Goal: Information Seeking & Learning: Learn about a topic

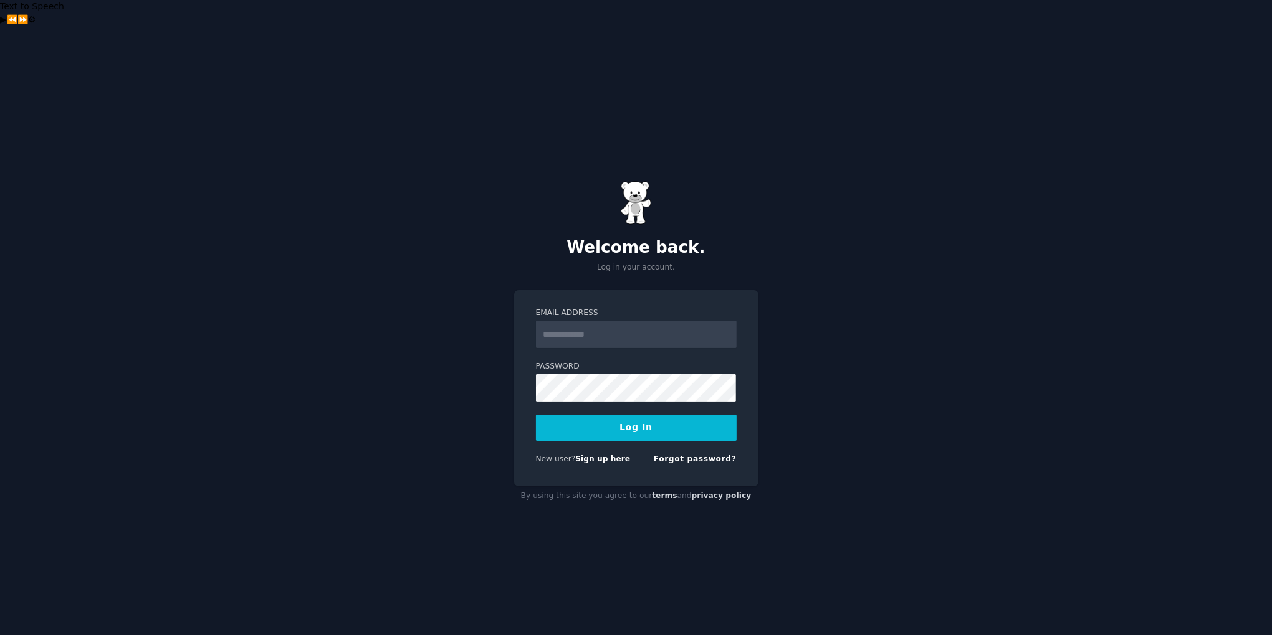
click at [677, 321] on input "Email Address" at bounding box center [636, 334] width 201 height 27
click at [607, 321] on input "Email Address" at bounding box center [636, 334] width 201 height 27
type input "**********"
click at [641, 415] on button "Log In" at bounding box center [636, 428] width 201 height 26
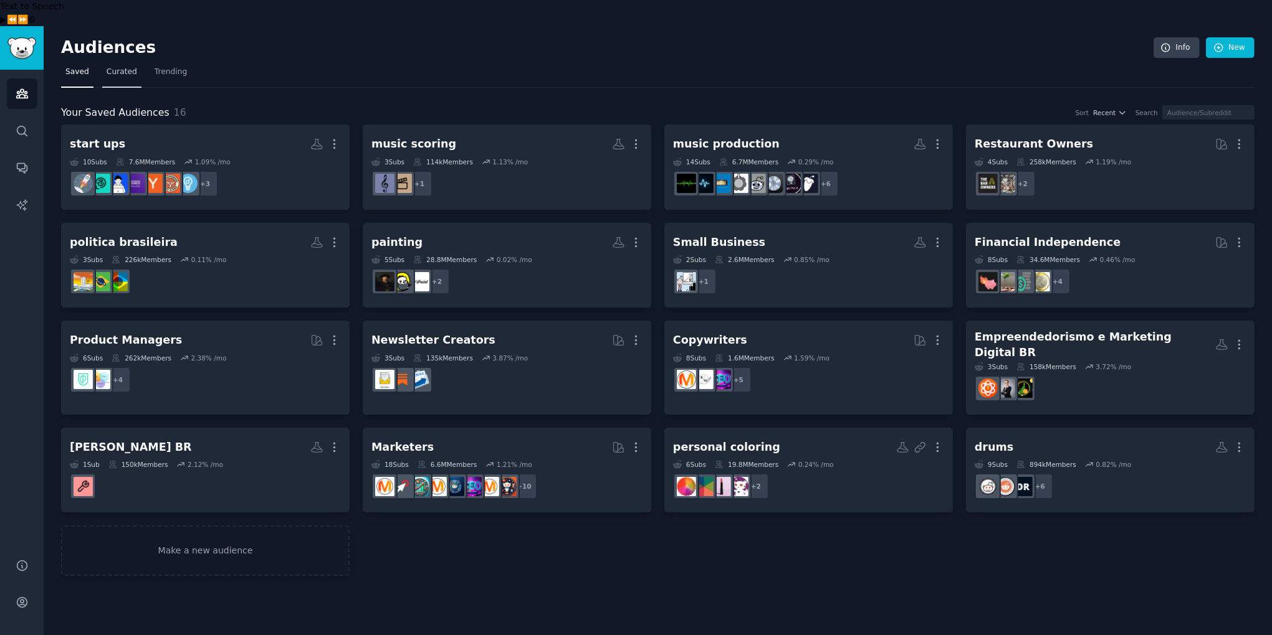
click at [119, 67] on span "Curated" at bounding box center [122, 72] width 31 height 11
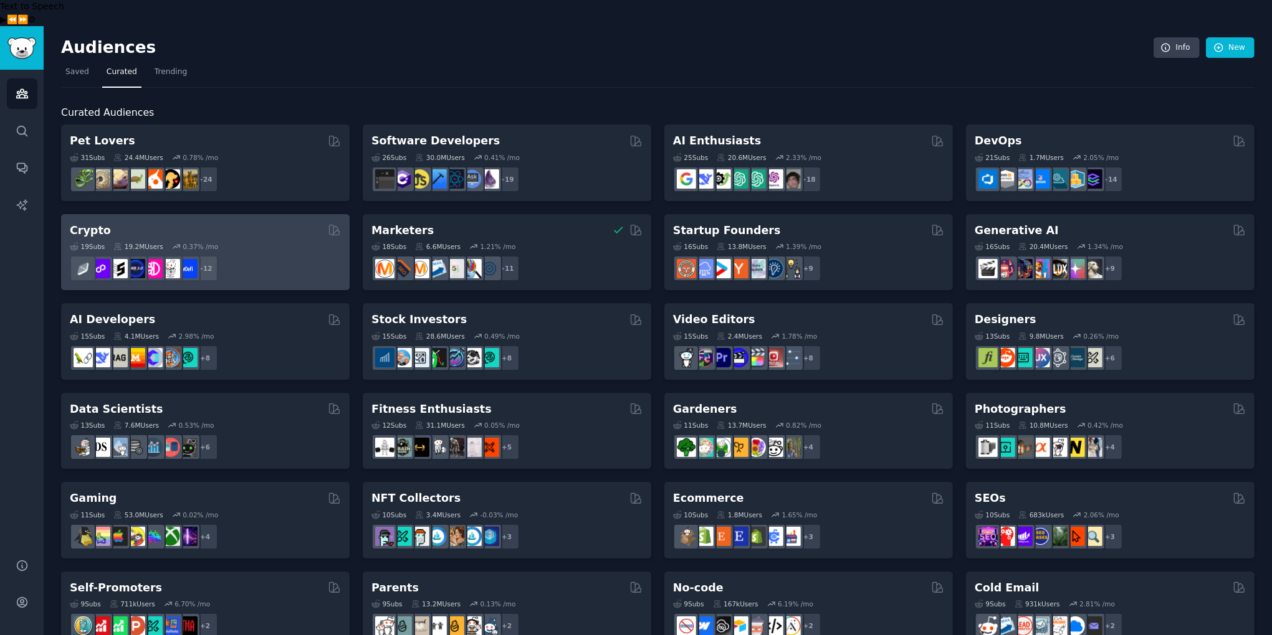
click at [148, 223] on div "Crypto" at bounding box center [205, 231] width 271 height 16
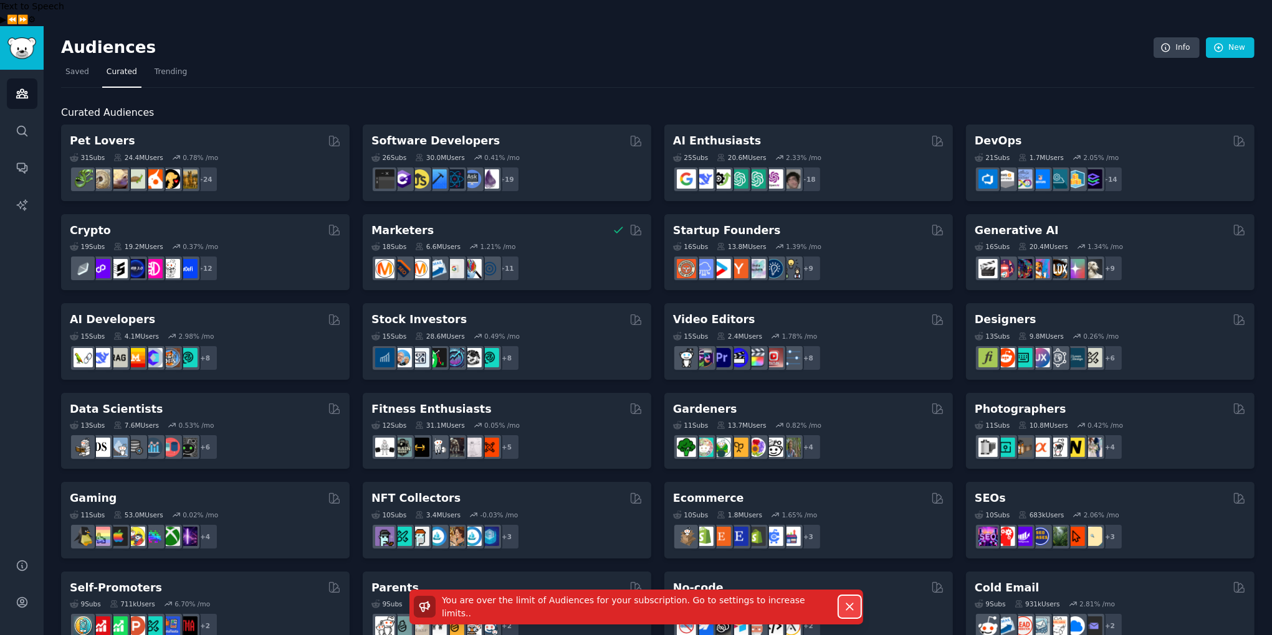
click at [852, 611] on icon "button" at bounding box center [849, 607] width 13 height 13
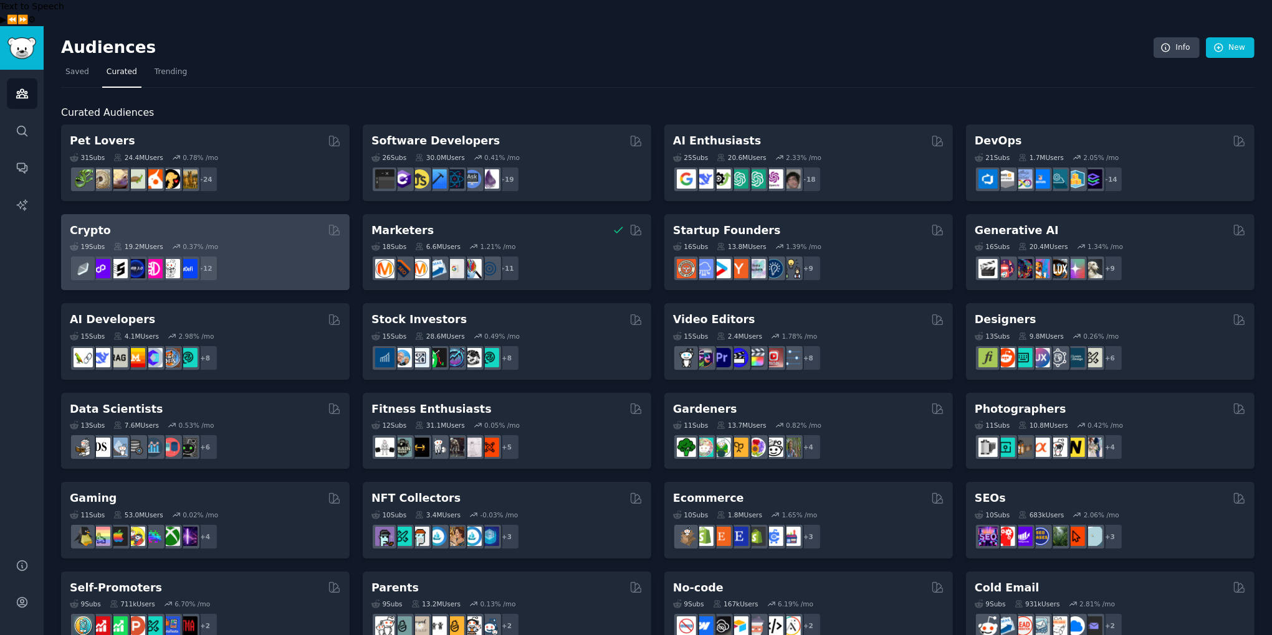
click at [278, 242] on div "19 Sub s 19.2M Users 0.37 % /mo" at bounding box center [205, 246] width 271 height 9
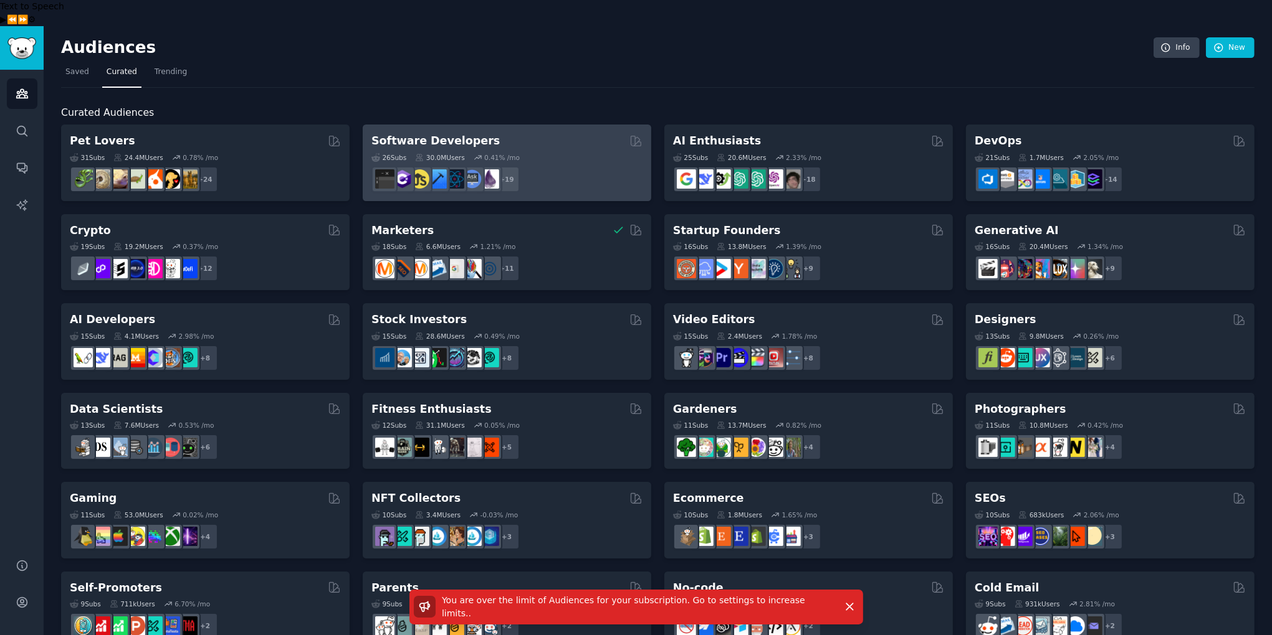
click at [519, 133] on div "Software Developers" at bounding box center [506, 141] width 271 height 16
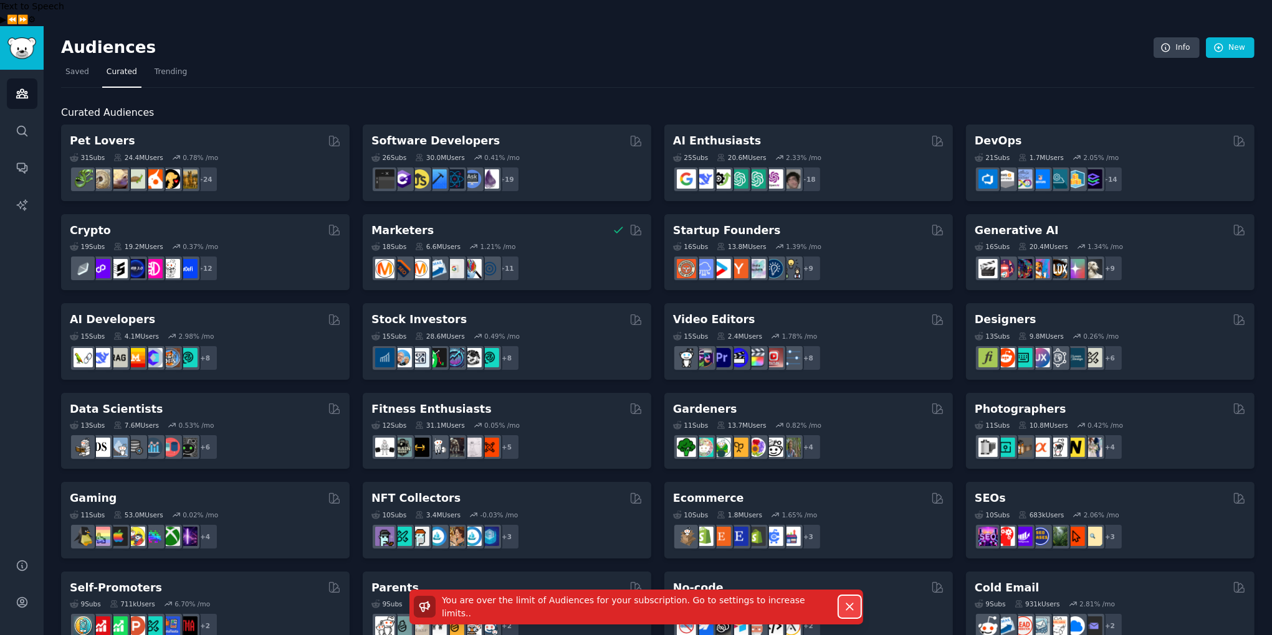
click at [853, 608] on icon "button" at bounding box center [849, 607] width 13 height 13
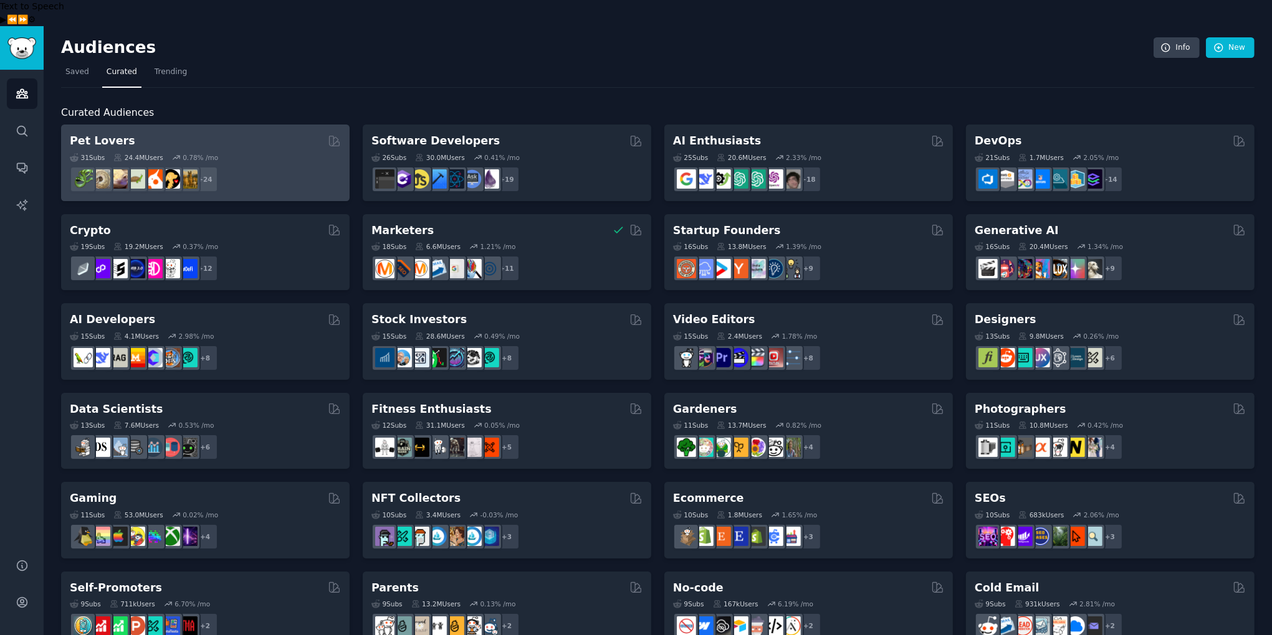
click at [270, 166] on div "+ 24" at bounding box center [205, 179] width 271 height 26
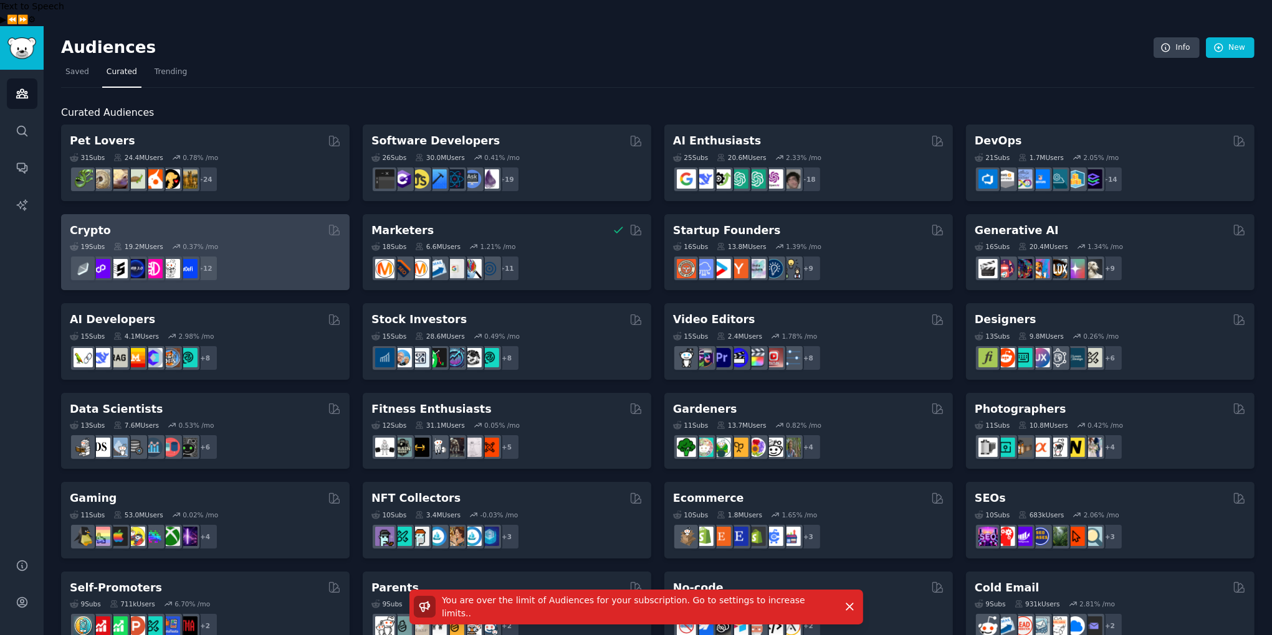
click at [144, 223] on div "Crypto Curated by GummySearch" at bounding box center [205, 231] width 271 height 16
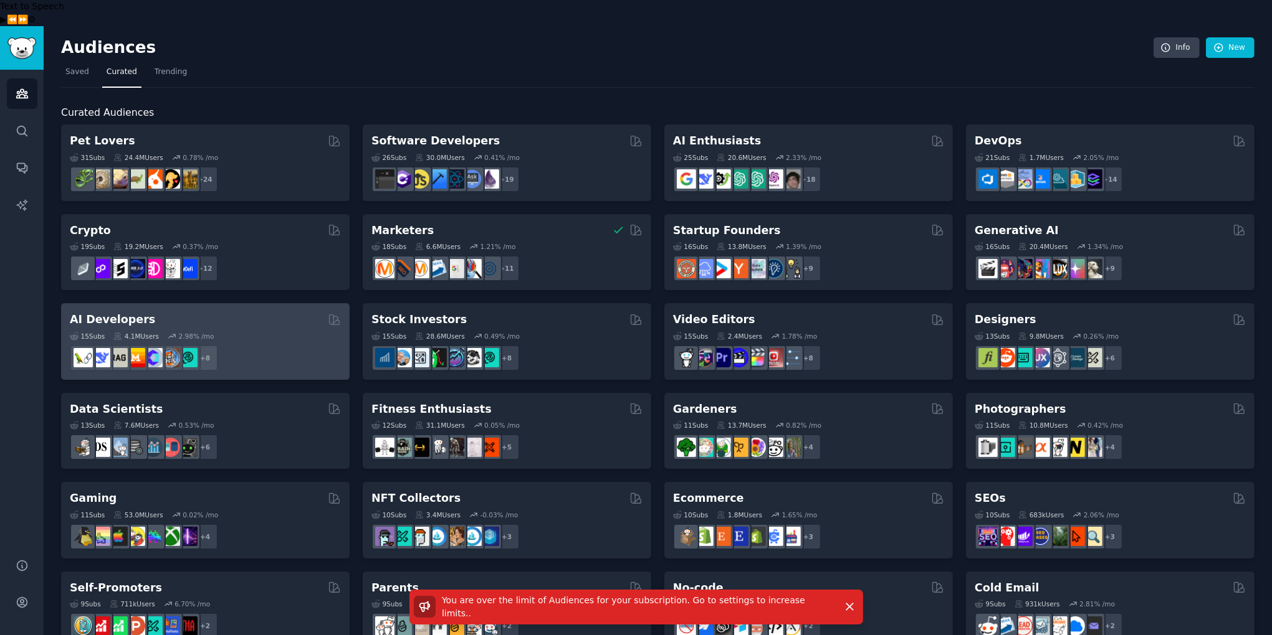
click at [146, 328] on div "15 Sub s 4.1M Users 2.98 % /mo + 8" at bounding box center [205, 350] width 271 height 44
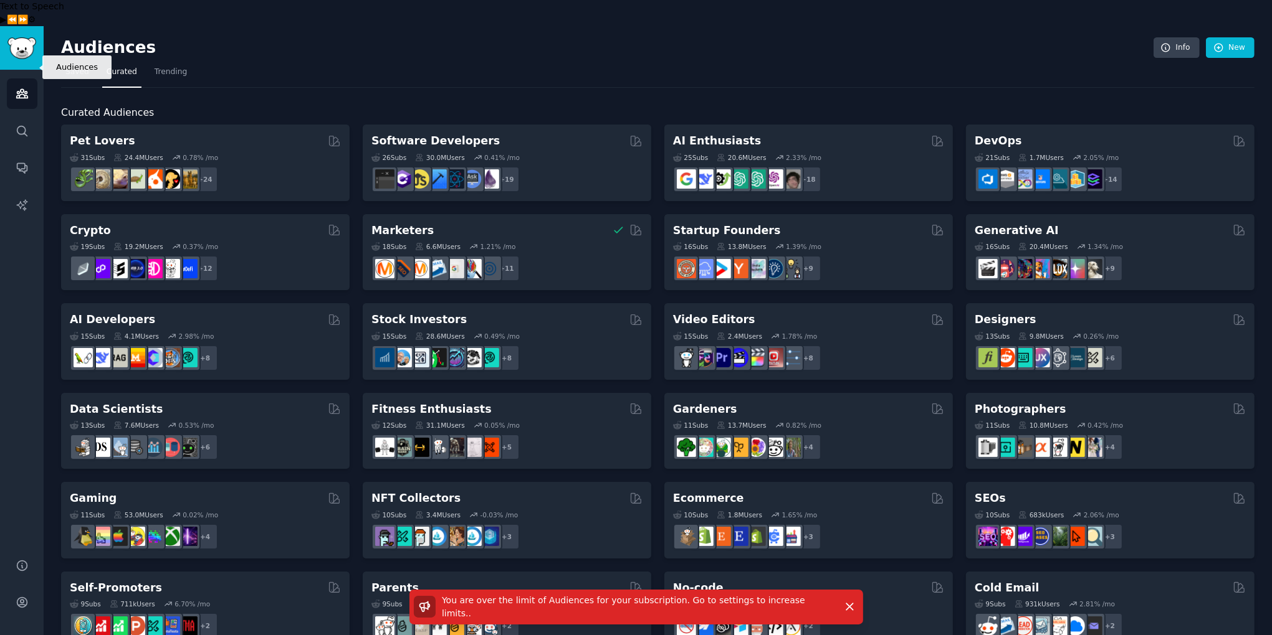
click at [23, 87] on icon "Sidebar" at bounding box center [22, 93] width 13 height 13
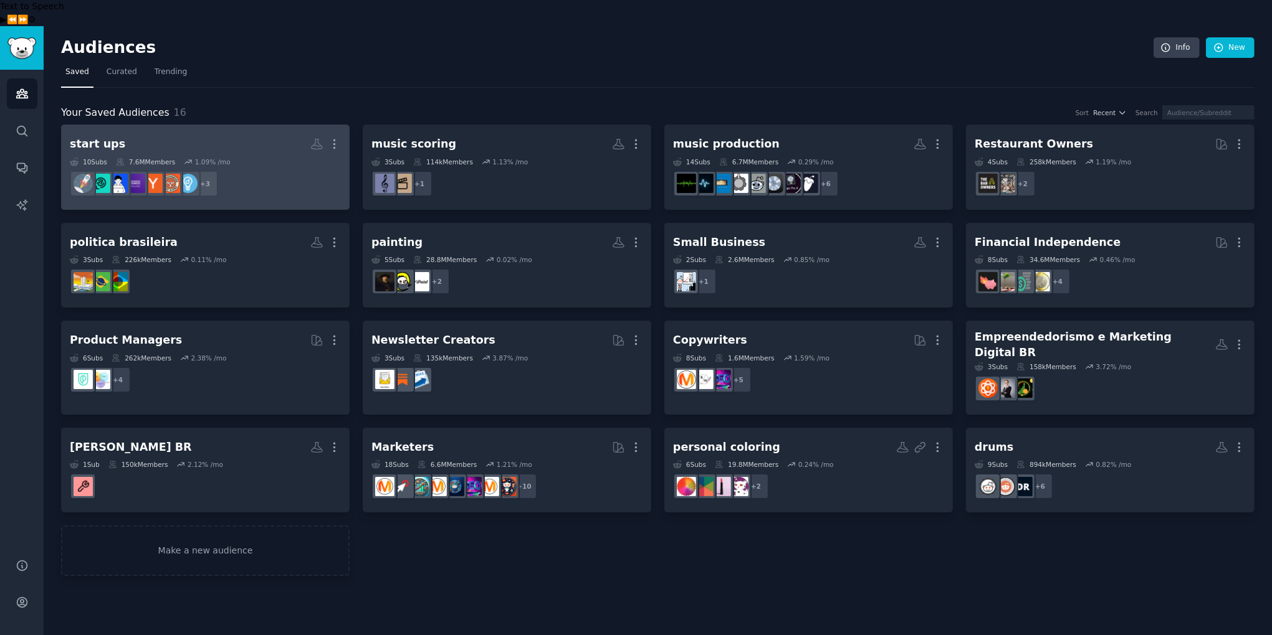
click at [163, 133] on div "start ups More 10 Sub s 7.6M Members 1.09 % /mo + 3" at bounding box center [205, 167] width 271 height 68
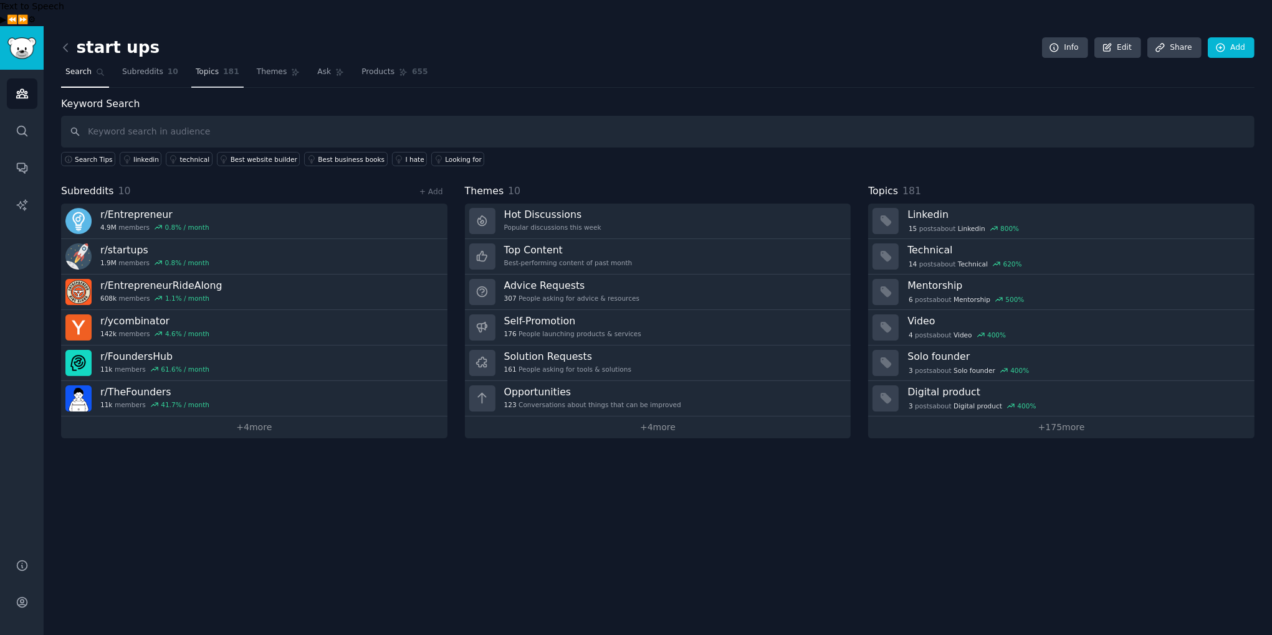
click at [219, 62] on link "Topics 181" at bounding box center [217, 75] width 52 height 26
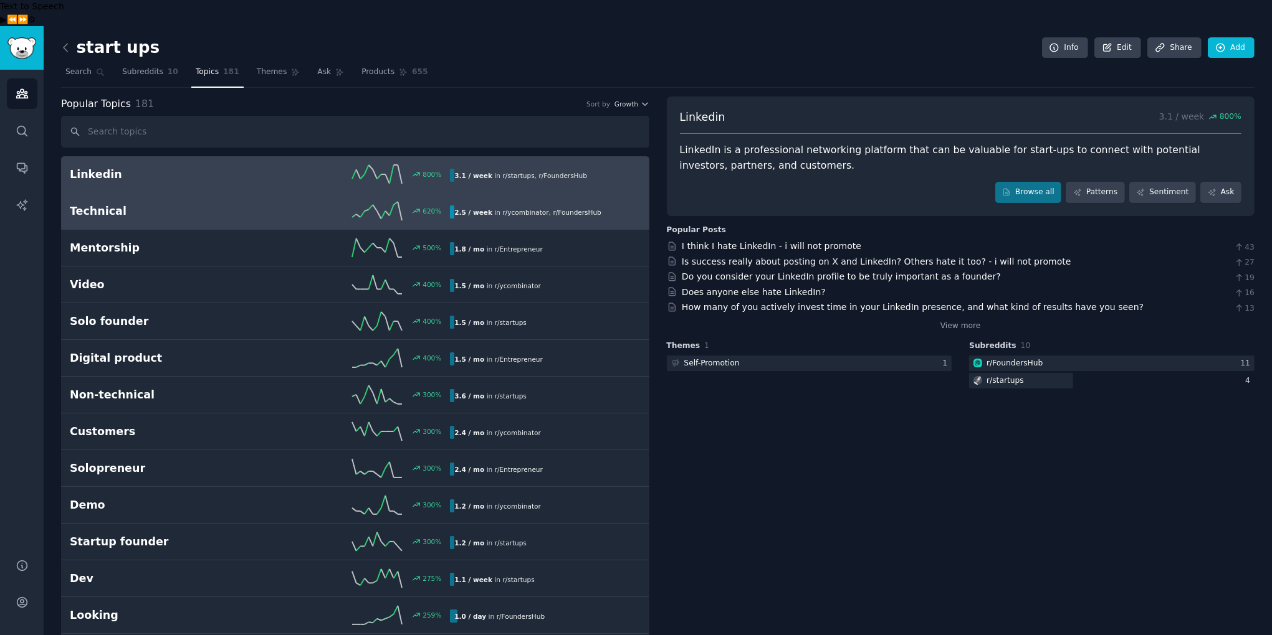
click at [135, 204] on h2 "Technical" at bounding box center [165, 212] width 190 height 16
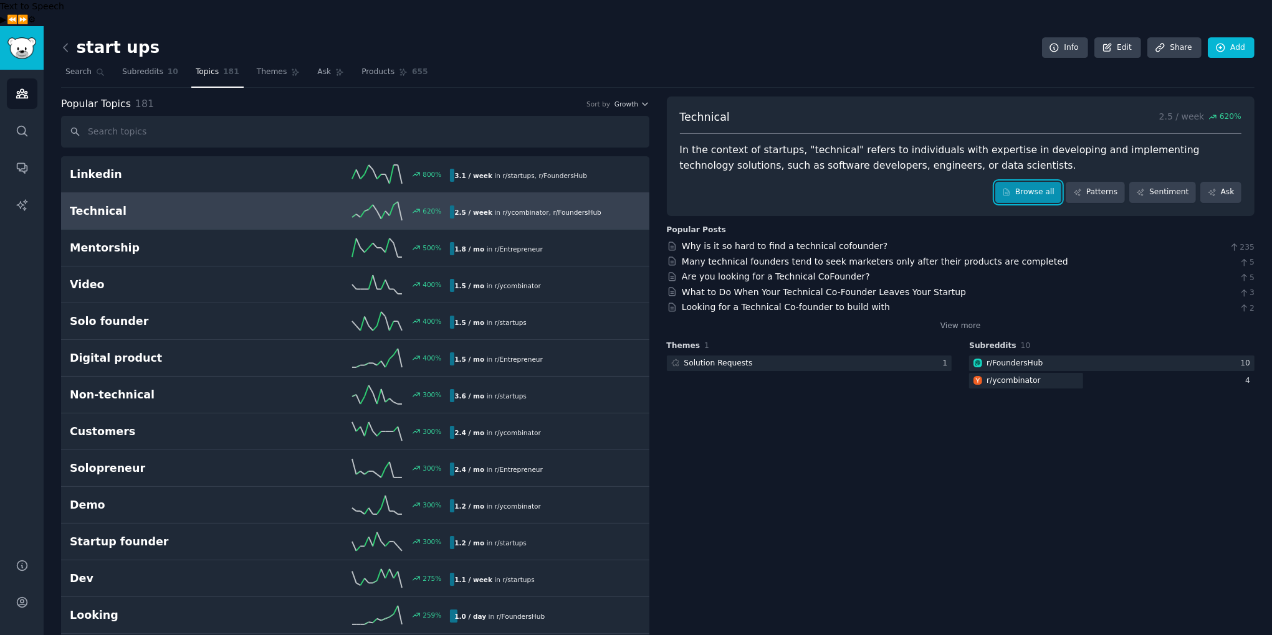
click at [1042, 182] on link "Browse all" at bounding box center [1028, 192] width 67 height 21
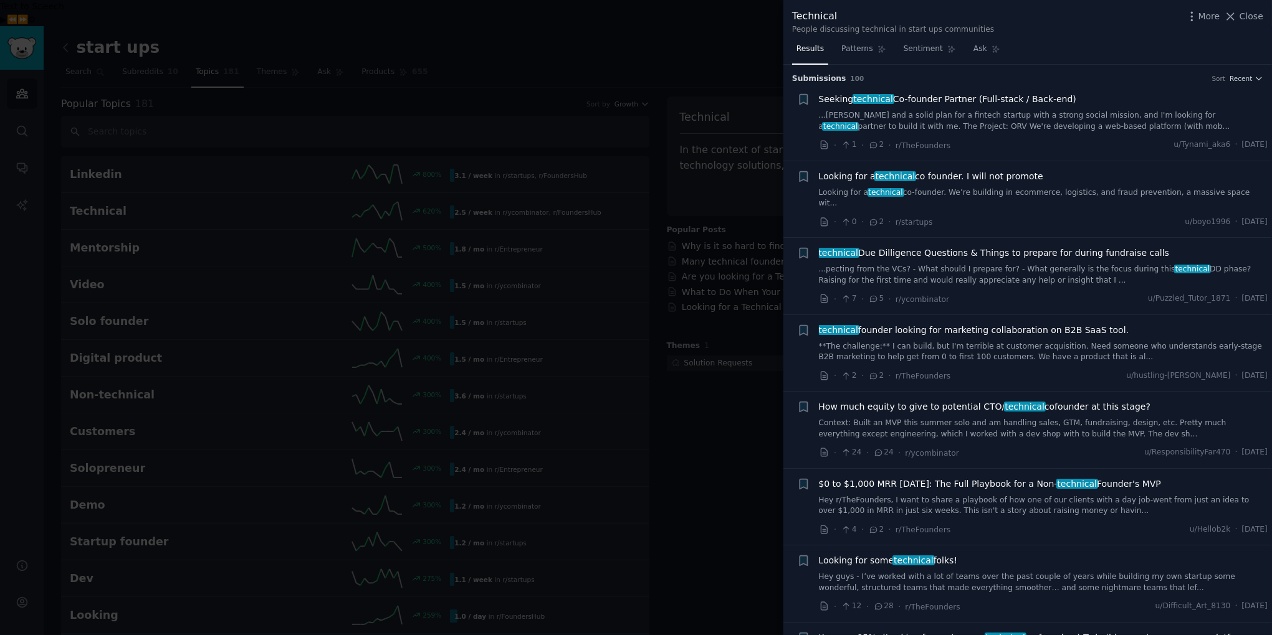
click at [953, 324] on span "technical founder looking for marketing collaboration on B2B SaaS tool." at bounding box center [974, 330] width 310 height 13
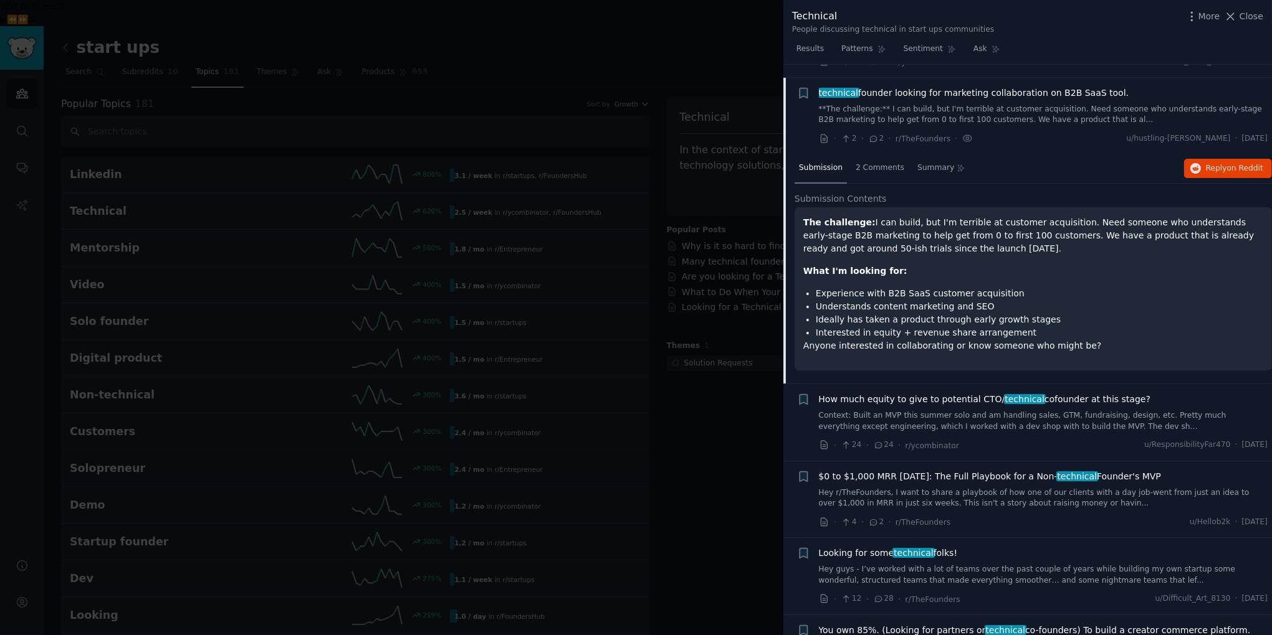
scroll to position [239, 0]
click at [979, 469] on span "$0 to $1,000 MRR [DATE]: The Full Playbook for a Non- technical Founder's MVP" at bounding box center [990, 475] width 342 height 13
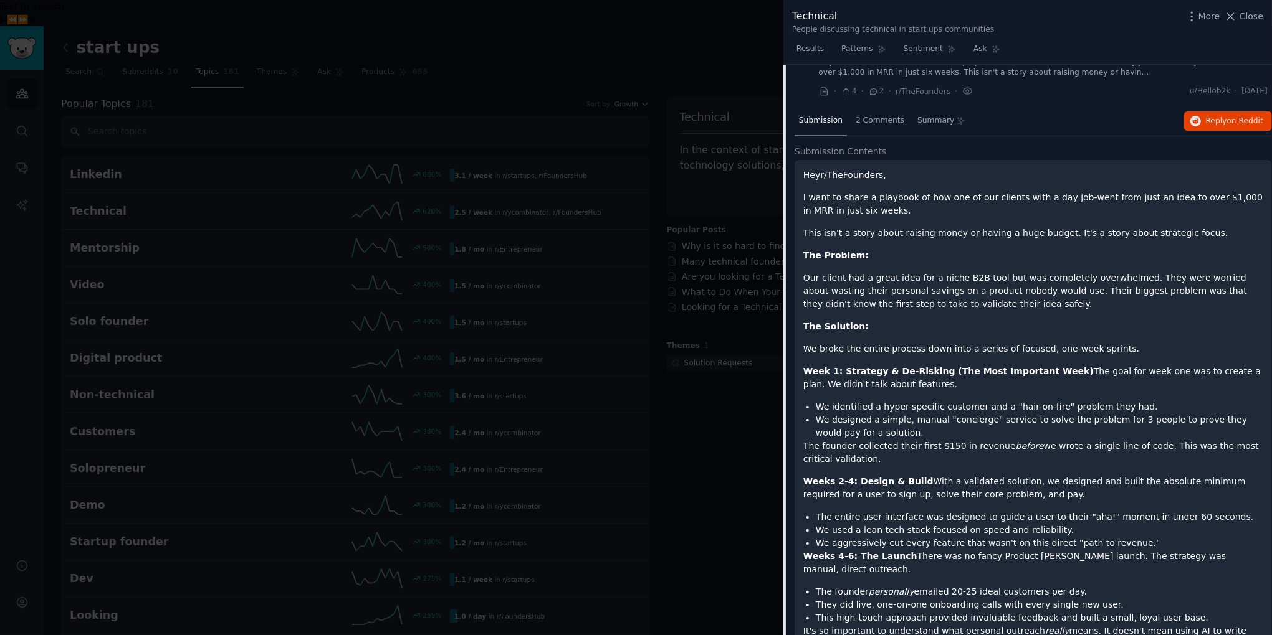
scroll to position [437, 0]
click at [1090, 171] on p "Hey r/TheFounders ," at bounding box center [1033, 177] width 460 height 13
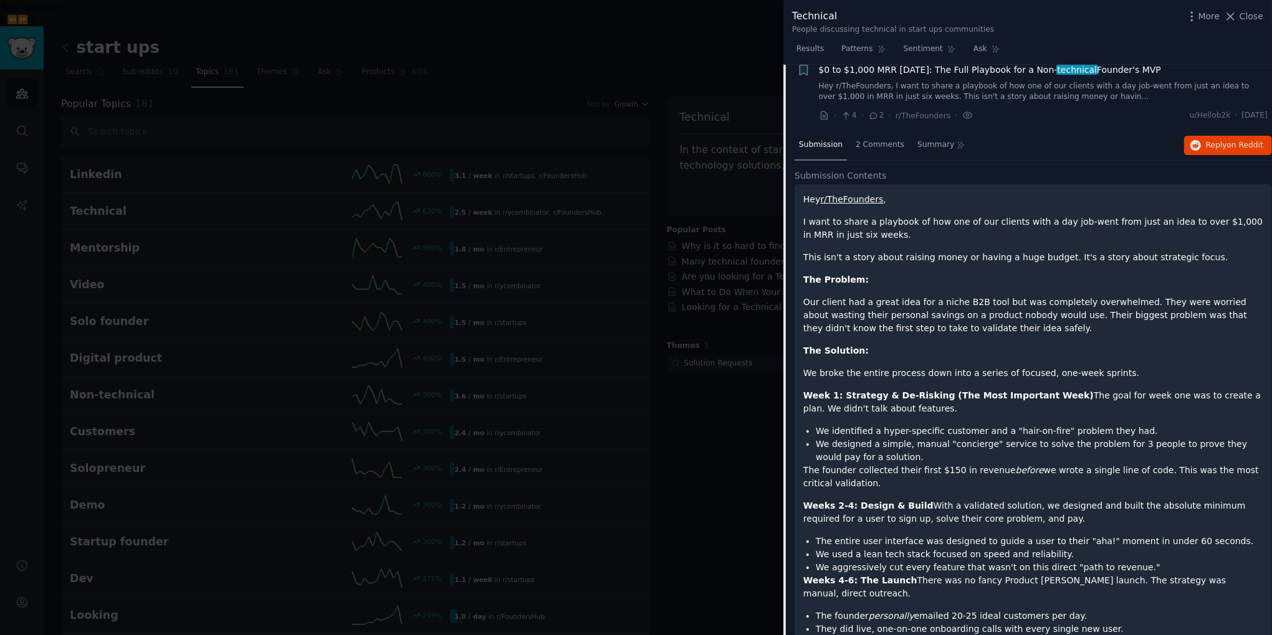
scroll to position [396, 0]
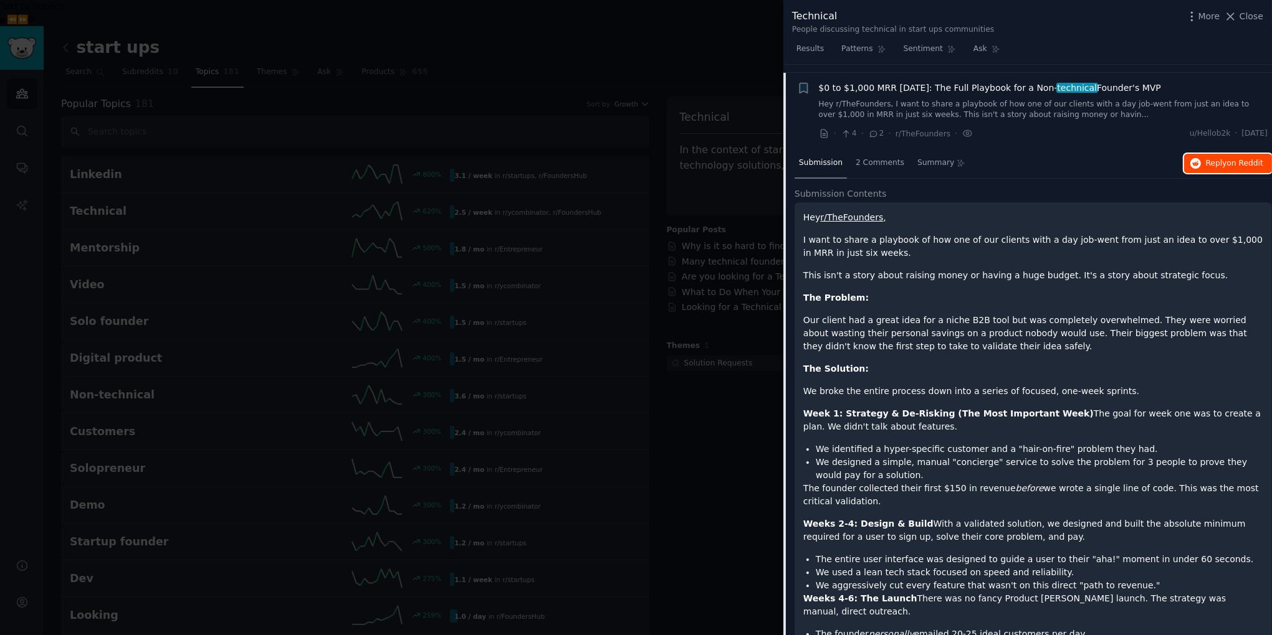
click at [1199, 154] on button "Reply on Reddit" at bounding box center [1228, 164] width 88 height 20
click at [1249, 18] on span "Close" at bounding box center [1251, 16] width 24 height 13
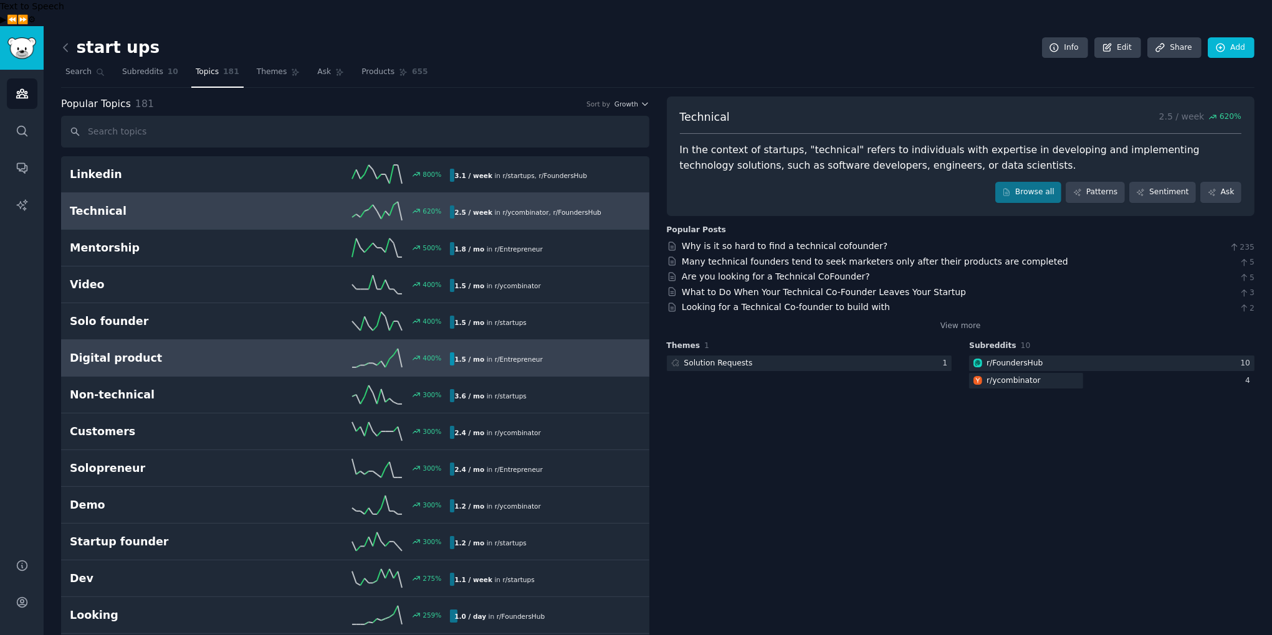
click at [174, 351] on h2 "Digital product" at bounding box center [165, 359] width 190 height 16
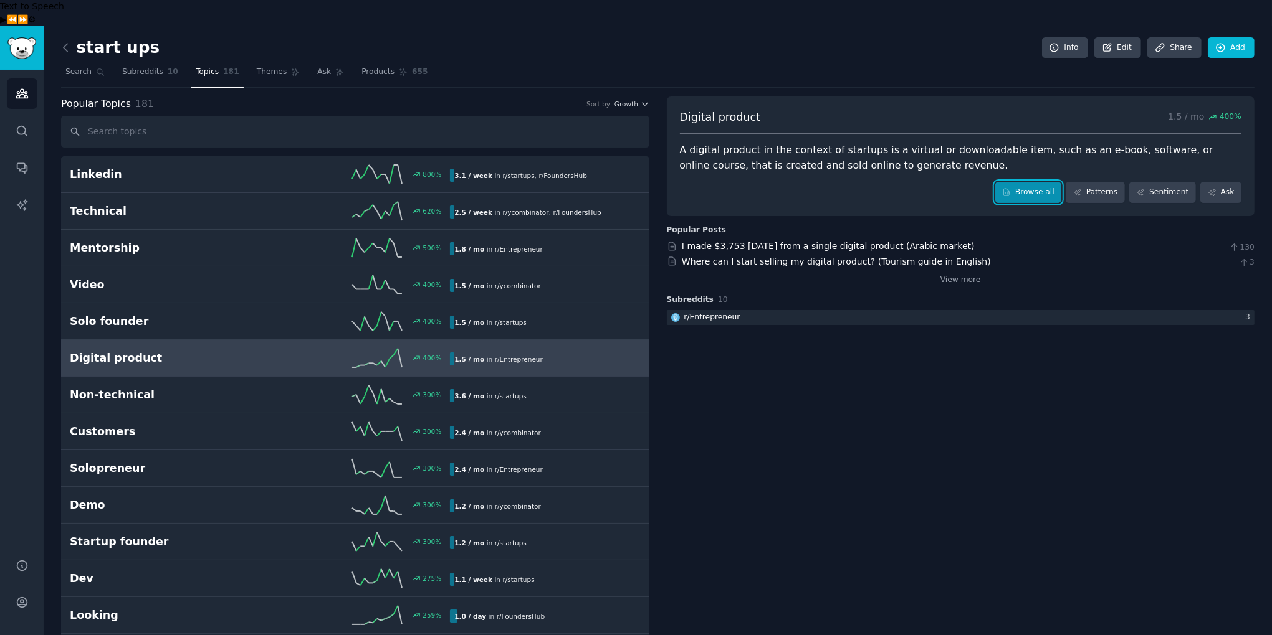
click at [1042, 182] on link "Browse all" at bounding box center [1028, 192] width 67 height 21
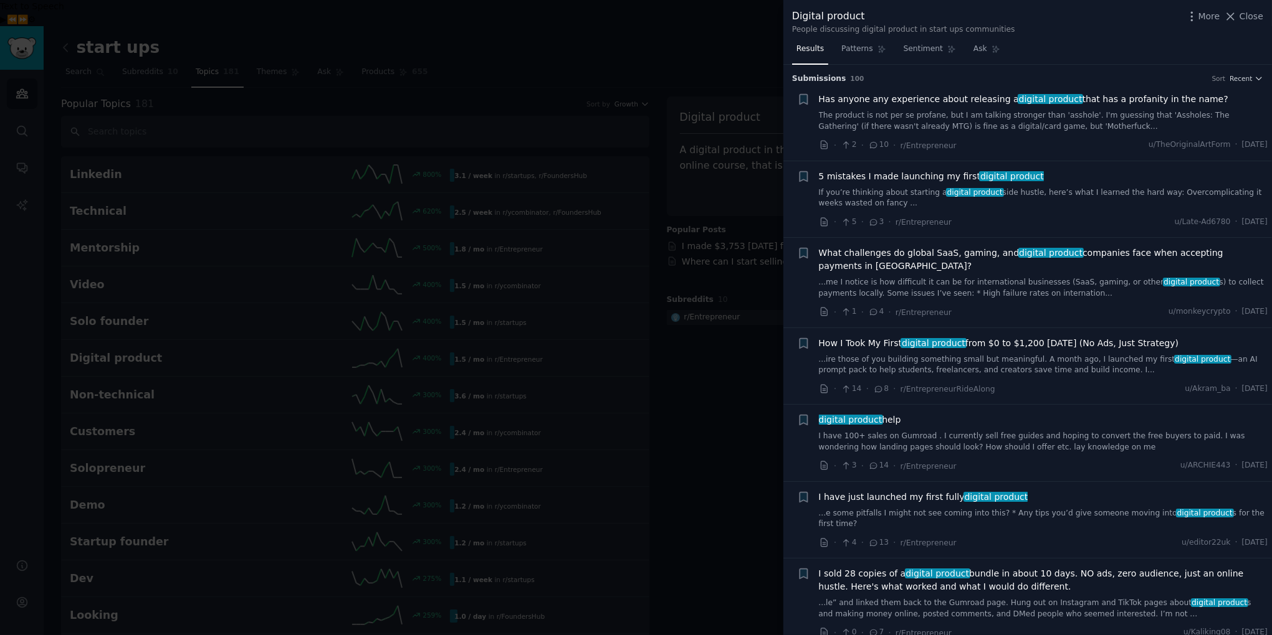
click at [942, 343] on span "digital product" at bounding box center [932, 343] width 65 height 10
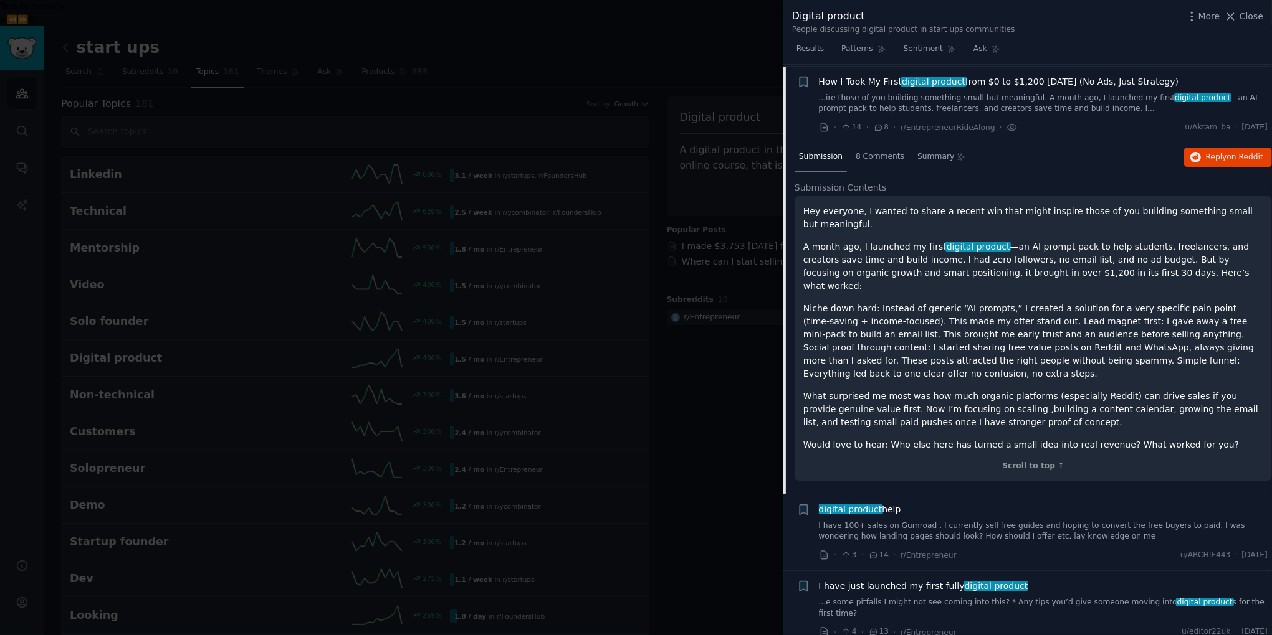
scroll to position [262, 0]
click at [1231, 156] on span "on Reddit" at bounding box center [1245, 156] width 36 height 9
click at [1246, 16] on span "Close" at bounding box center [1251, 16] width 24 height 13
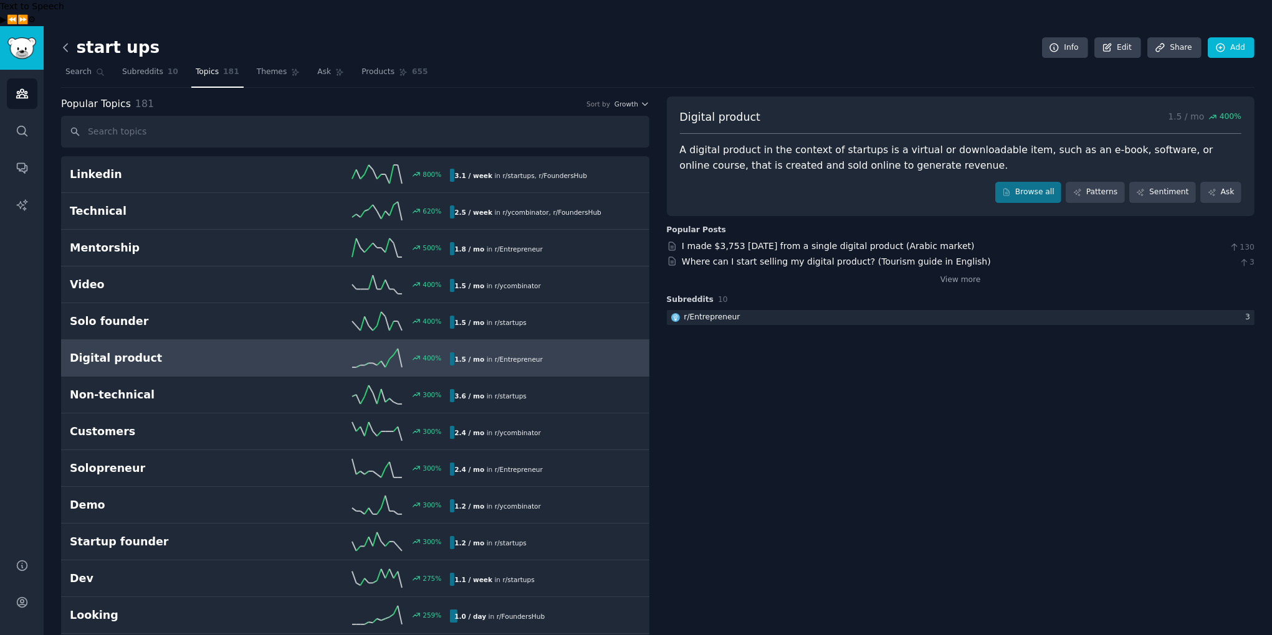
click at [64, 41] on icon at bounding box center [65, 47] width 13 height 13
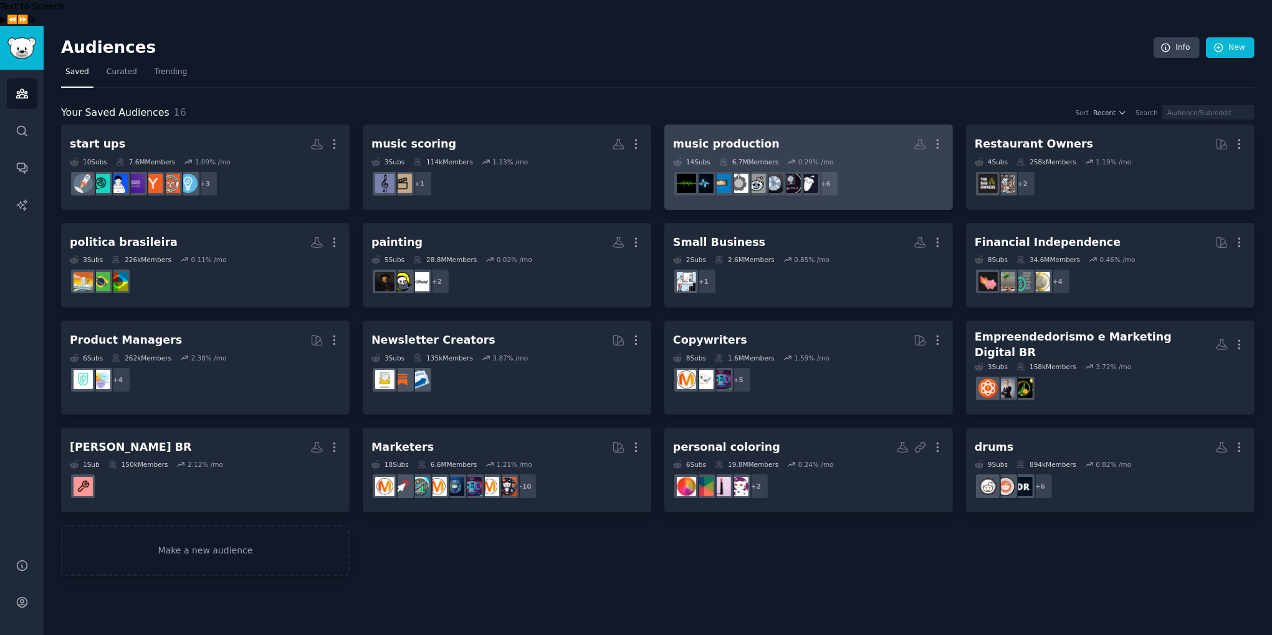
click at [759, 136] on div "music production" at bounding box center [726, 144] width 107 height 16
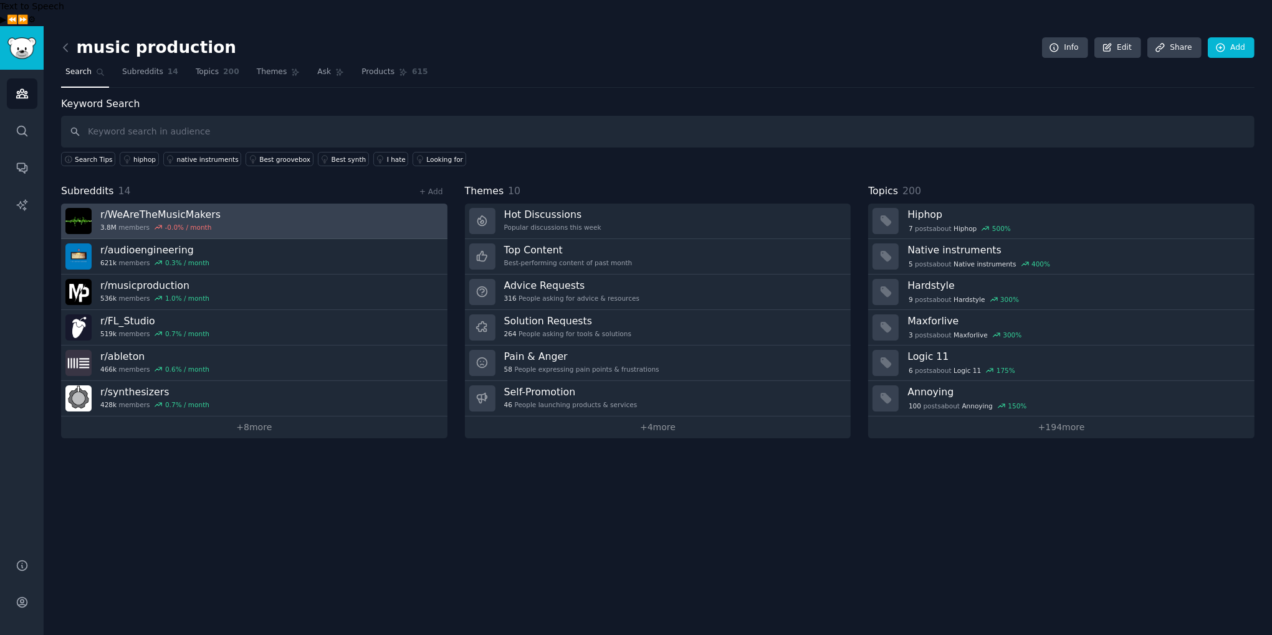
click at [232, 204] on link "r/ WeAreTheMusicMakers 3.8M members -0.0 % / month" at bounding box center [254, 222] width 386 height 36
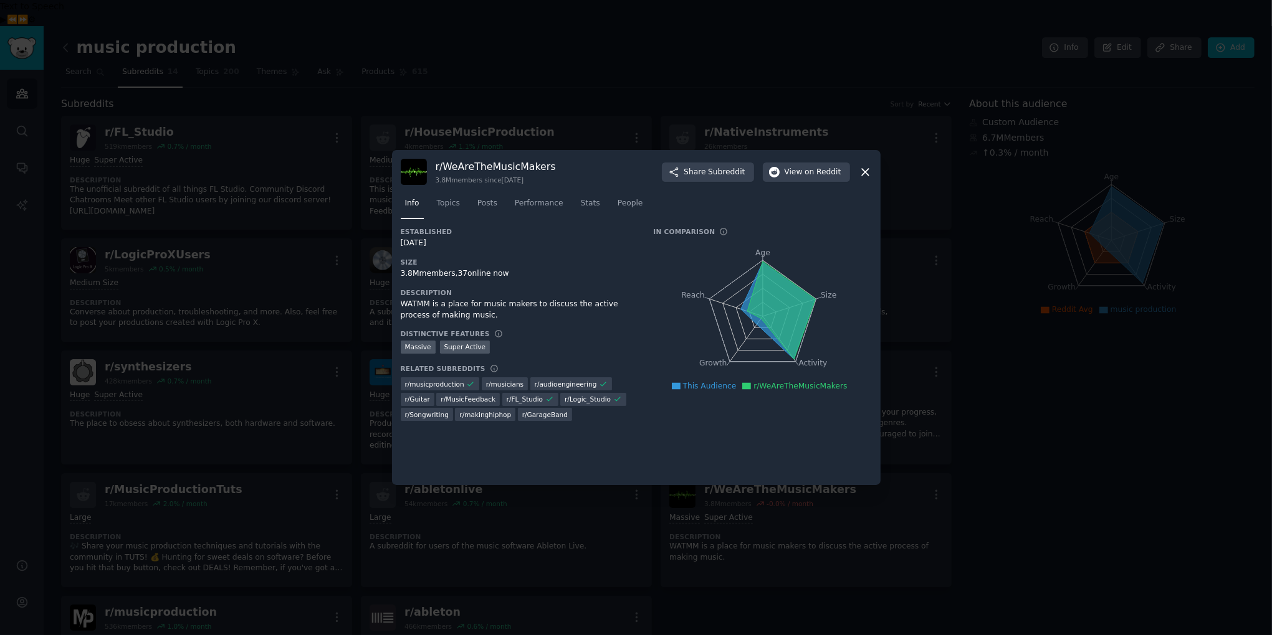
click at [862, 173] on icon at bounding box center [864, 172] width 13 height 13
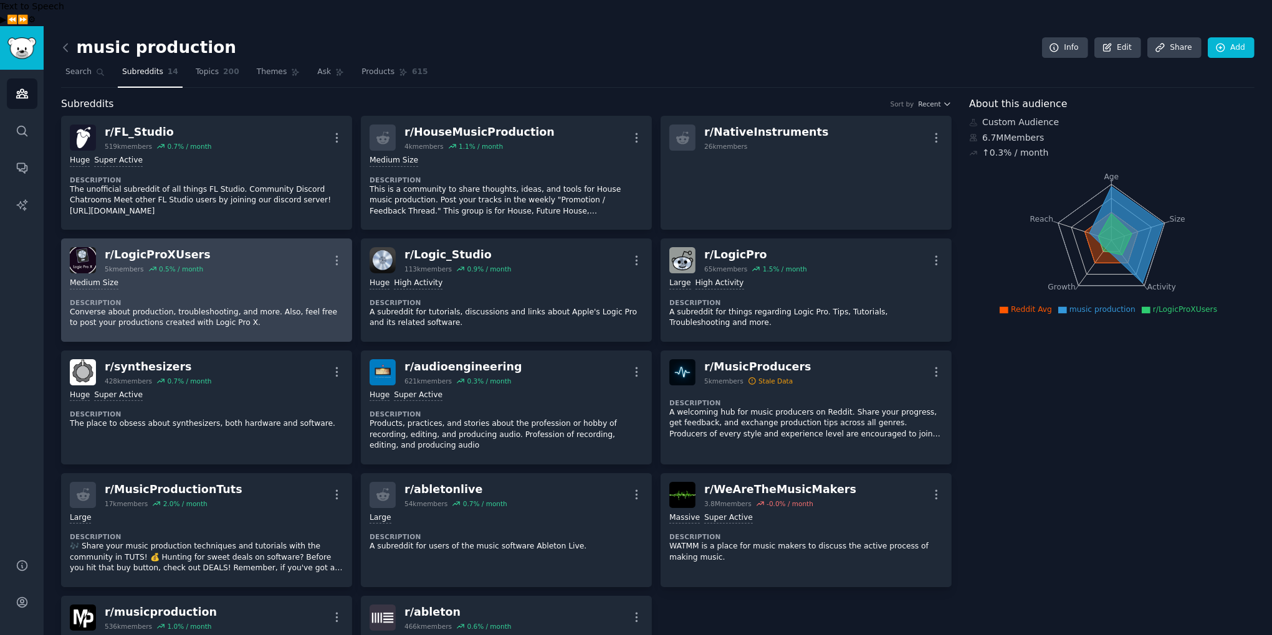
click at [239, 278] on div "Medium Size" at bounding box center [206, 284] width 273 height 12
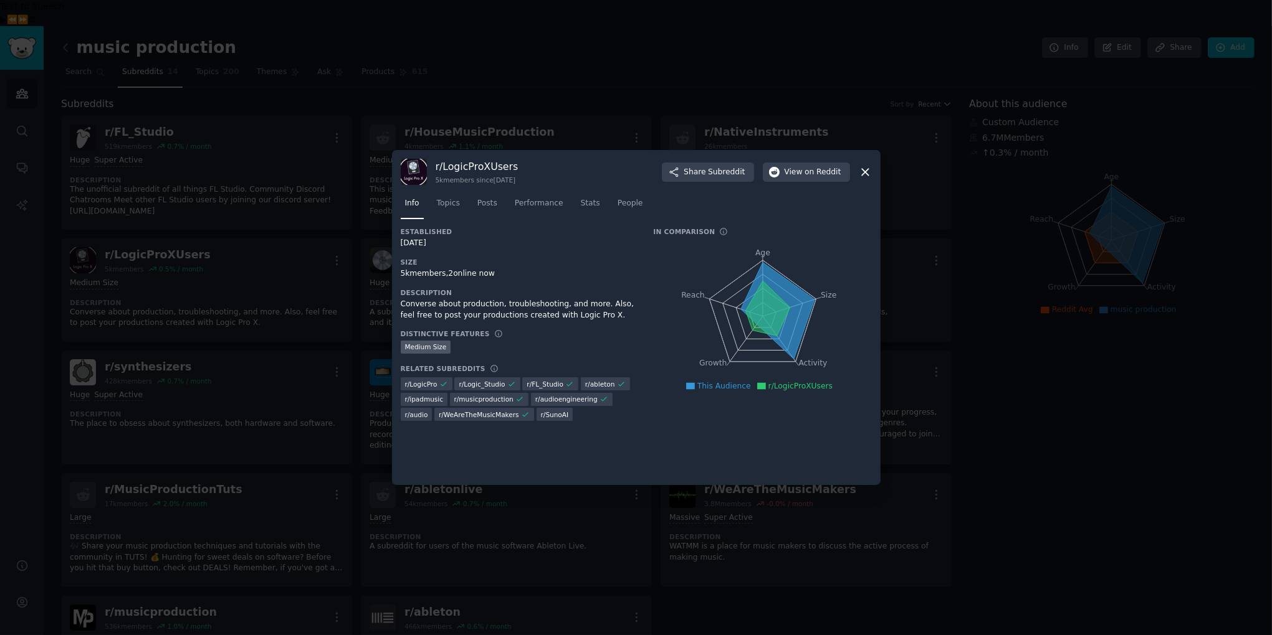
click at [863, 169] on icon at bounding box center [864, 172] width 13 height 13
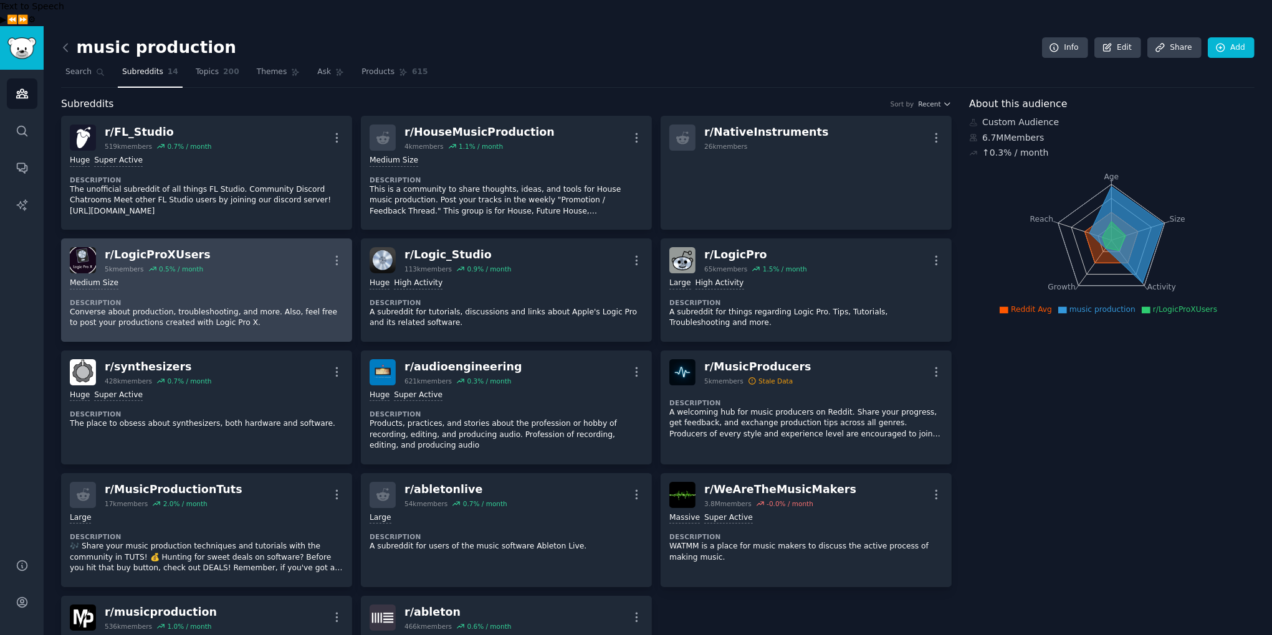
click at [151, 247] on div "r/ LogicProXUsers" at bounding box center [158, 255] width 106 height 16
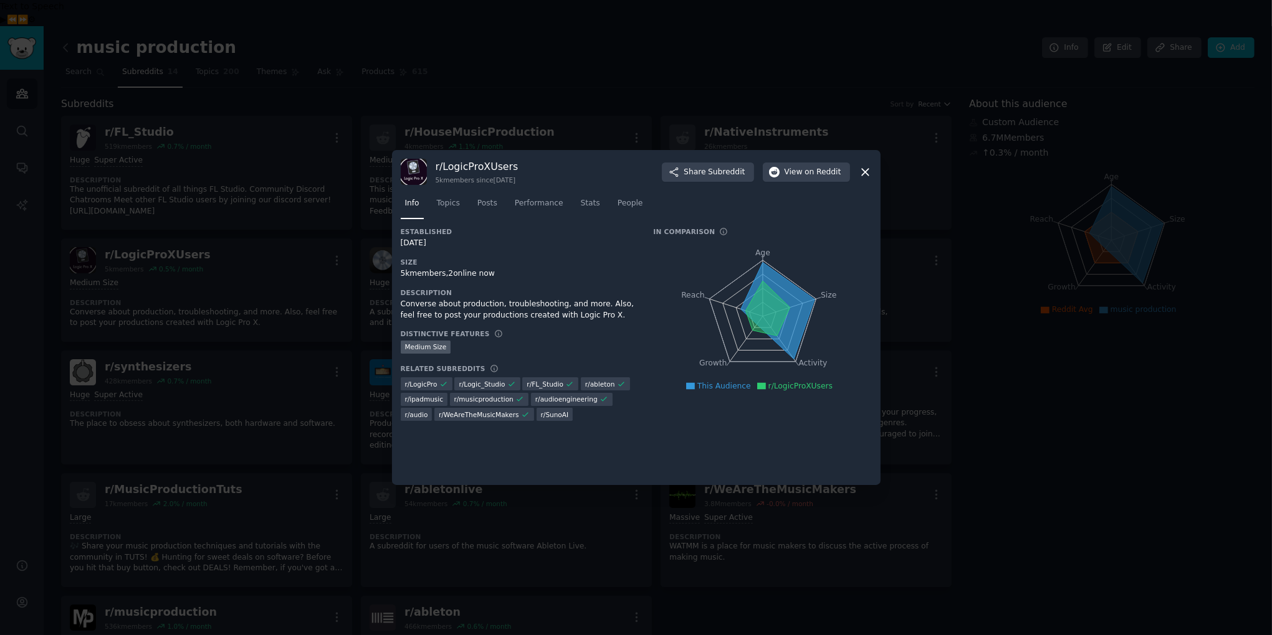
click at [867, 173] on icon at bounding box center [864, 172] width 13 height 13
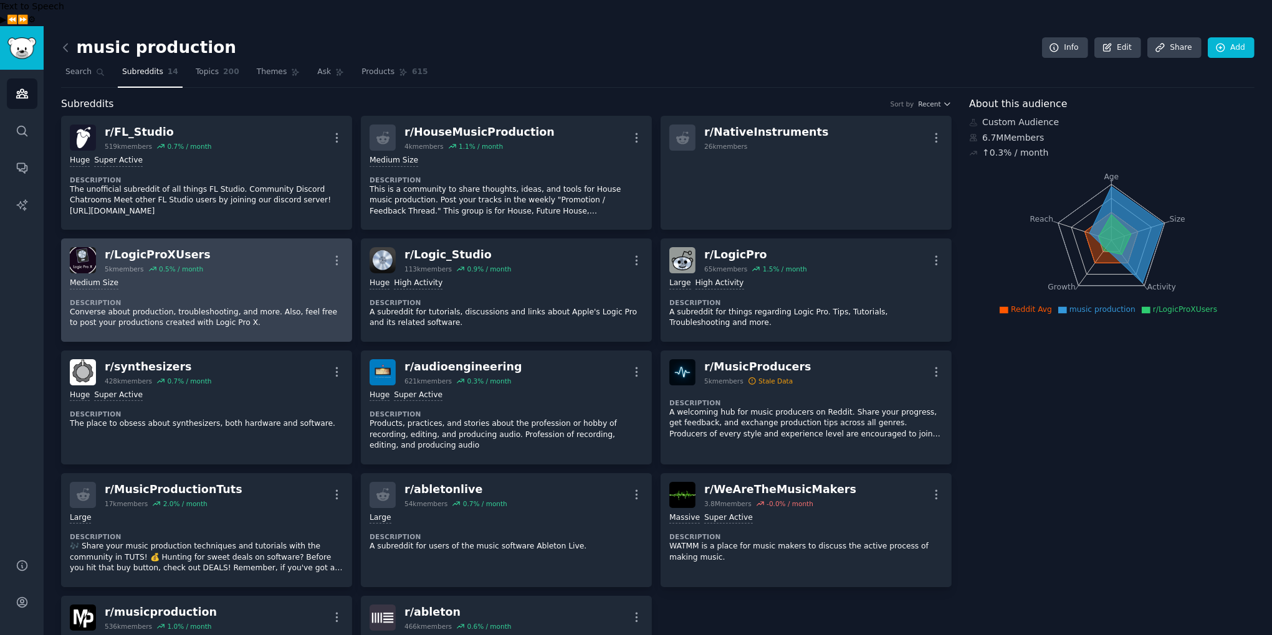
click at [231, 307] on p "Converse about production, troubleshooting, and more. Also, feel free to post y…" at bounding box center [206, 318] width 273 height 22
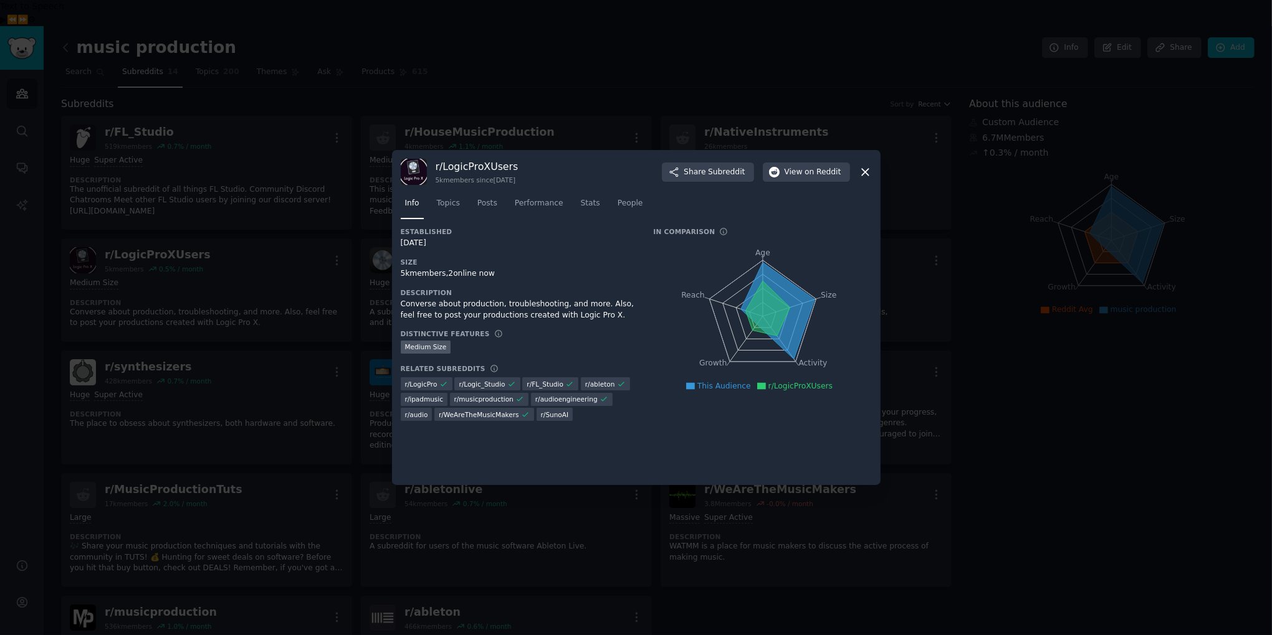
click at [868, 169] on icon at bounding box center [865, 172] width 7 height 7
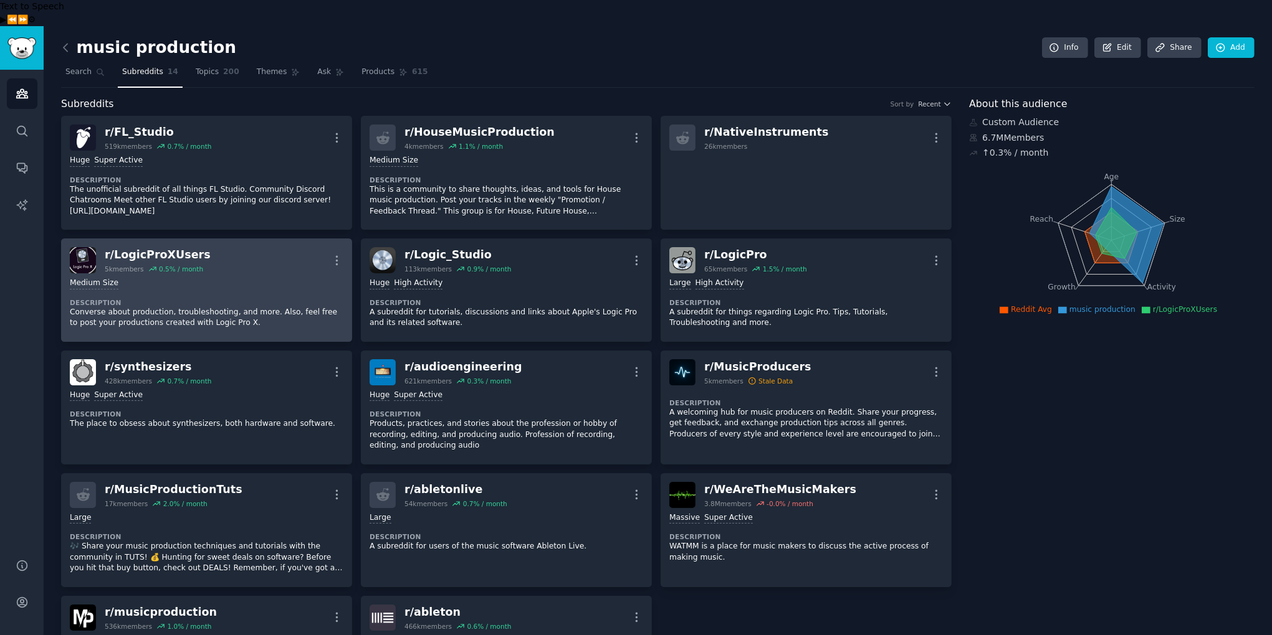
click at [83, 247] on img at bounding box center [83, 260] width 26 height 26
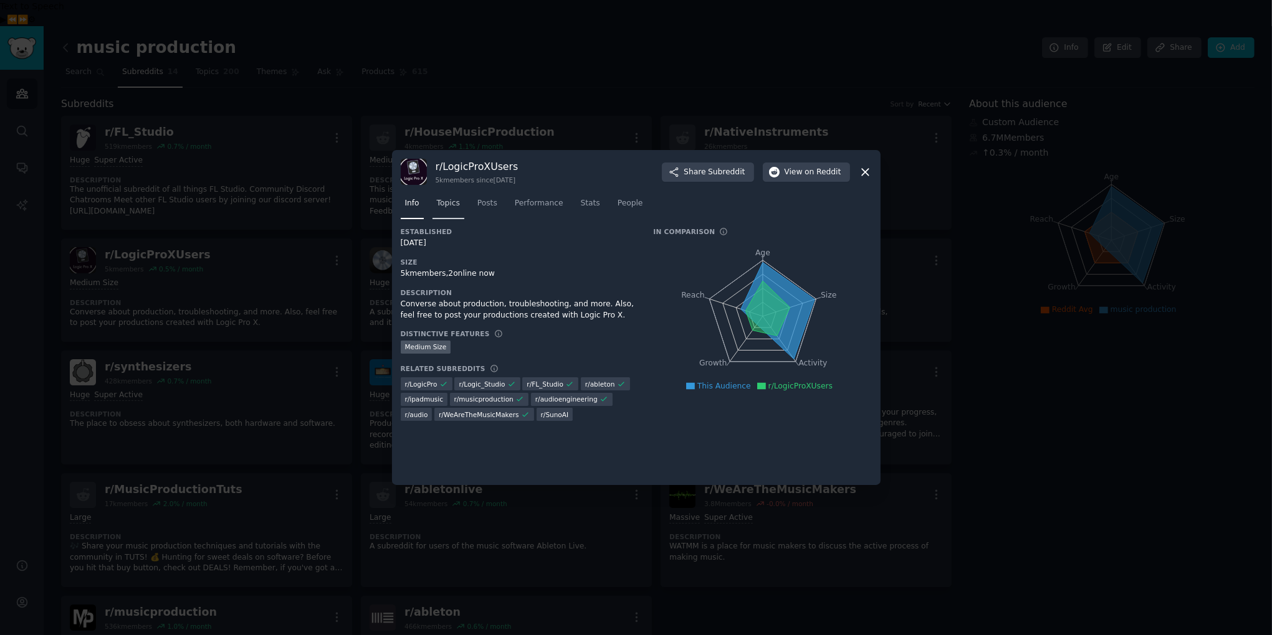
click at [446, 199] on span "Topics" at bounding box center [448, 203] width 23 height 11
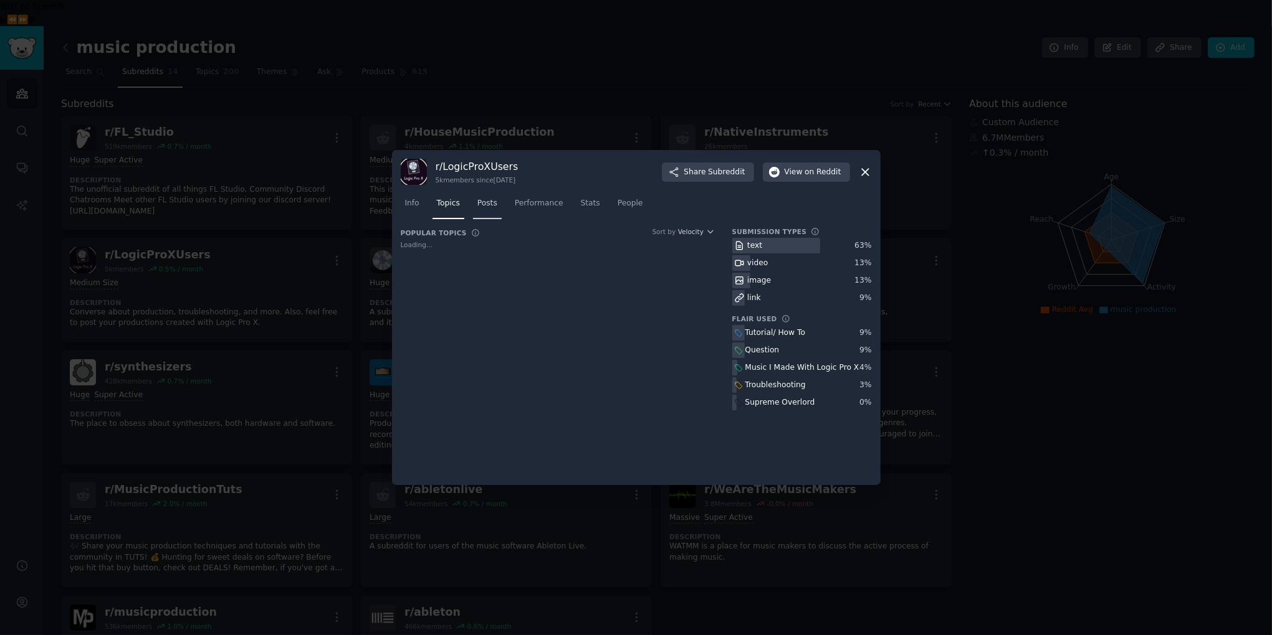
click at [488, 200] on span "Posts" at bounding box center [487, 203] width 20 height 11
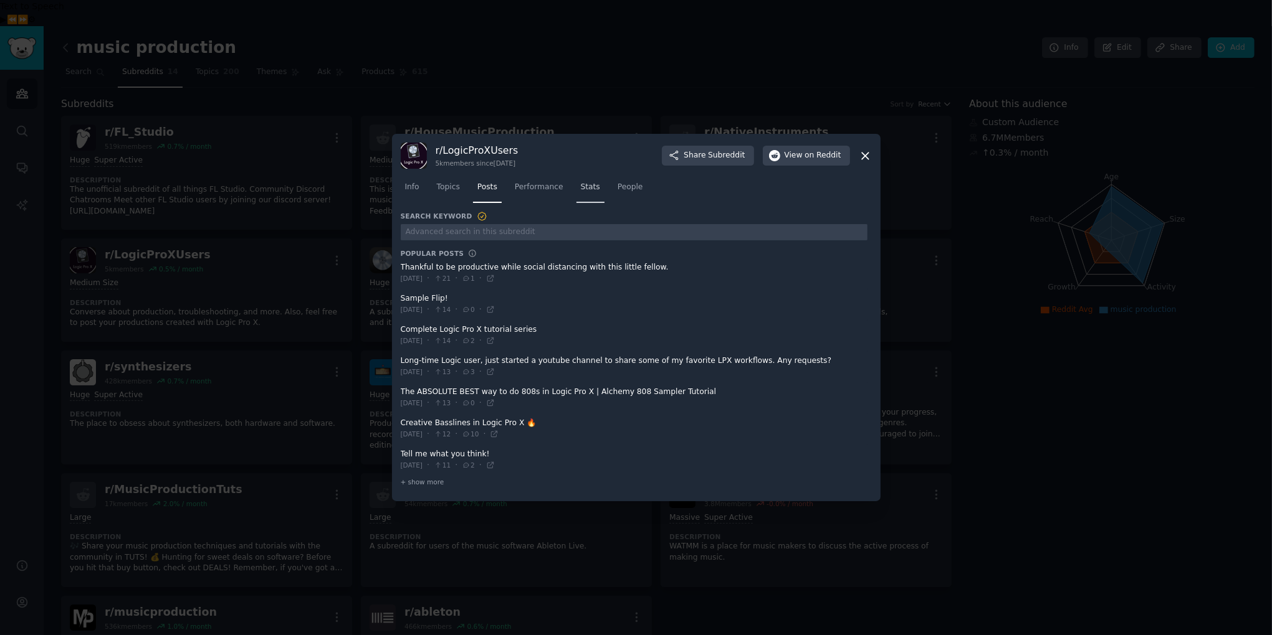
click at [593, 189] on span "Stats" at bounding box center [590, 187] width 19 height 11
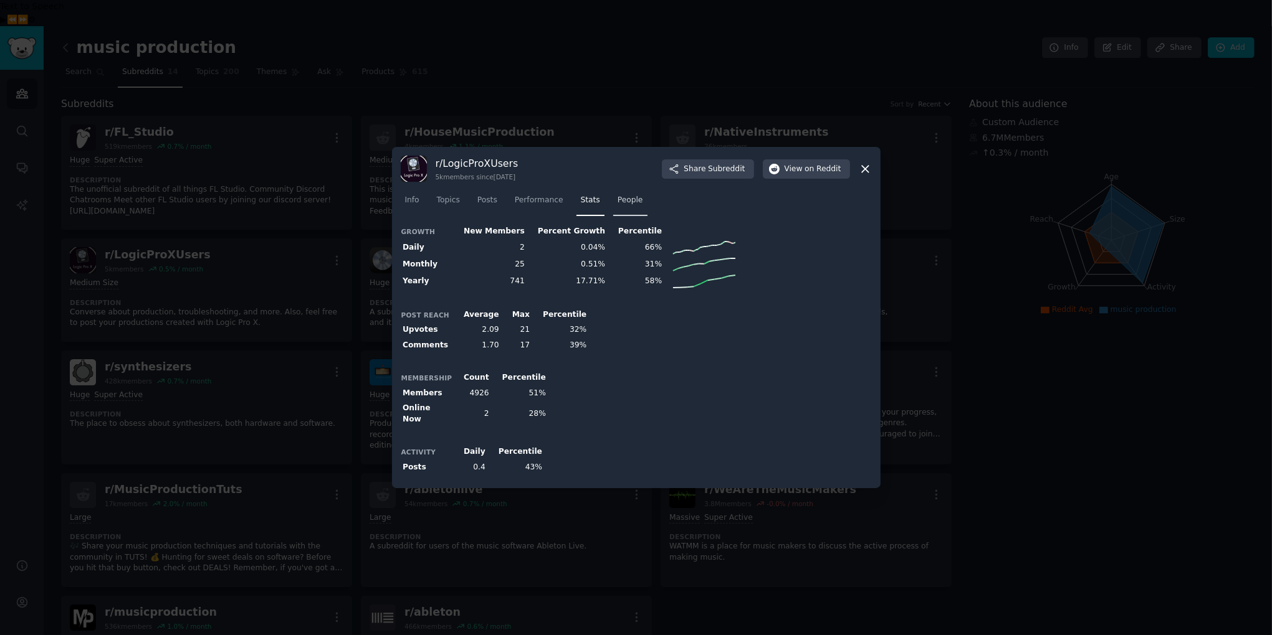
click at [624, 201] on span "People" at bounding box center [630, 200] width 26 height 11
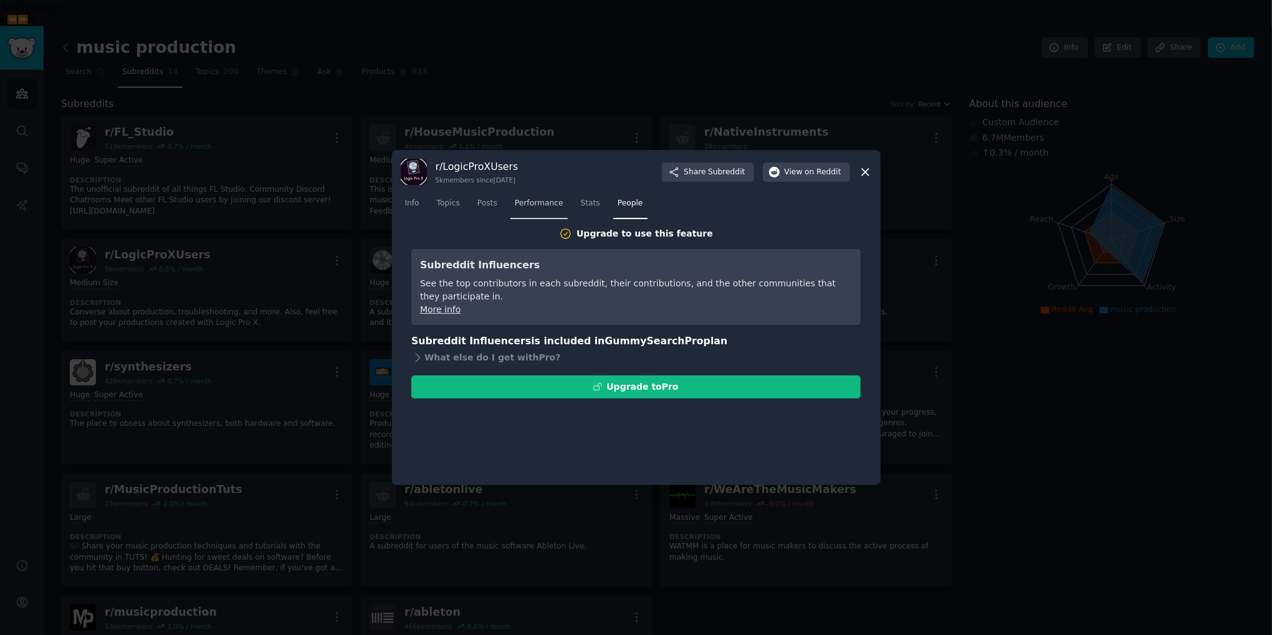
click at [547, 198] on span "Performance" at bounding box center [539, 203] width 49 height 11
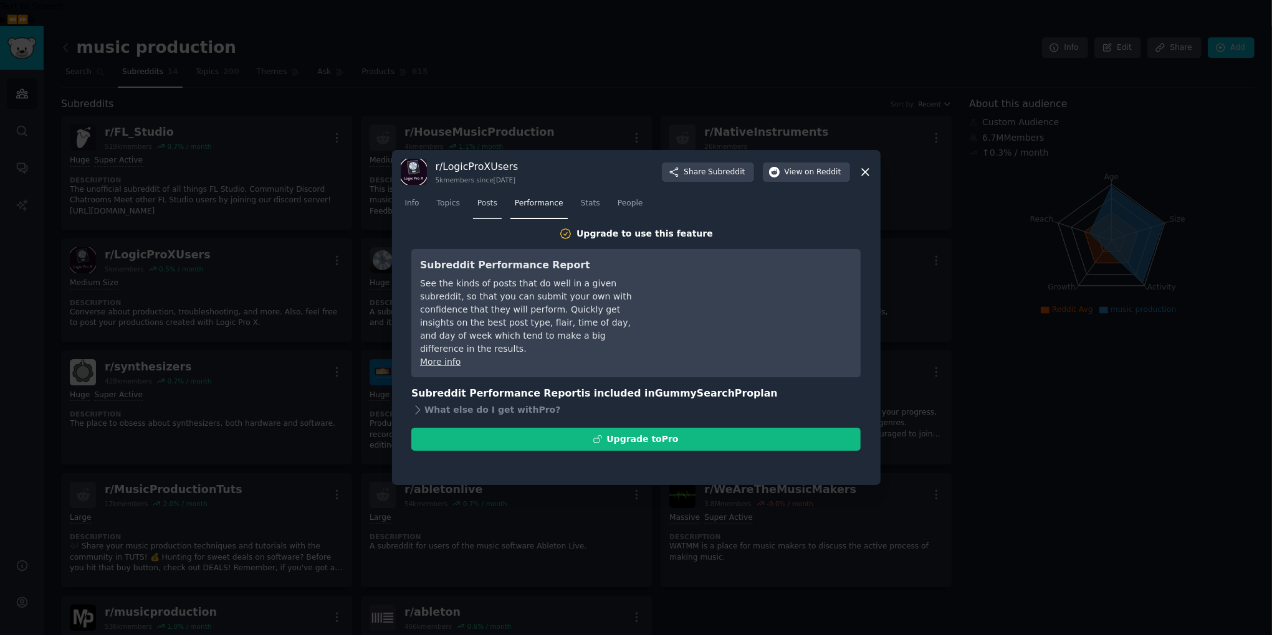
click at [487, 194] on link "Posts" at bounding box center [487, 207] width 29 height 26
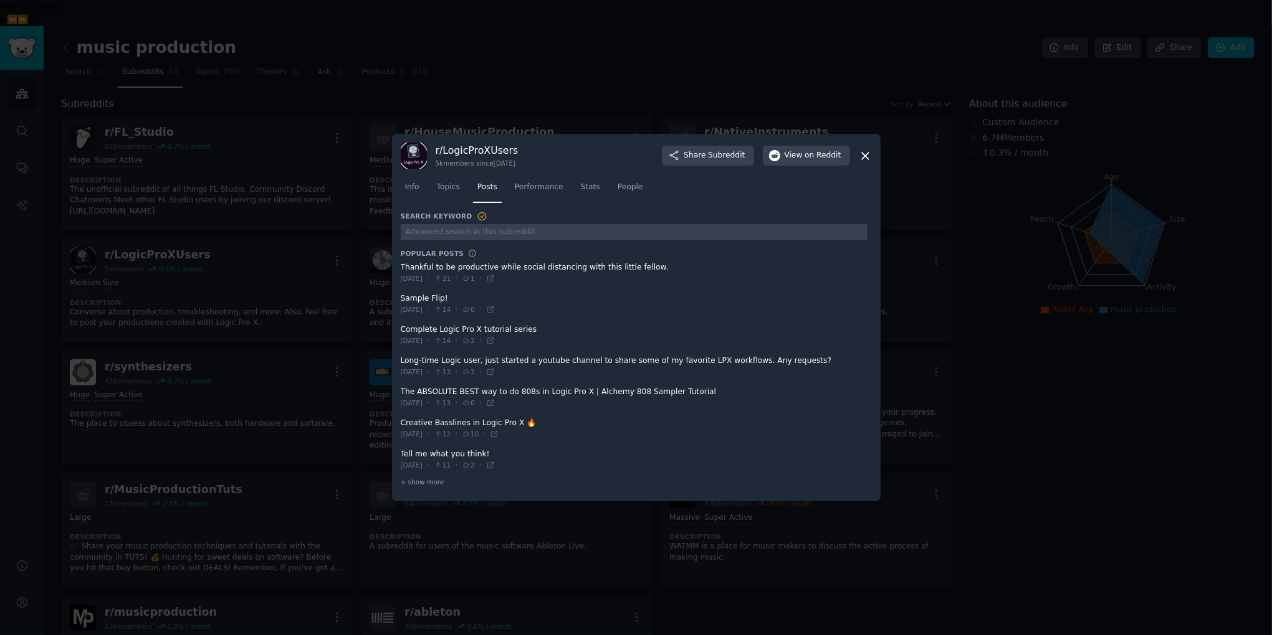
click at [864, 156] on icon at bounding box center [865, 156] width 7 height 7
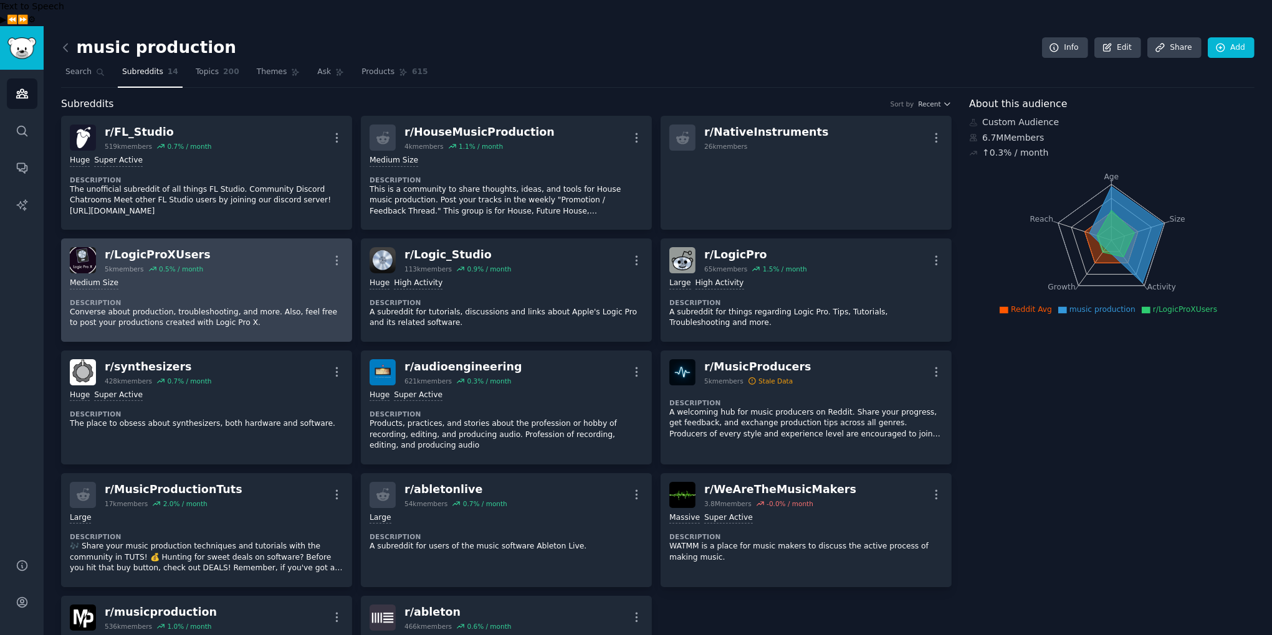
click at [125, 247] on div "r/ LogicProXUsers" at bounding box center [158, 255] width 106 height 16
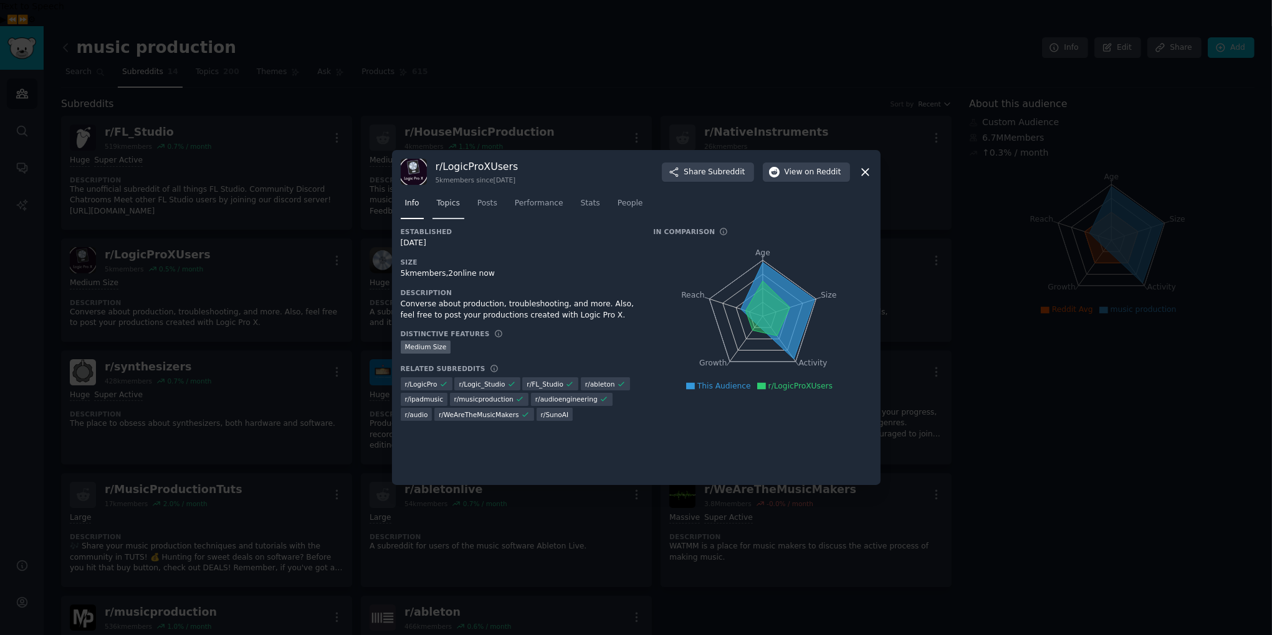
click at [457, 201] on span "Topics" at bounding box center [448, 203] width 23 height 11
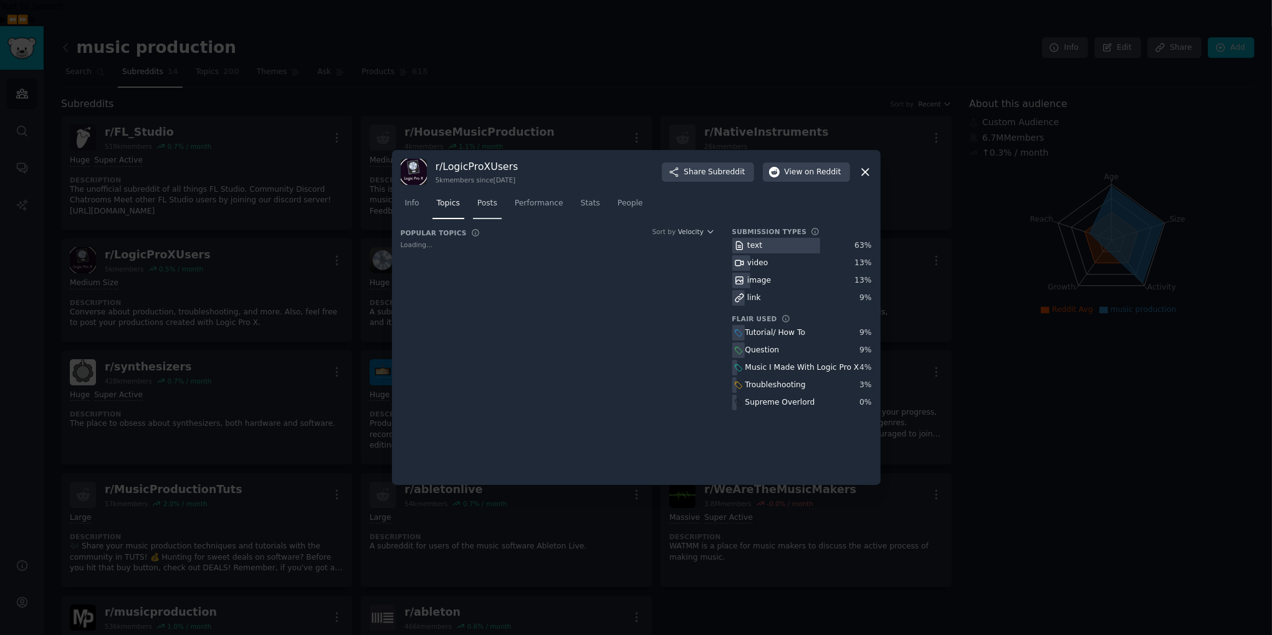
click at [490, 200] on span "Posts" at bounding box center [487, 203] width 20 height 11
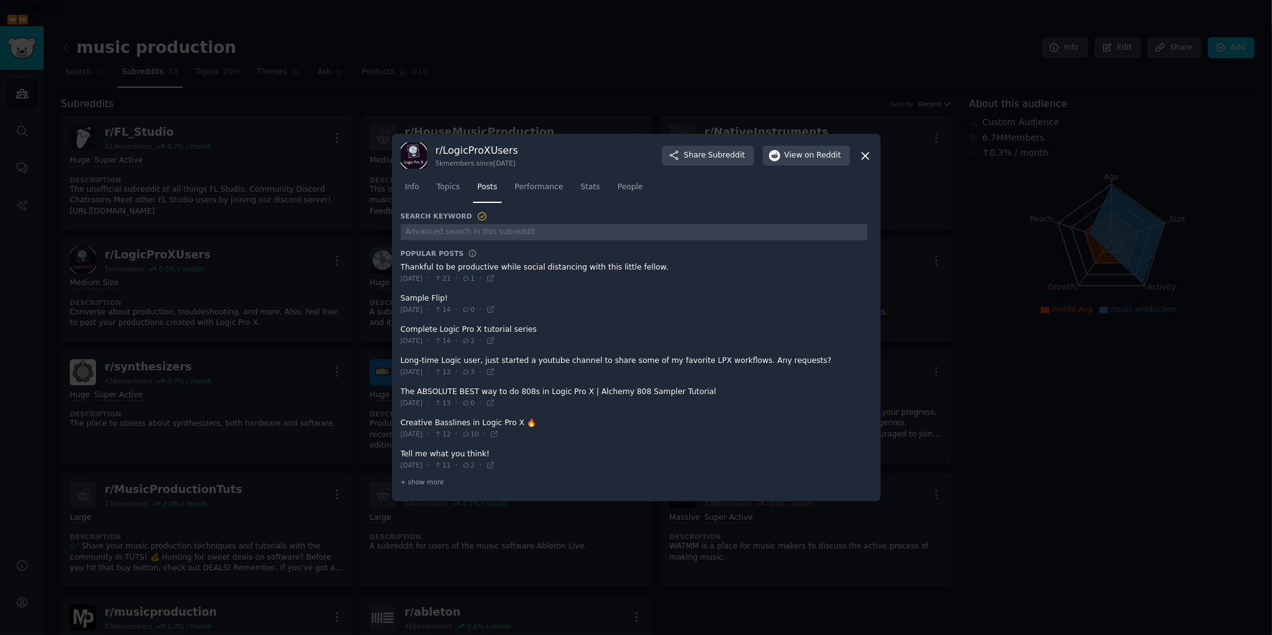
click at [865, 156] on icon at bounding box center [865, 156] width 7 height 7
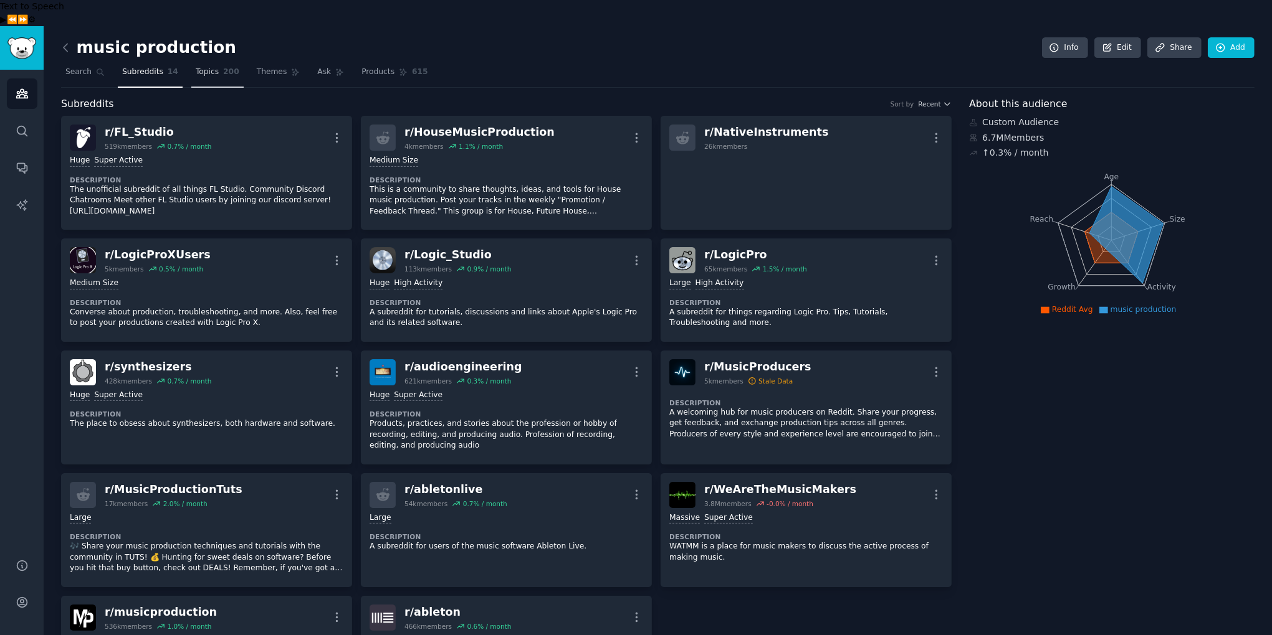
click at [223, 67] on span "200" at bounding box center [231, 72] width 16 height 11
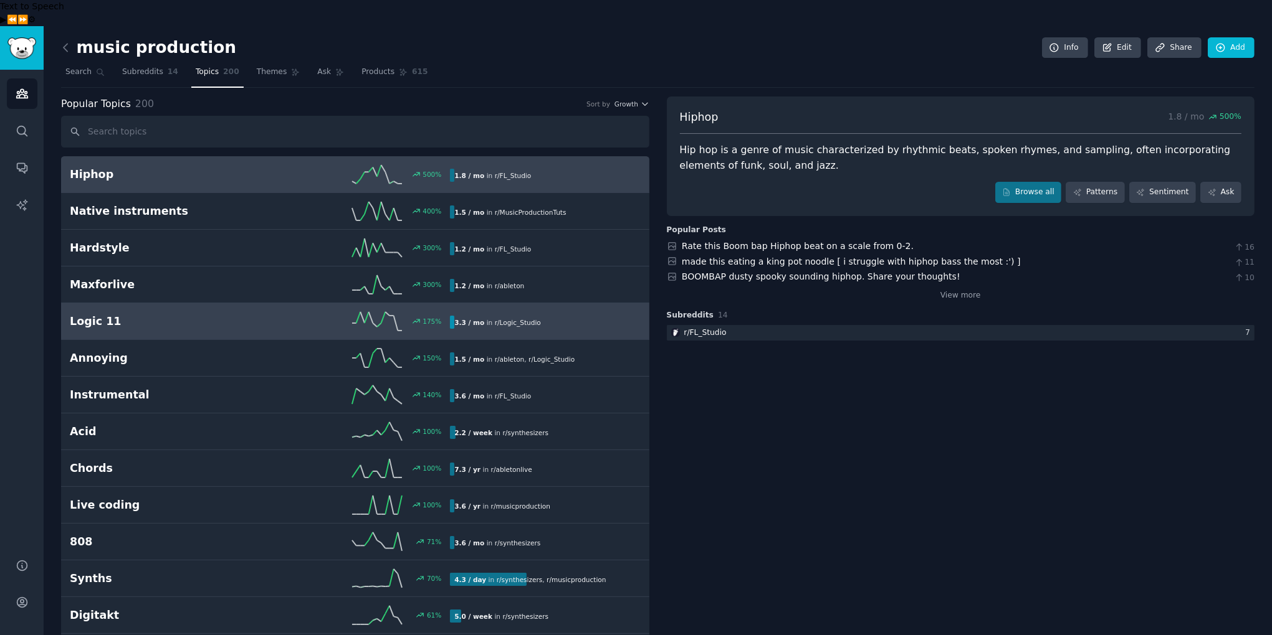
click at [125, 314] on h2 "Logic 11" at bounding box center [165, 322] width 190 height 16
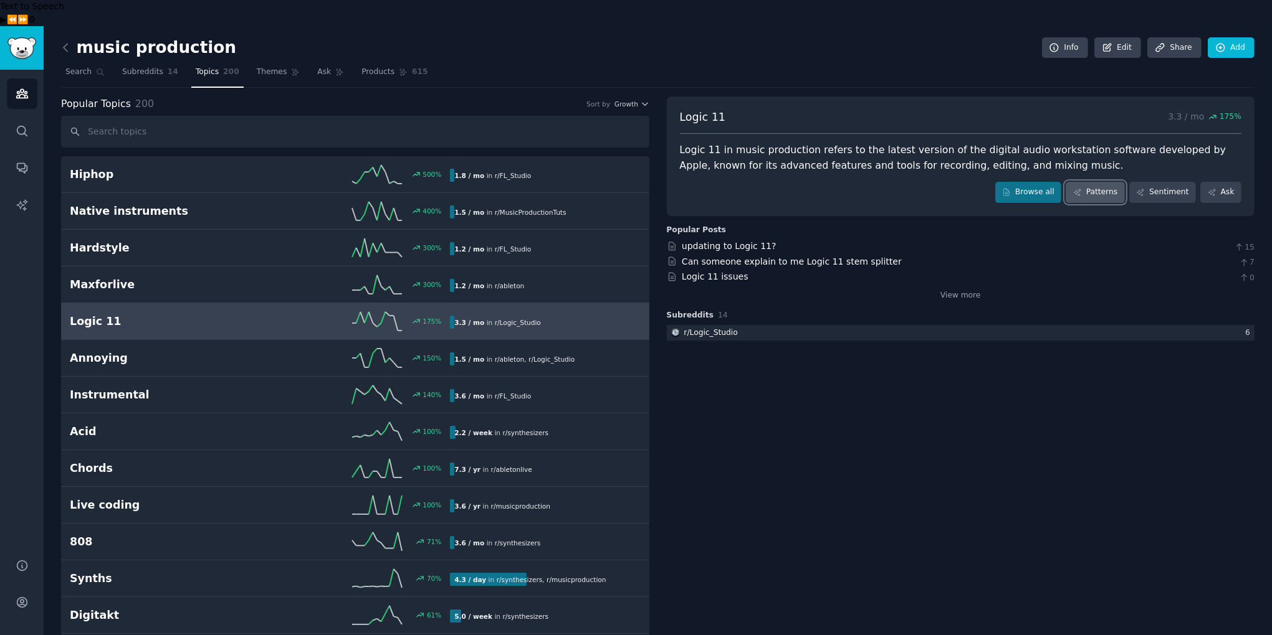
click at [1097, 182] on link "Patterns" at bounding box center [1094, 192] width 59 height 21
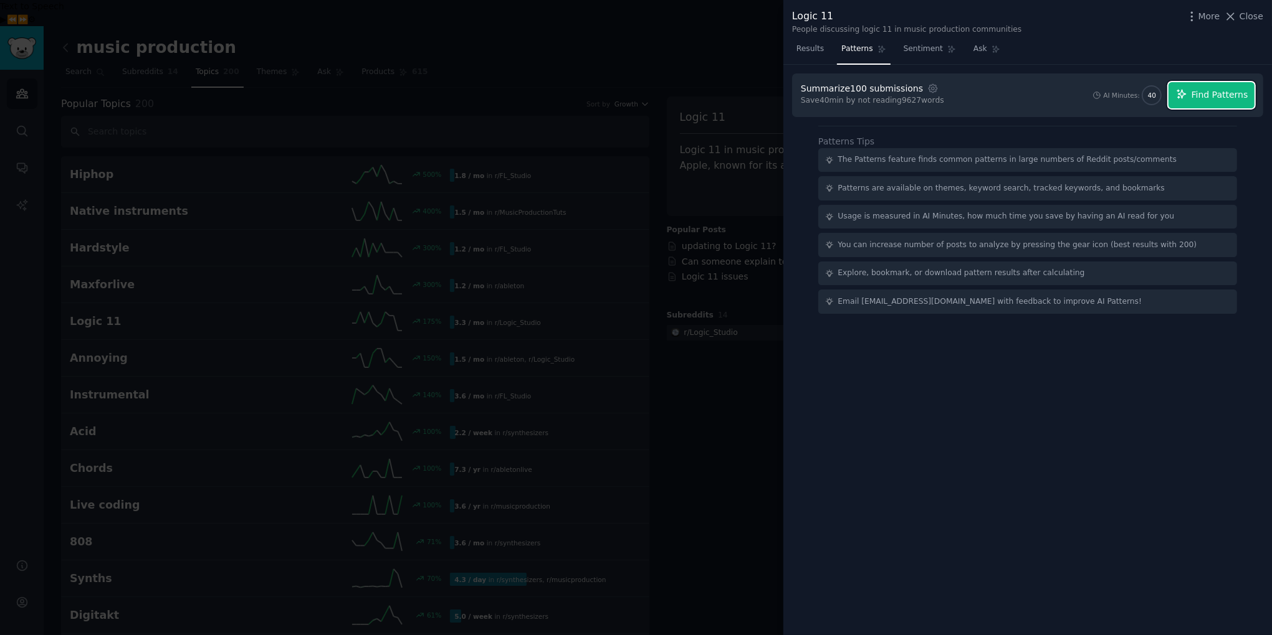
click at [1210, 95] on span "Find Patterns" at bounding box center [1219, 94] width 57 height 13
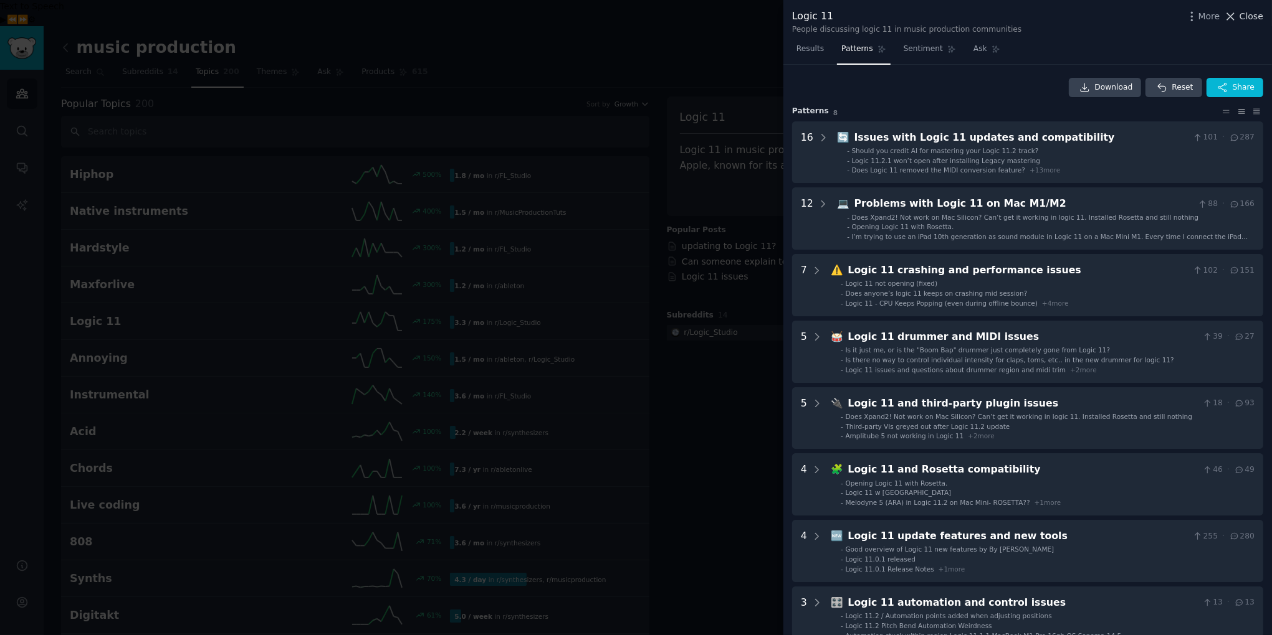
click at [1253, 20] on span "Close" at bounding box center [1251, 16] width 24 height 13
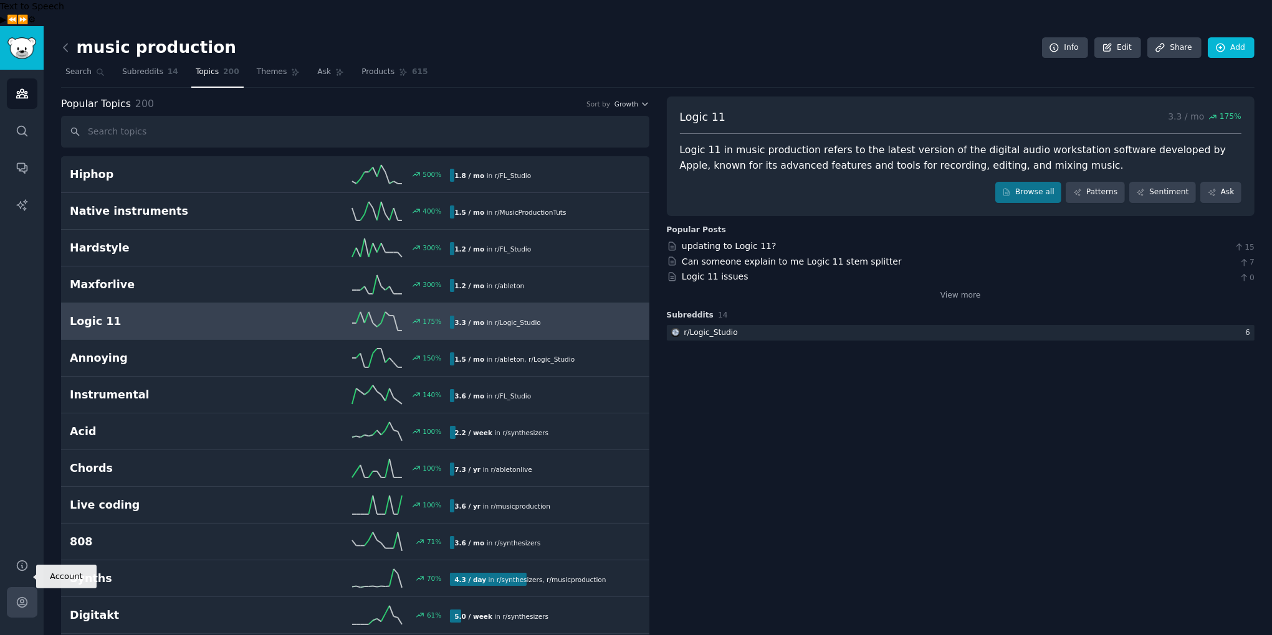
click at [28, 587] on link "Account" at bounding box center [22, 602] width 31 height 31
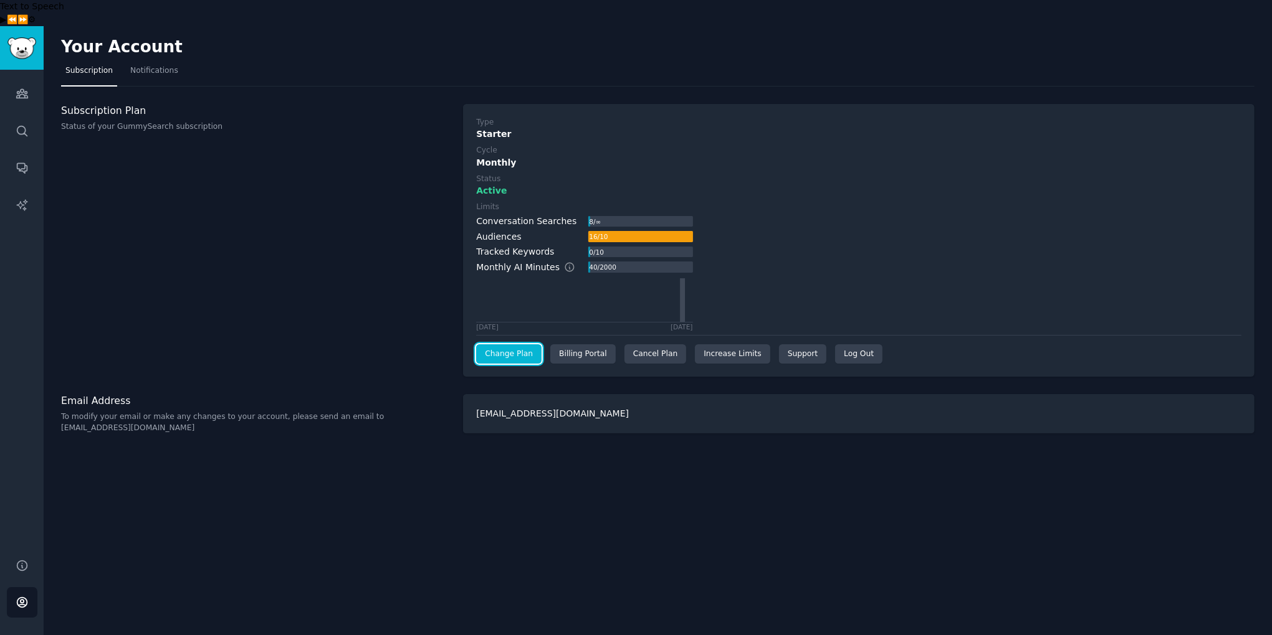
click at [522, 345] on link "Change Plan" at bounding box center [508, 355] width 65 height 20
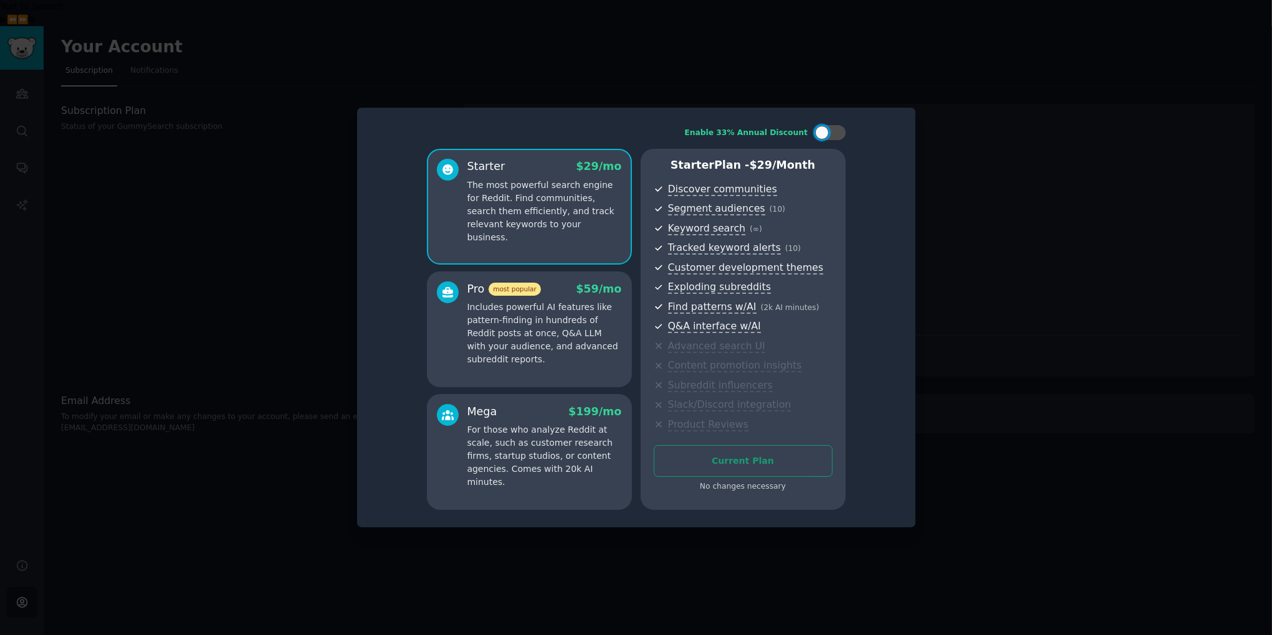
click at [572, 341] on p "Includes powerful AI features like pattern-finding in hundreds of Reddit posts …" at bounding box center [544, 333] width 154 height 65
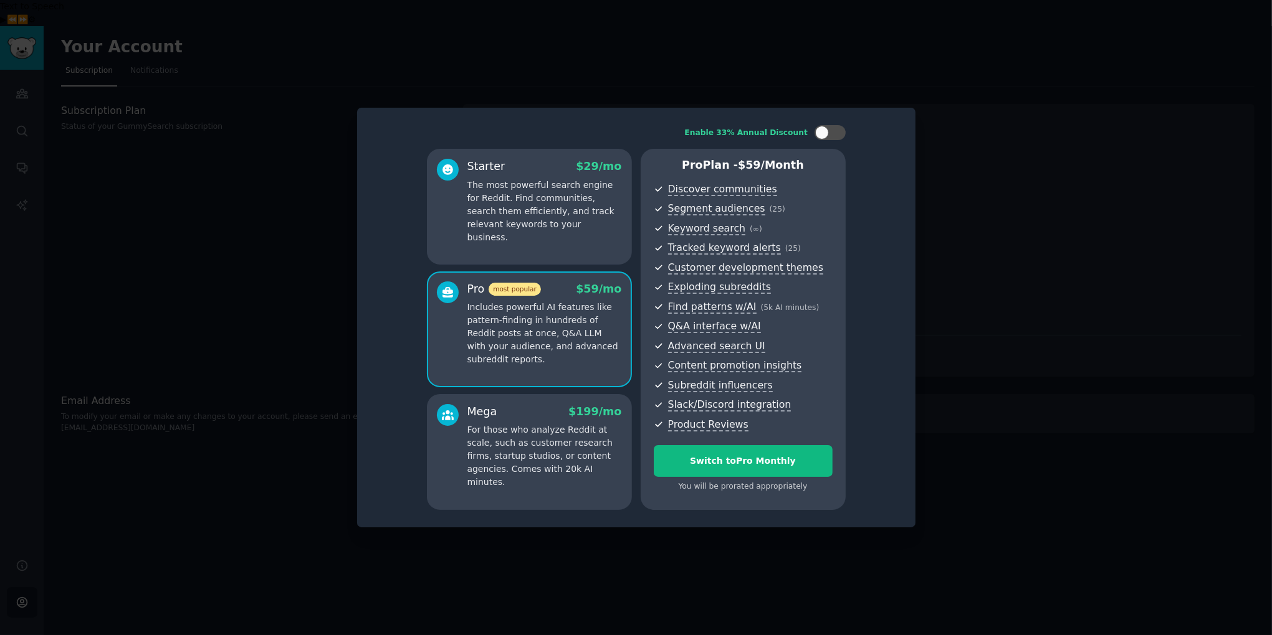
click at [530, 239] on div "Starter $ 29 /mo The most powerful search engine for Reddit. Find communities, …" at bounding box center [529, 207] width 205 height 116
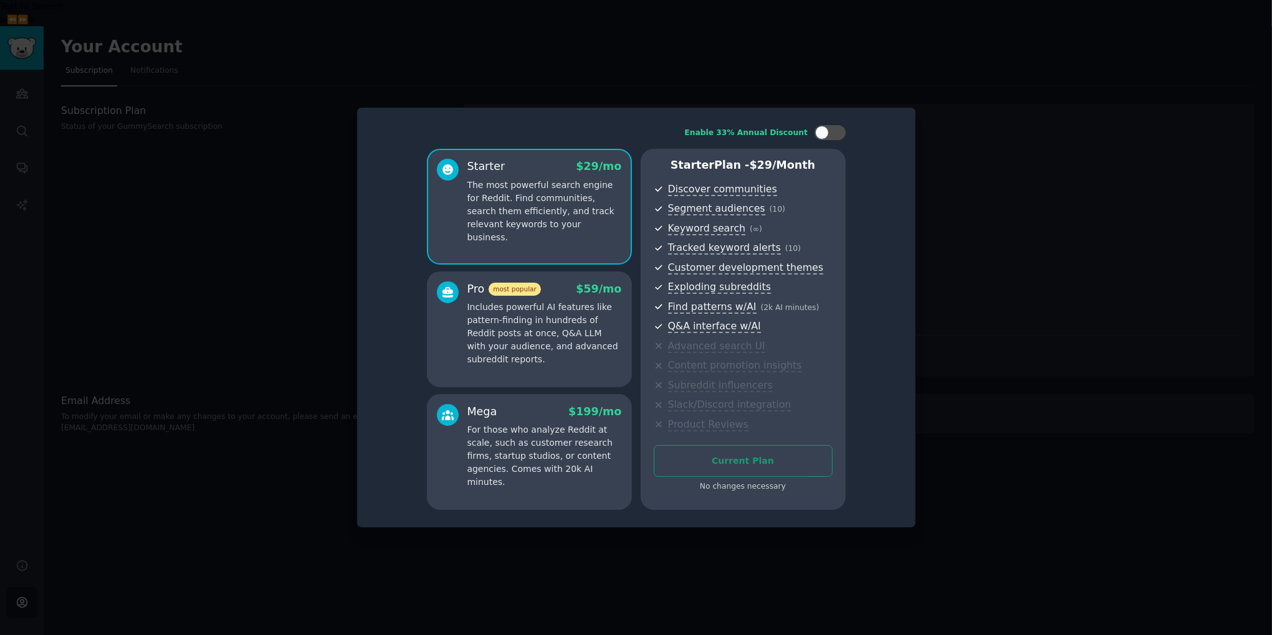
click at [1013, 181] on div at bounding box center [636, 317] width 1272 height 635
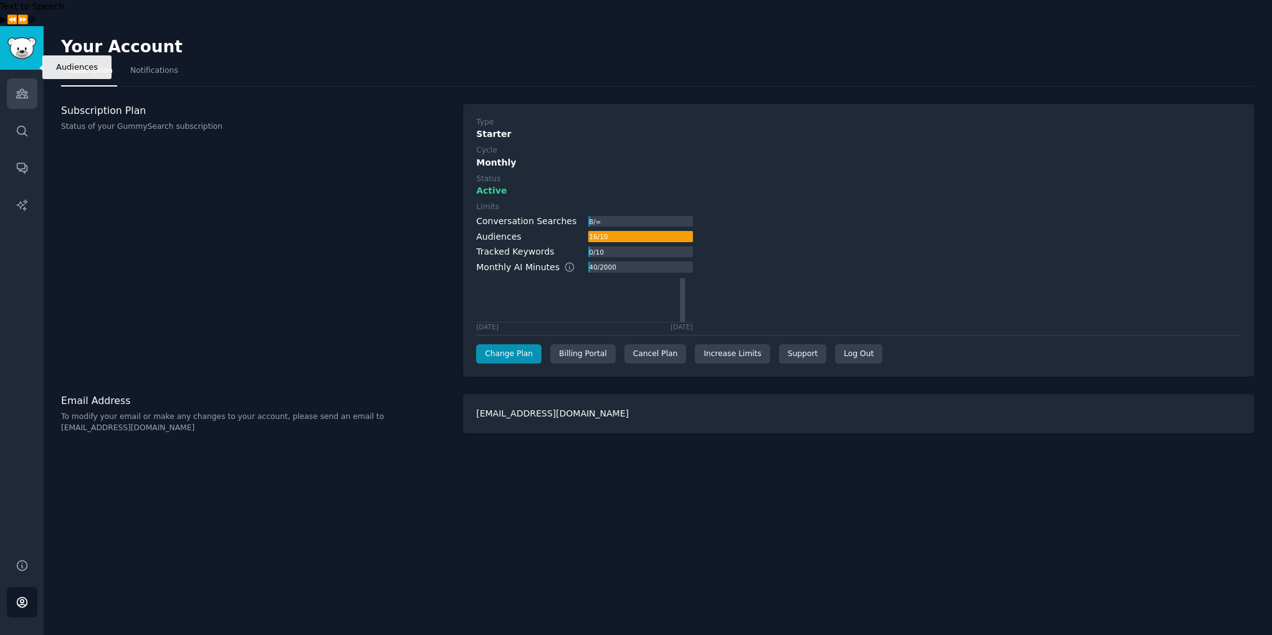
click at [26, 78] on link "Audiences" at bounding box center [22, 93] width 31 height 31
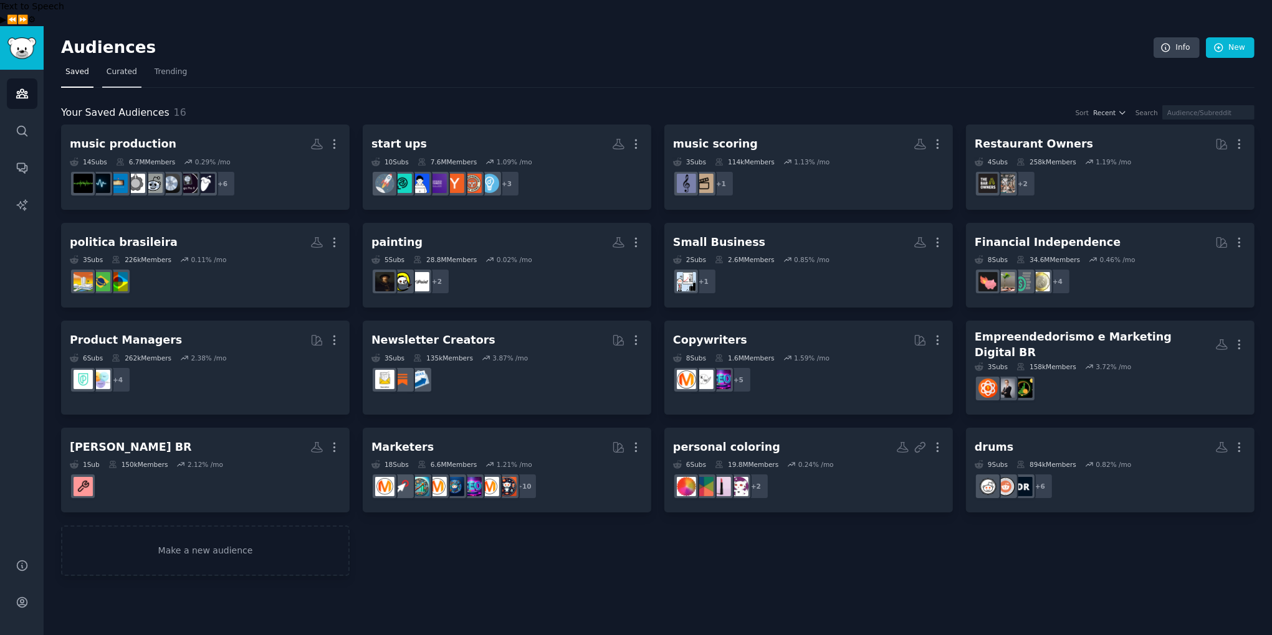
click at [130, 67] on span "Curated" at bounding box center [122, 72] width 31 height 11
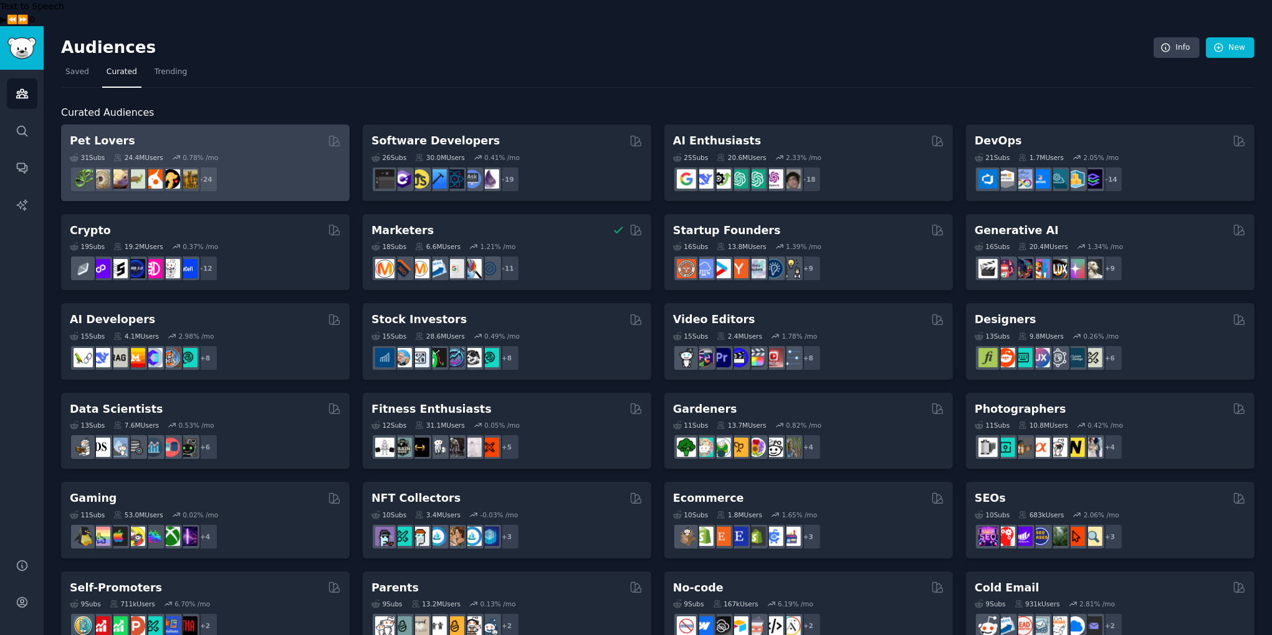
click at [217, 133] on div "Pet Lovers" at bounding box center [205, 141] width 271 height 16
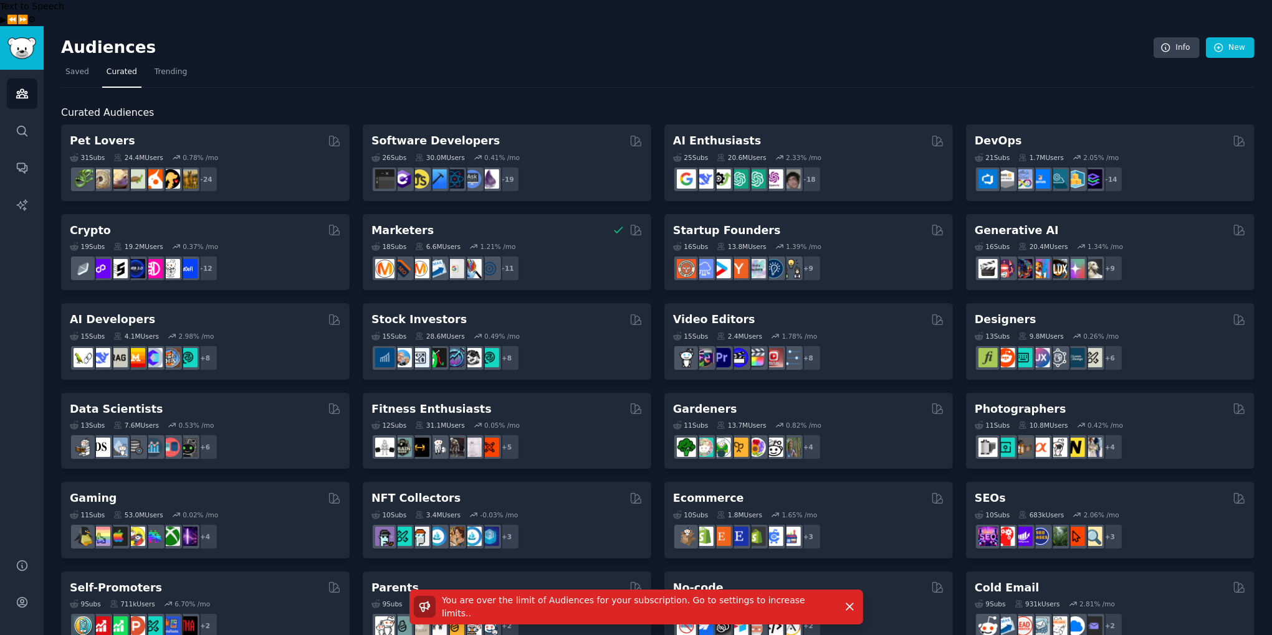
click at [325, 62] on nav "Saved Curated Trending" at bounding box center [657, 75] width 1193 height 26
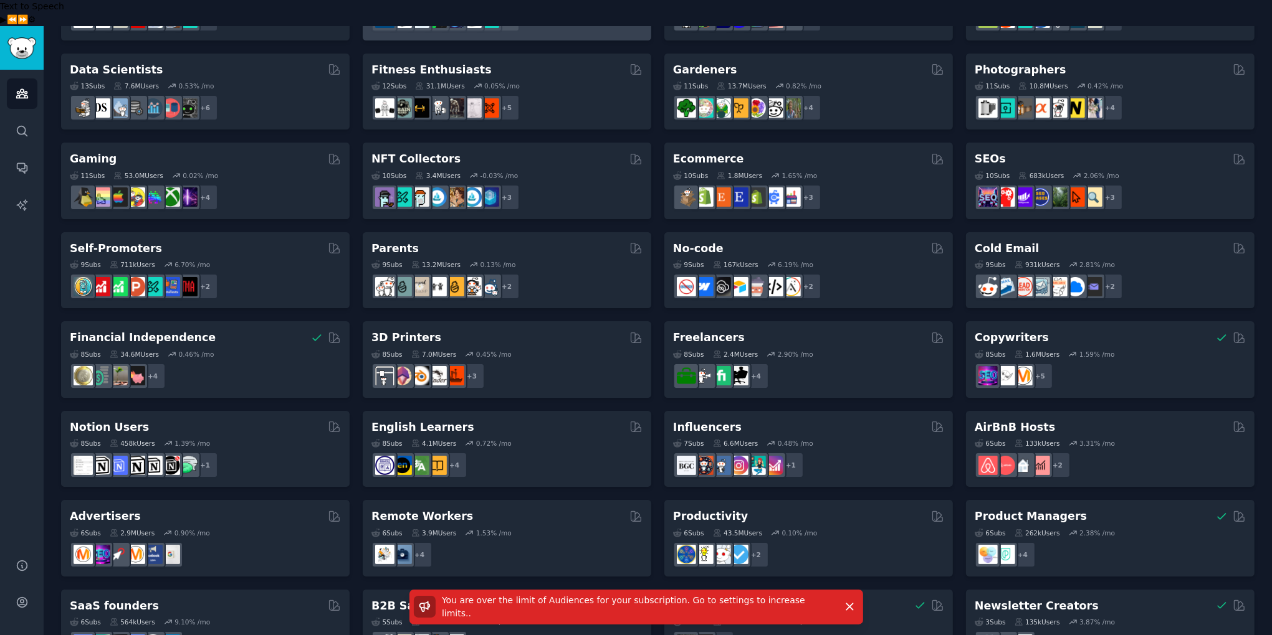
scroll to position [360, 0]
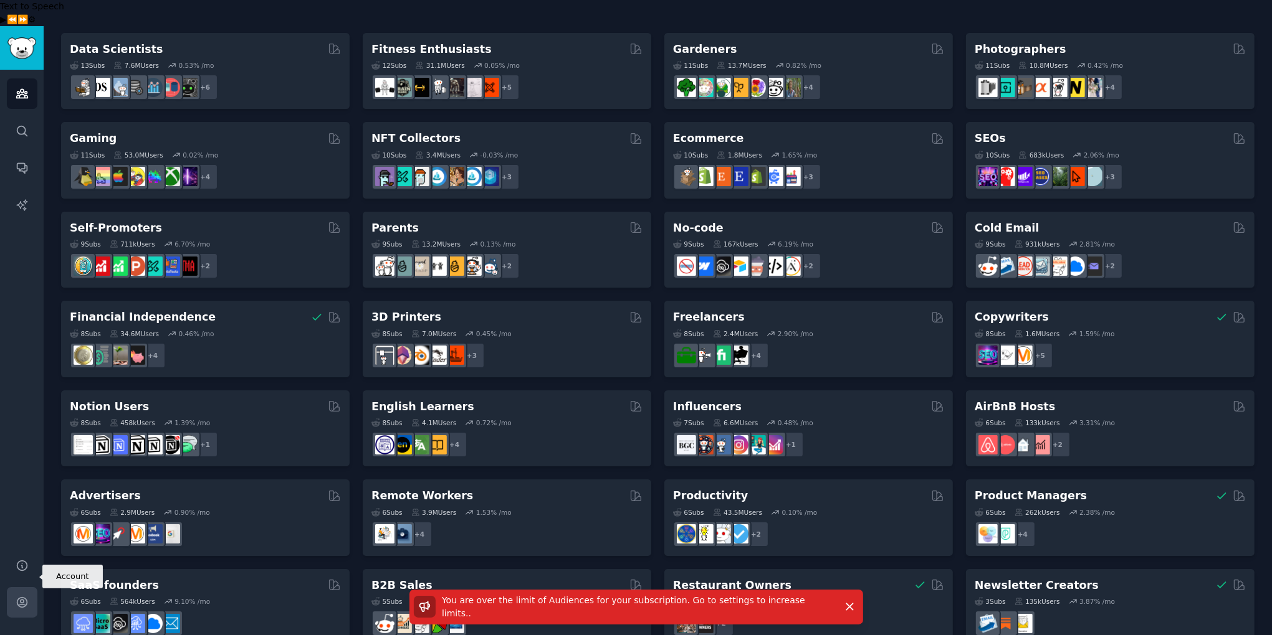
click at [22, 598] on icon "Sidebar" at bounding box center [22, 603] width 10 height 10
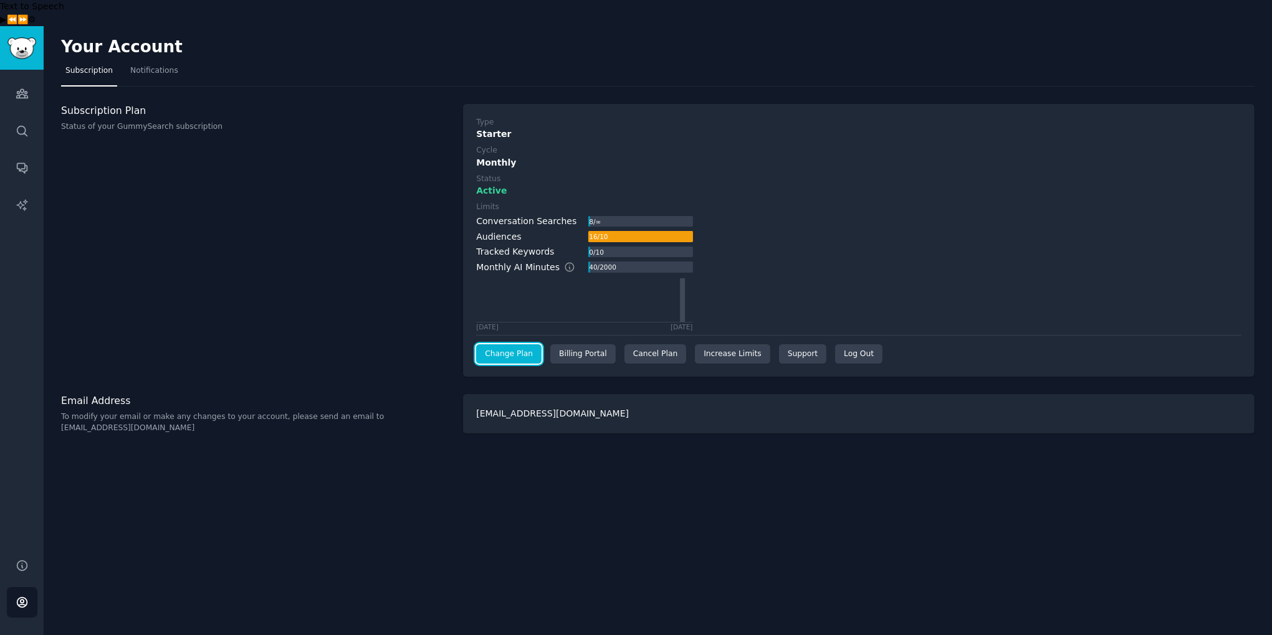
click at [523, 345] on link "Change Plan" at bounding box center [508, 355] width 65 height 20
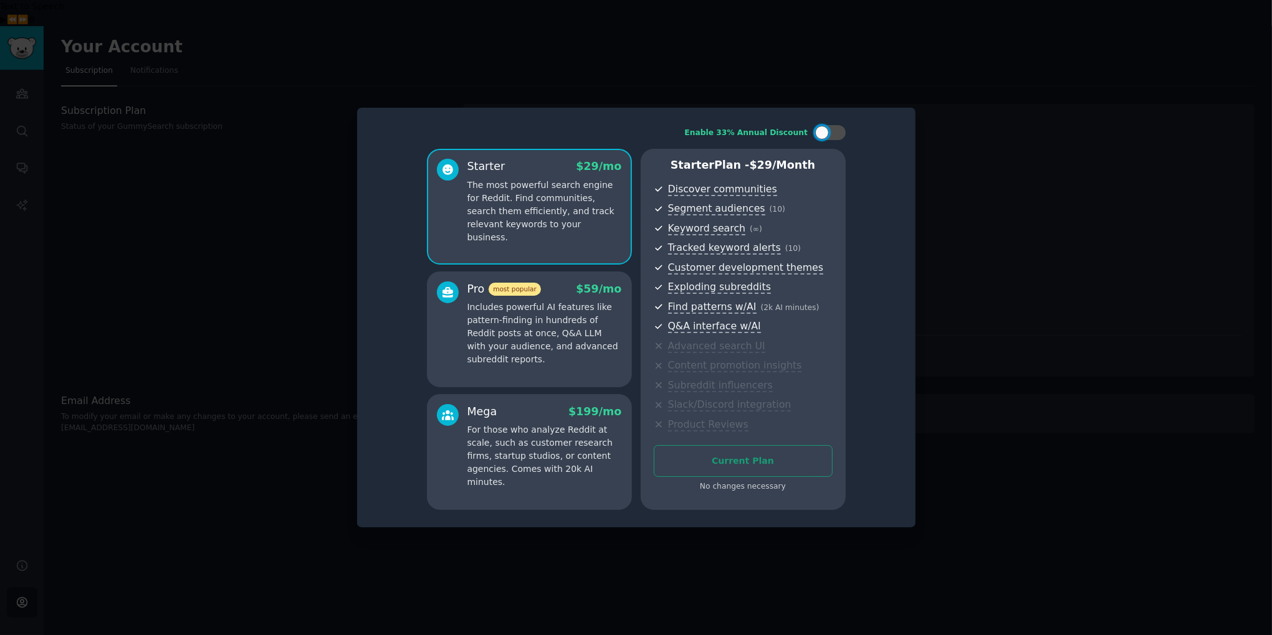
click at [557, 336] on p "Includes powerful AI features like pattern-finding in hundreds of Reddit posts …" at bounding box center [544, 333] width 154 height 65
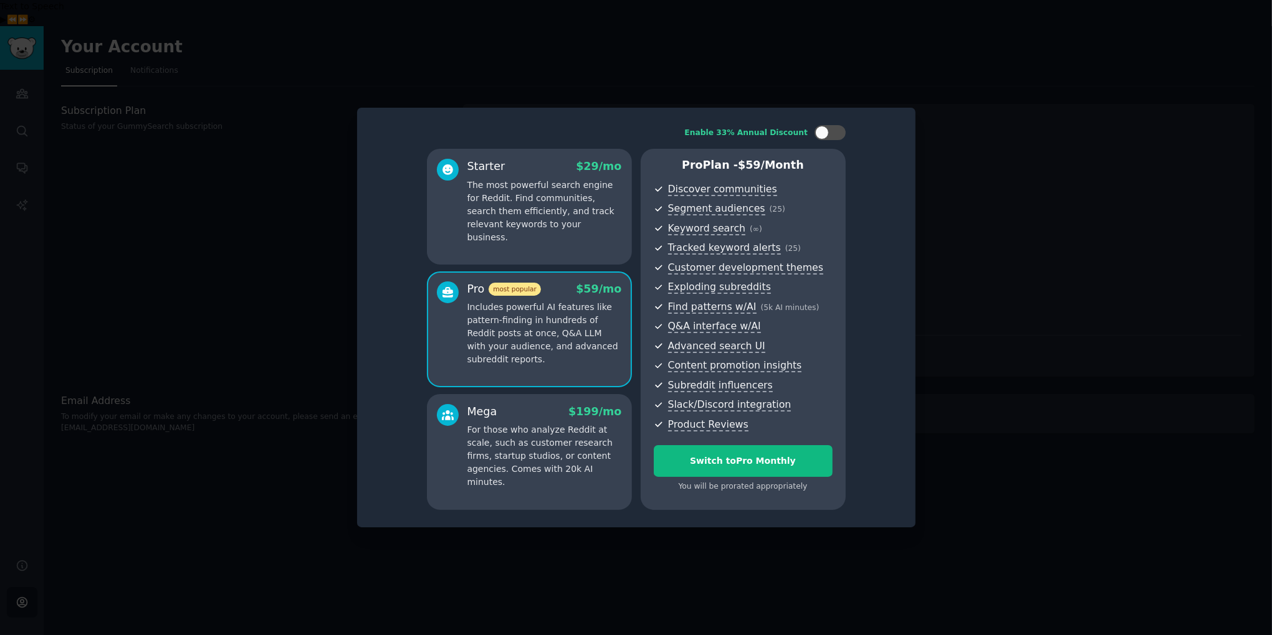
click at [650, 72] on div at bounding box center [636, 317] width 1272 height 635
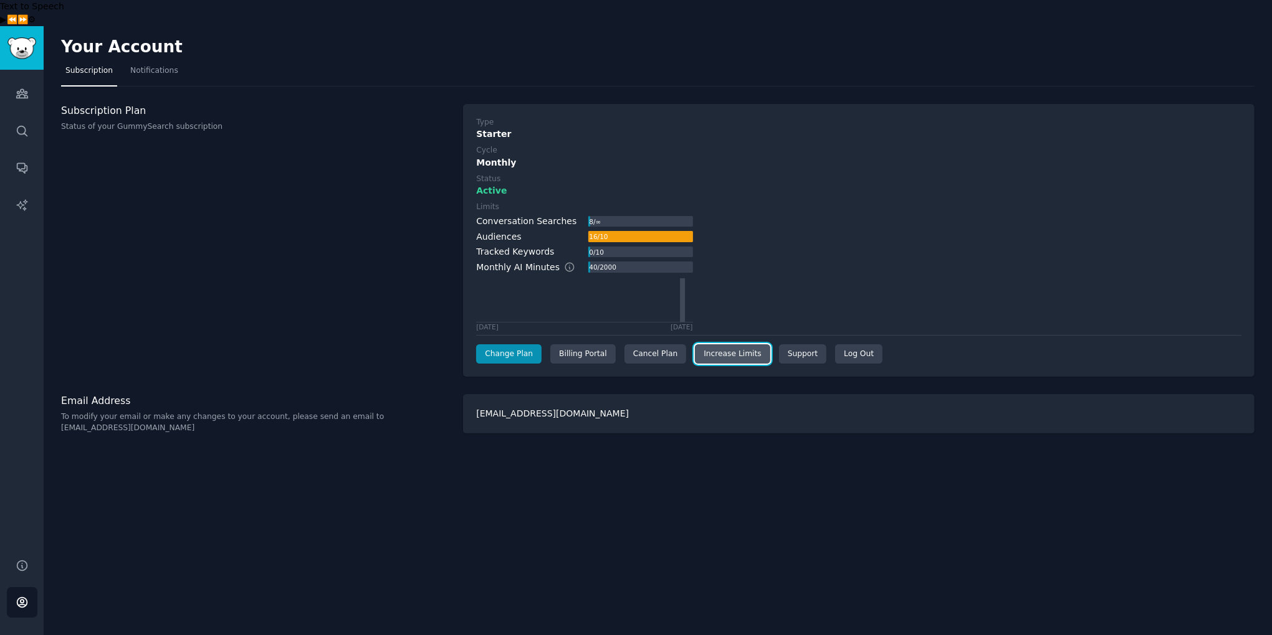
click at [730, 345] on link "Increase Limits" at bounding box center [732, 355] width 75 height 20
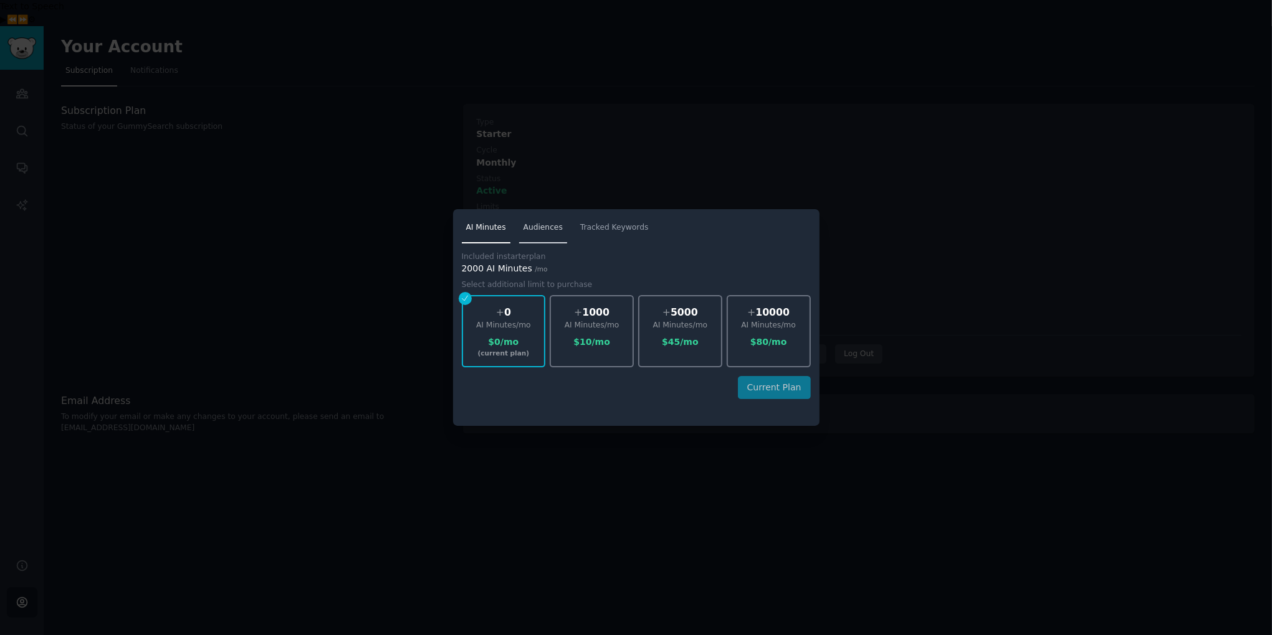
click at [539, 225] on span "Audiences" at bounding box center [542, 227] width 39 height 11
click at [761, 158] on div at bounding box center [636, 317] width 1272 height 635
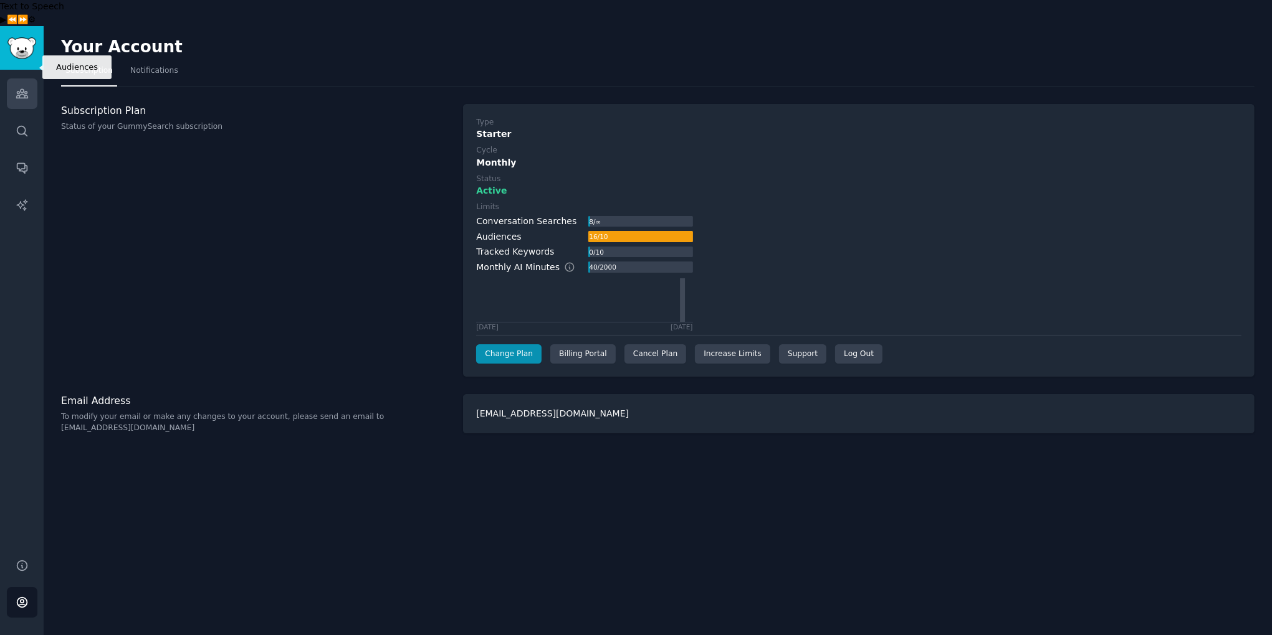
click at [24, 78] on link "Audiences" at bounding box center [22, 93] width 31 height 31
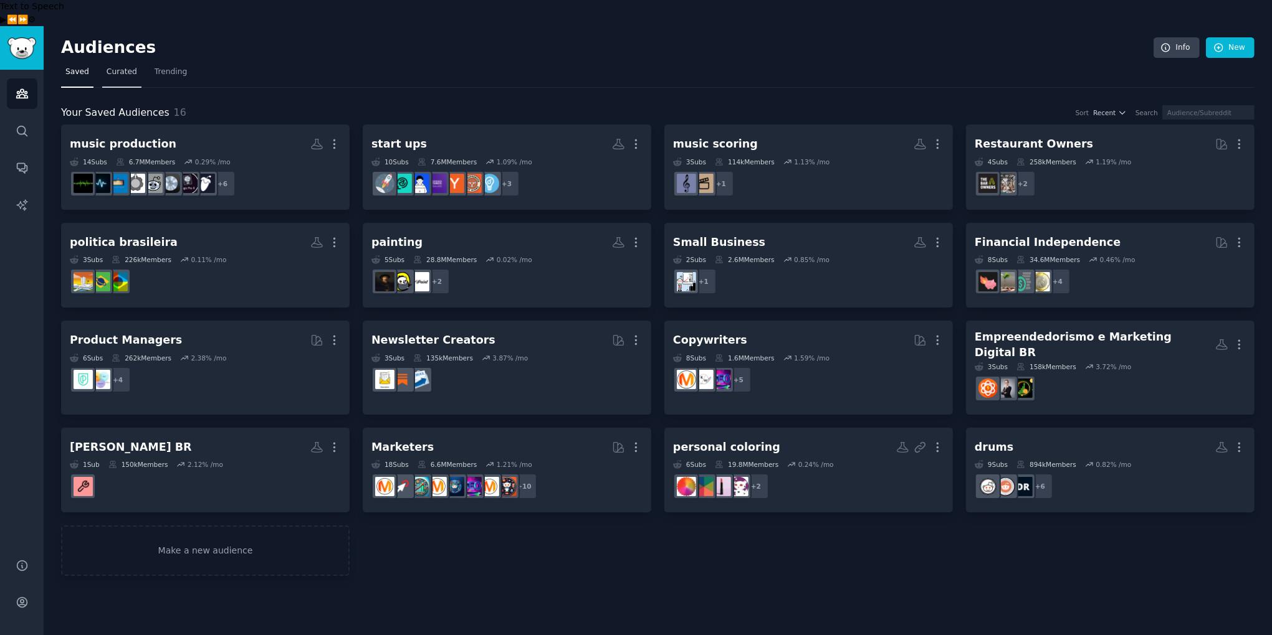
click at [128, 62] on link "Curated" at bounding box center [121, 75] width 39 height 26
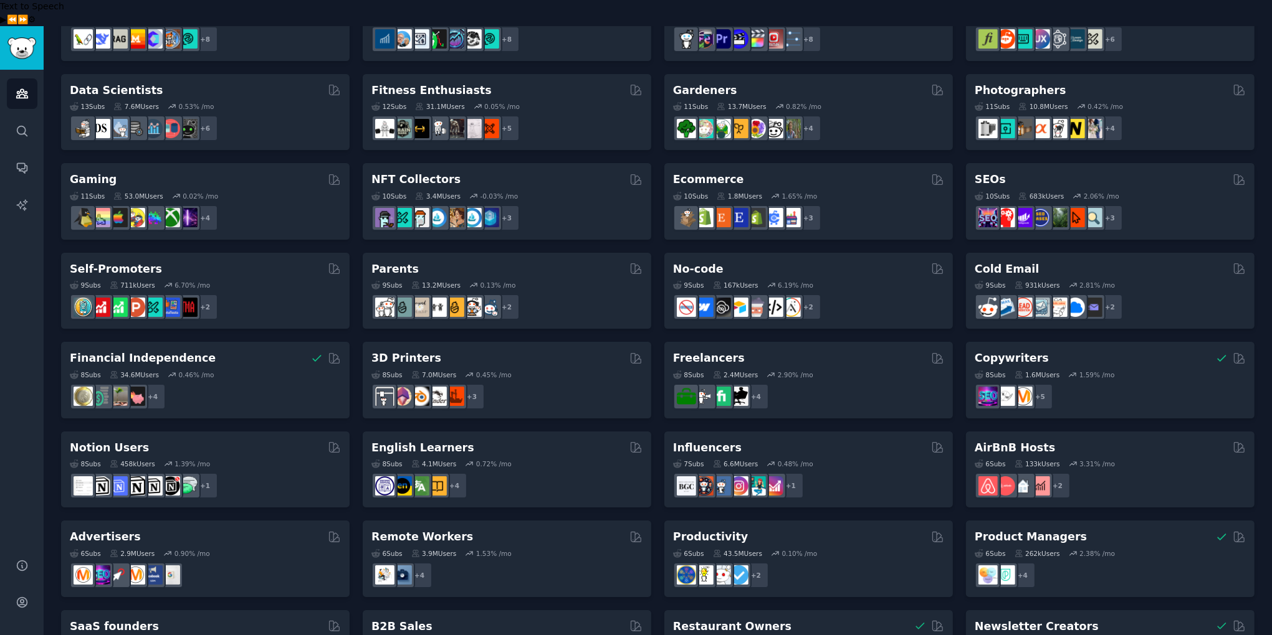
scroll to position [360, 0]
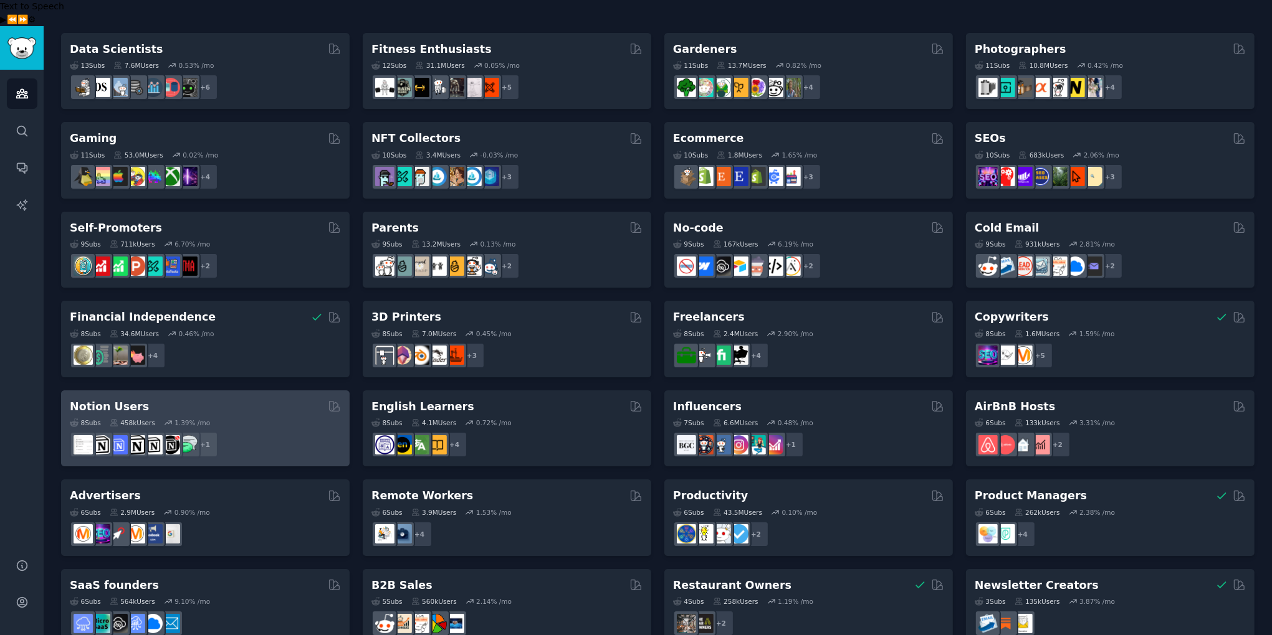
click at [290, 419] on div "8 Sub s 458k Users 1.39 % /mo" at bounding box center [205, 423] width 271 height 9
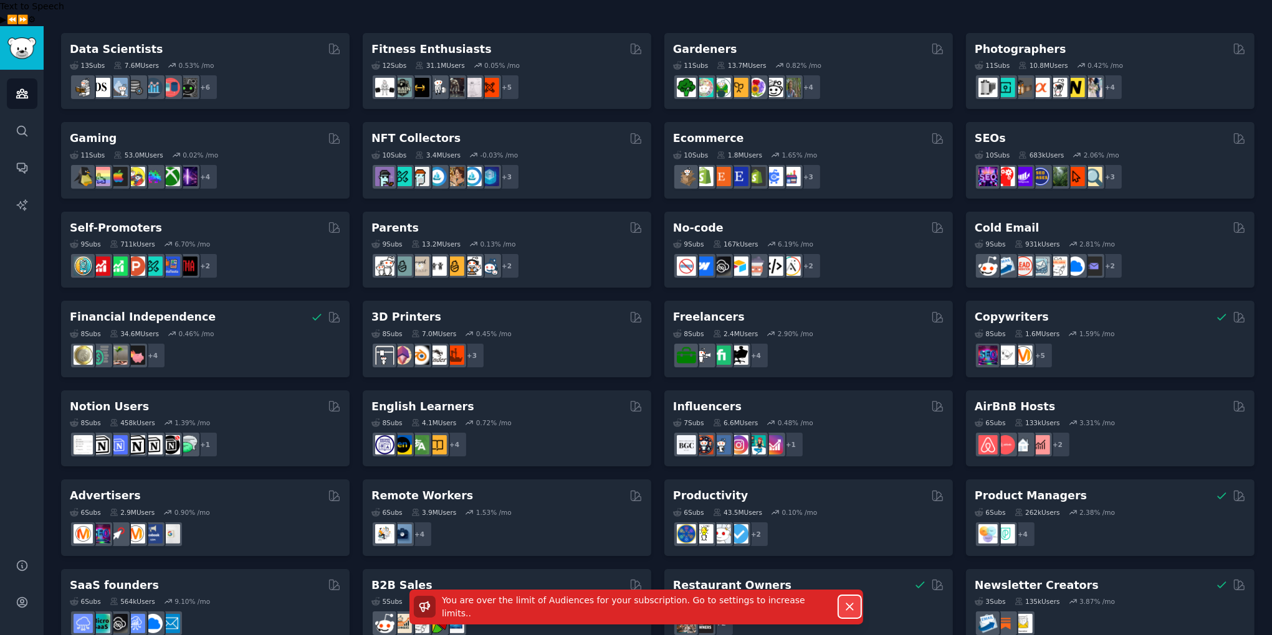
click at [850, 609] on icon "button" at bounding box center [849, 607] width 13 height 13
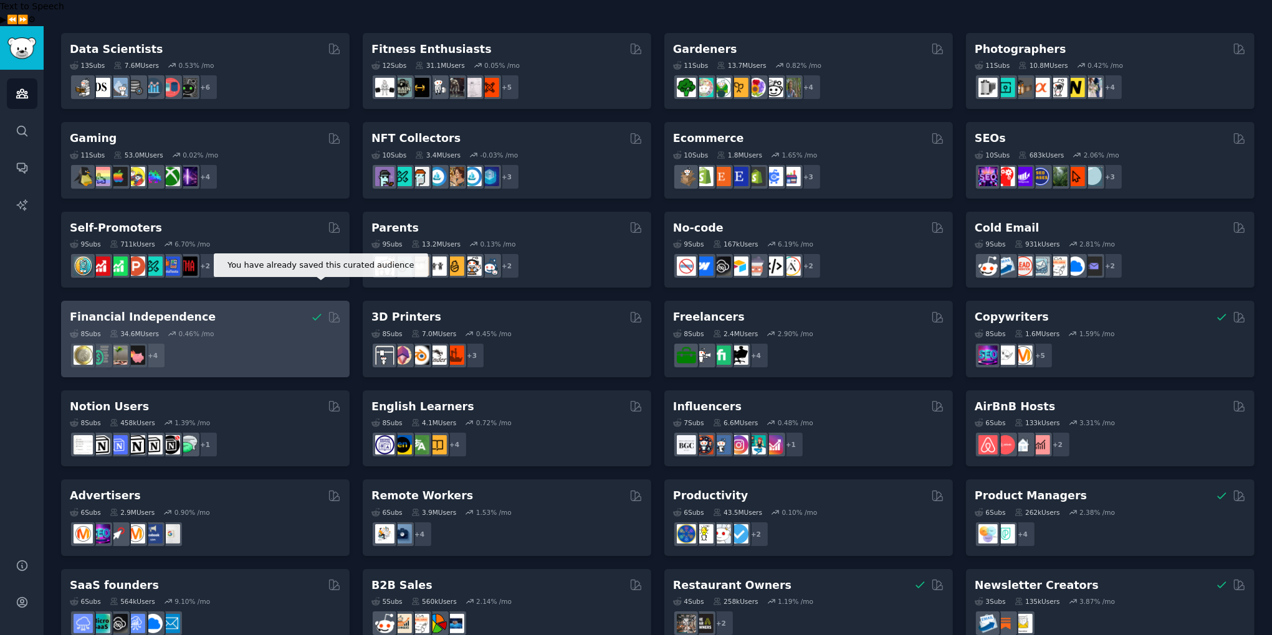
scroll to position [0, 0]
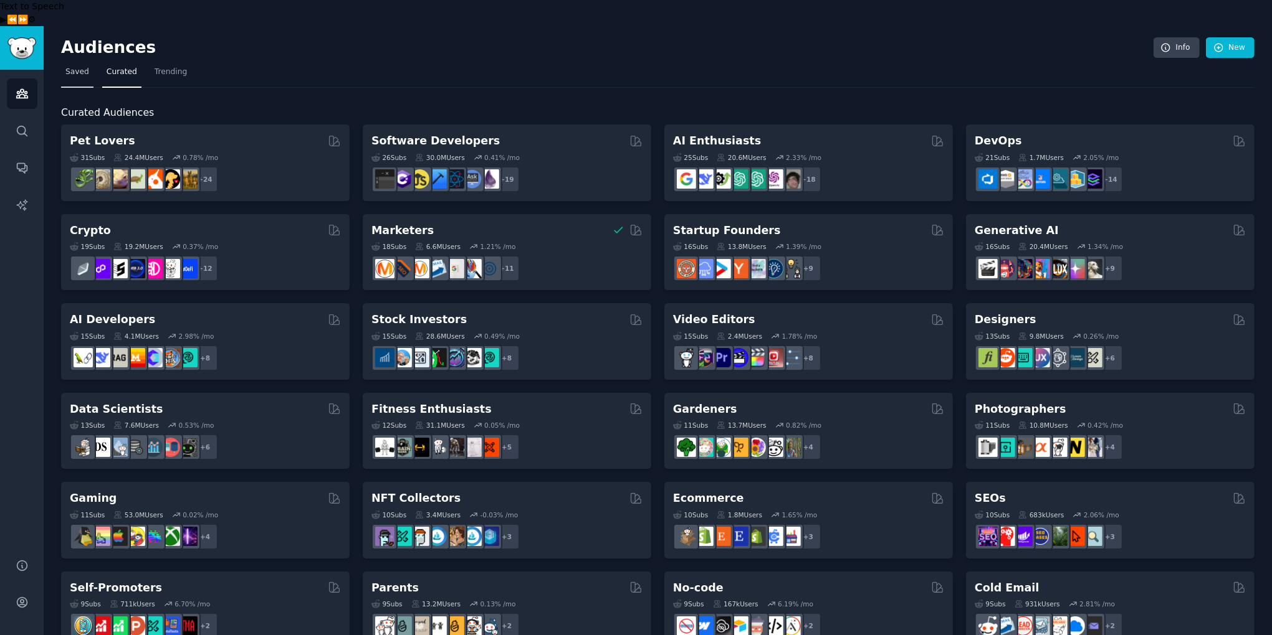
click at [85, 67] on span "Saved" at bounding box center [77, 72] width 24 height 11
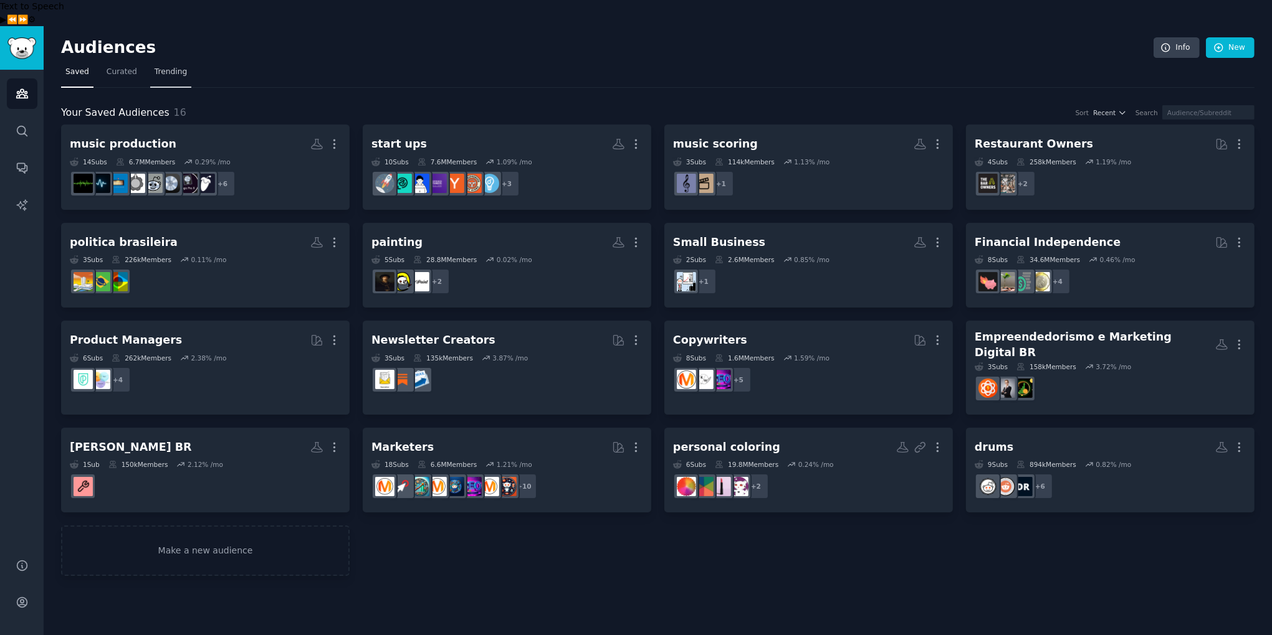
click at [171, 67] on span "Trending" at bounding box center [170, 72] width 32 height 11
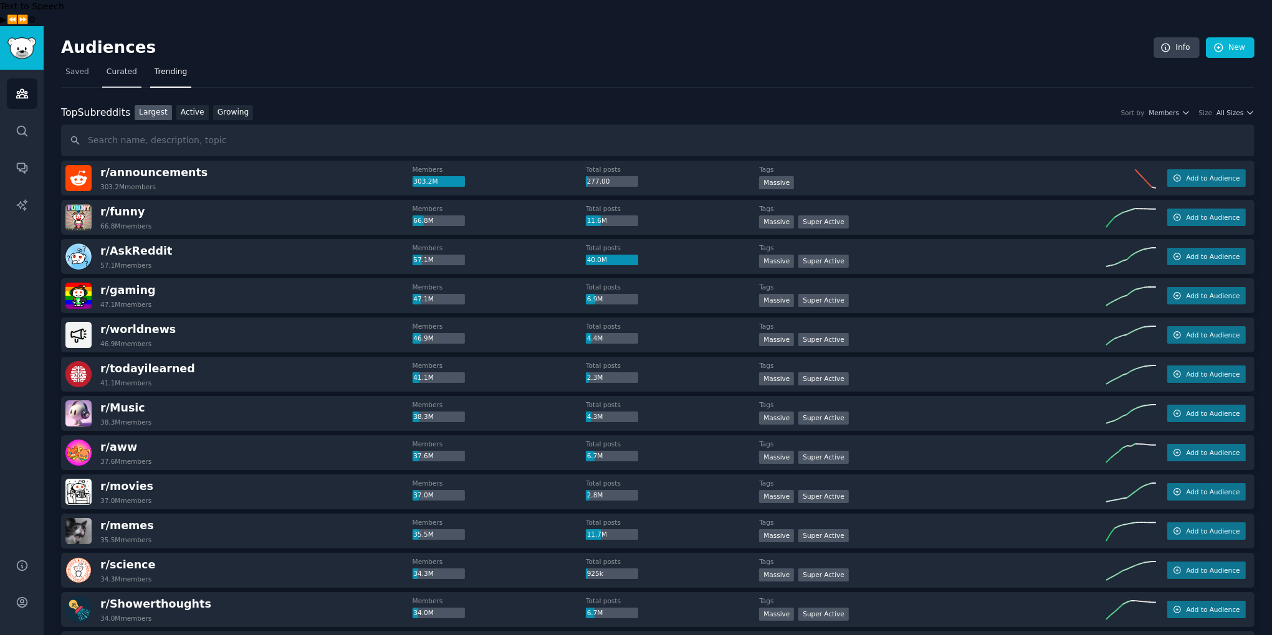
click at [121, 67] on span "Curated" at bounding box center [122, 72] width 31 height 11
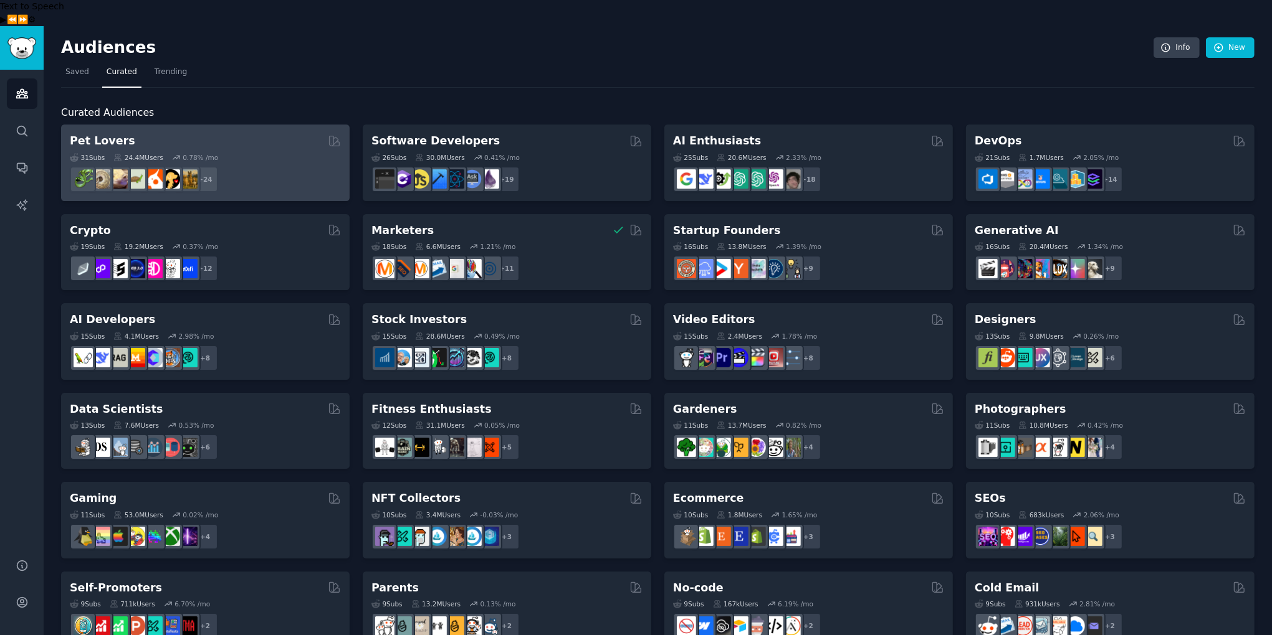
click at [310, 133] on div "Pet Lovers" at bounding box center [205, 141] width 271 height 16
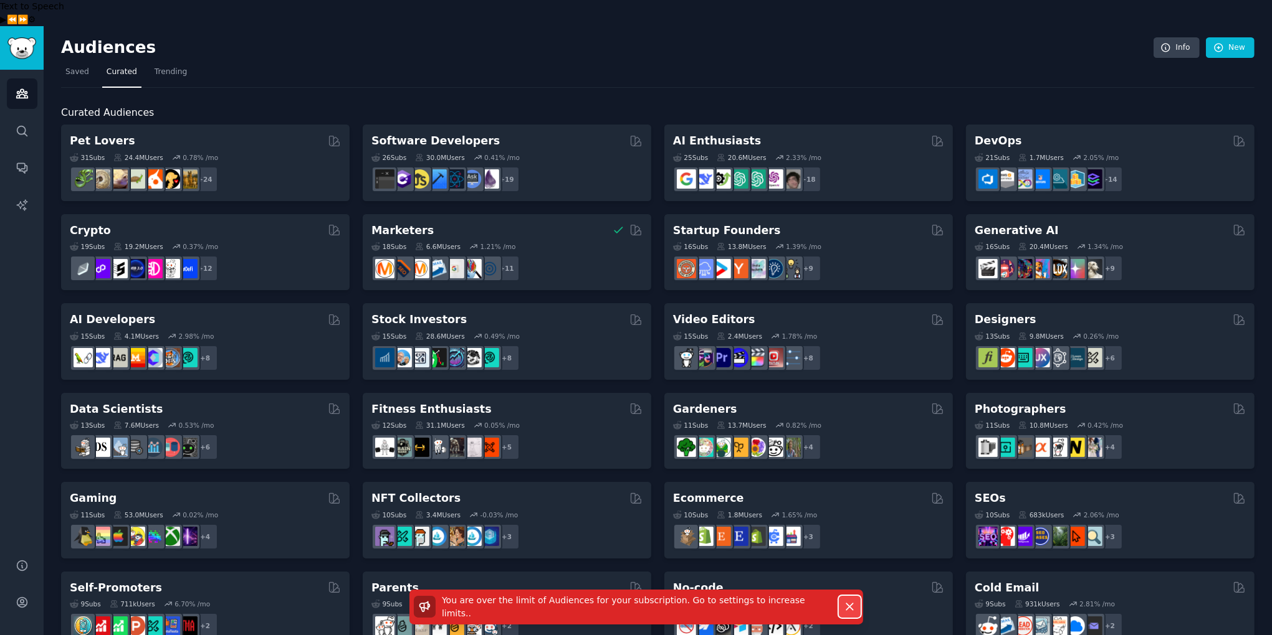
click at [849, 609] on icon "button" at bounding box center [849, 607] width 7 height 7
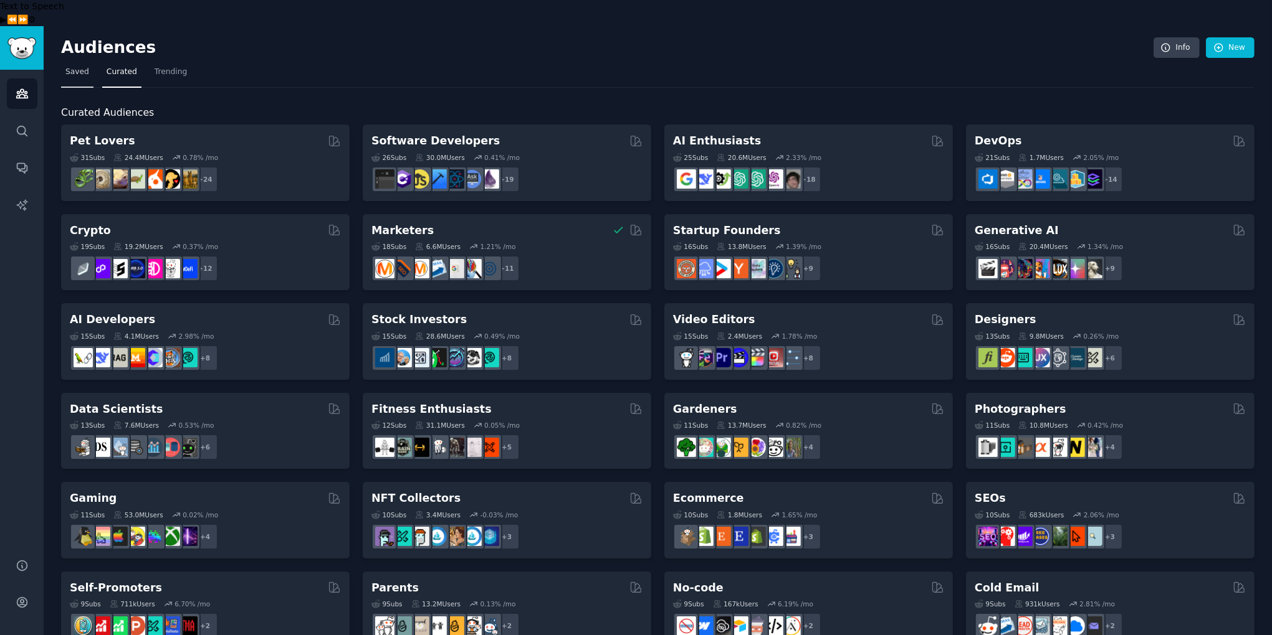
click at [87, 62] on link "Saved" at bounding box center [77, 75] width 32 height 26
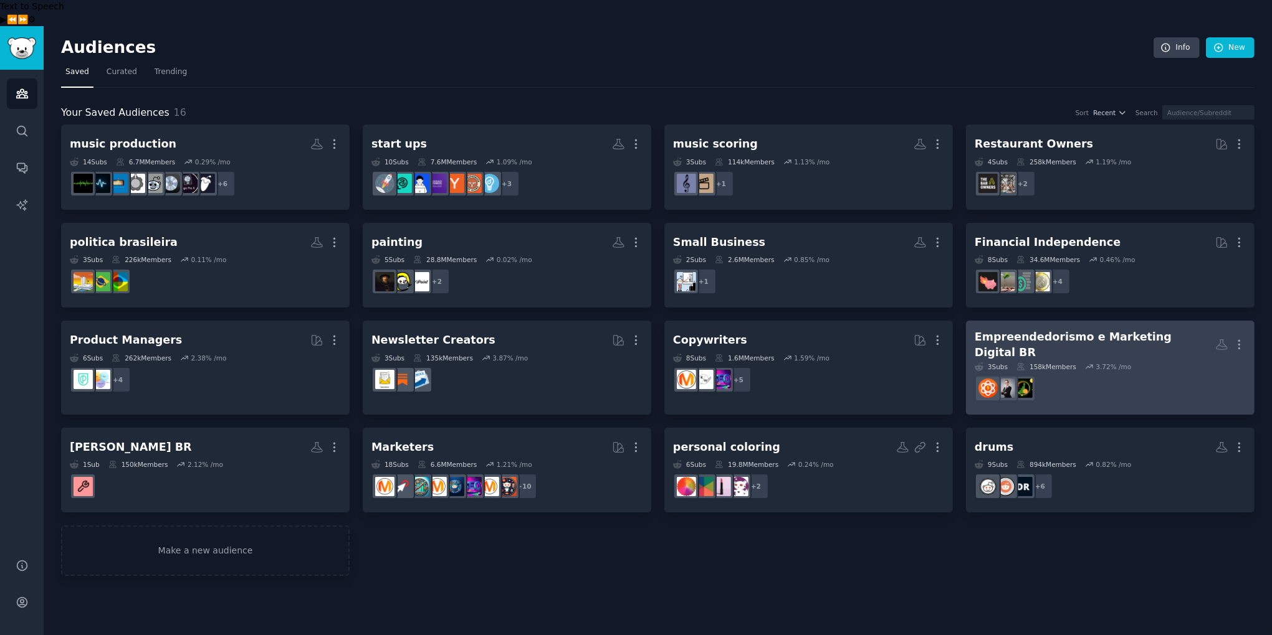
click at [1039, 330] on div "Empreendedorismo e Marketing Digital BR" at bounding box center [1094, 345] width 240 height 31
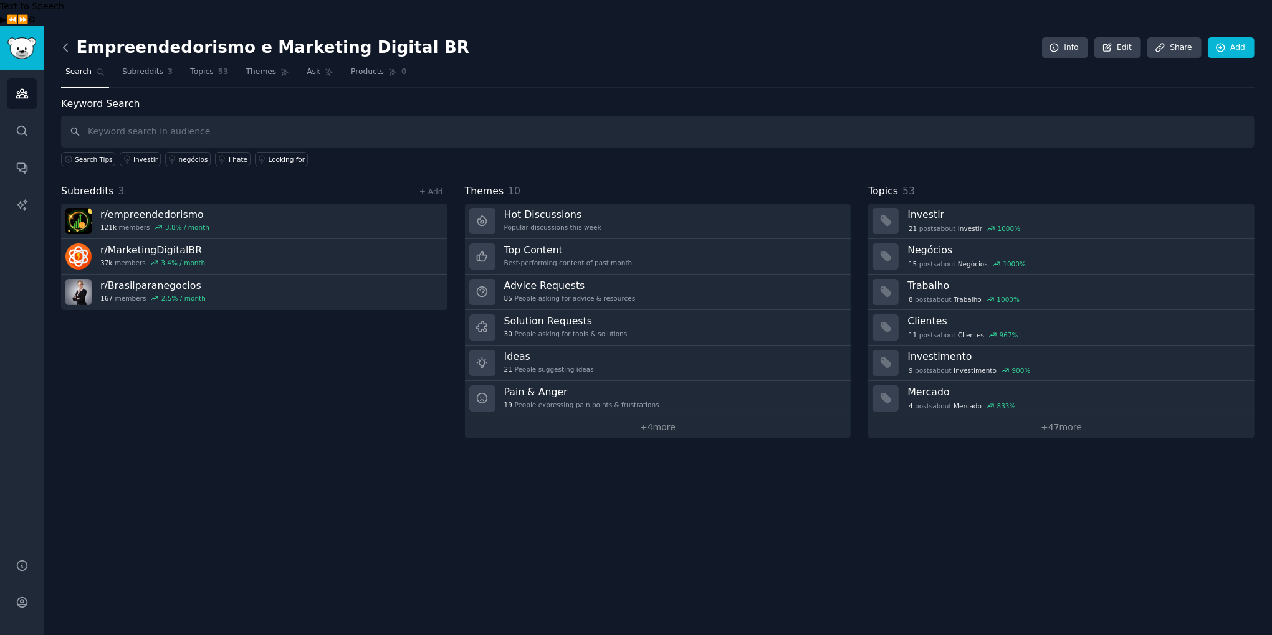
click at [69, 41] on icon at bounding box center [65, 47] width 13 height 13
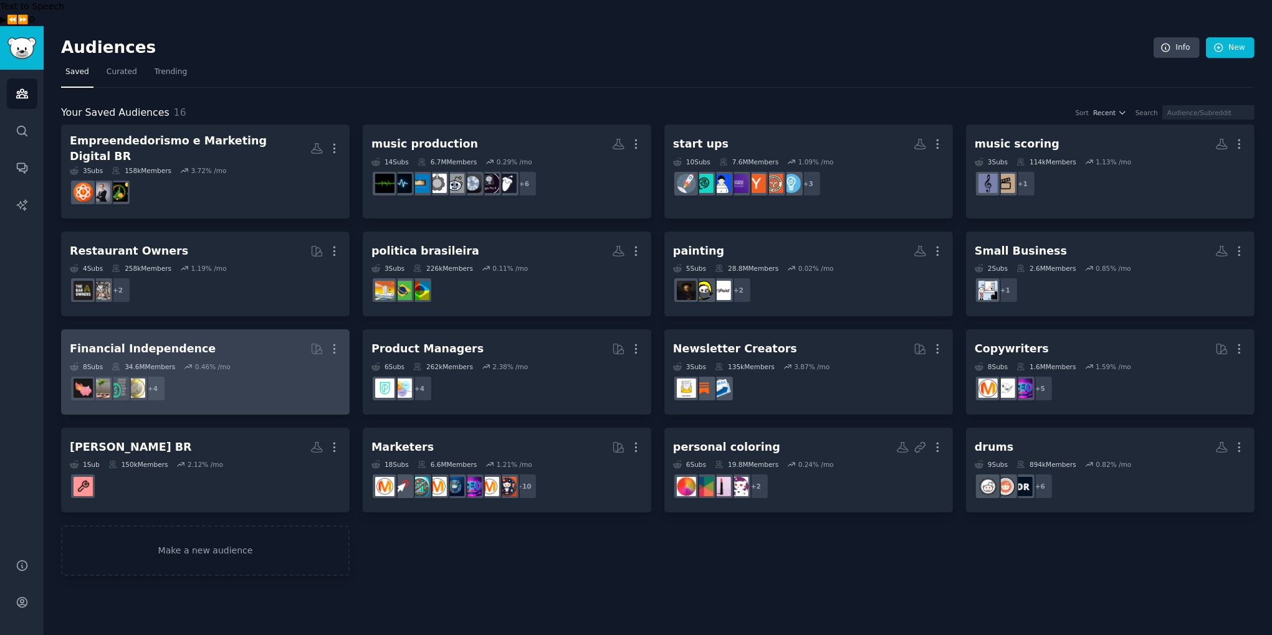
click at [244, 338] on h2 "Financial Independence More" at bounding box center [205, 349] width 271 height 22
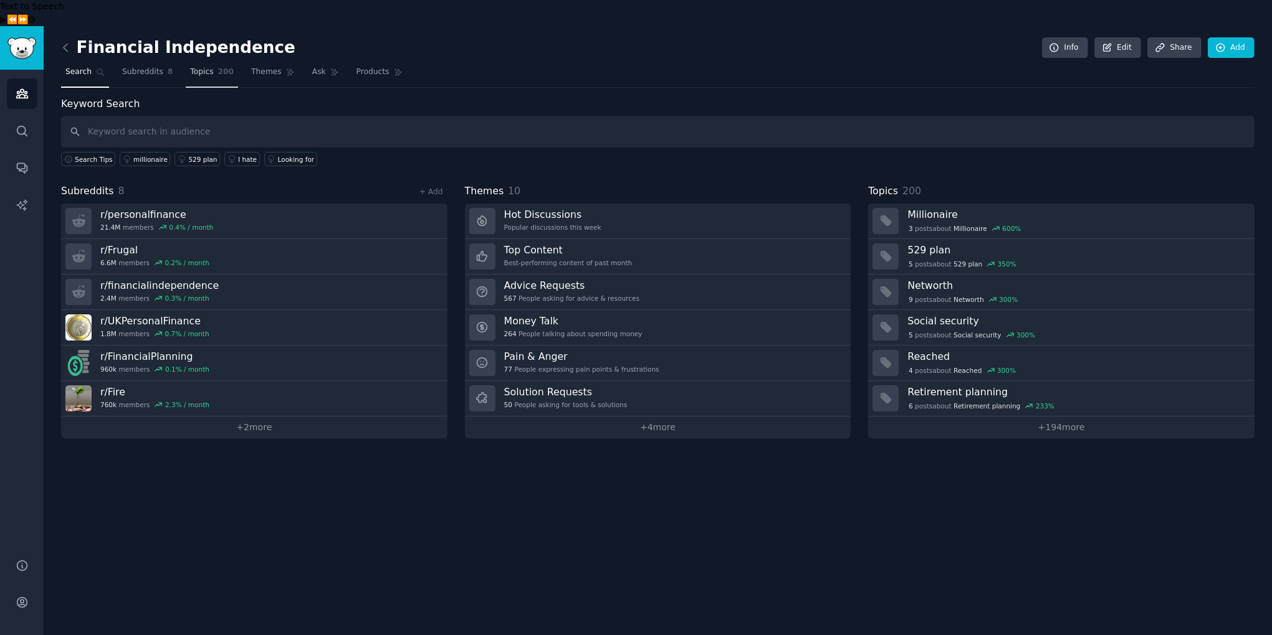
click at [207, 67] on span "Topics" at bounding box center [201, 72] width 23 height 11
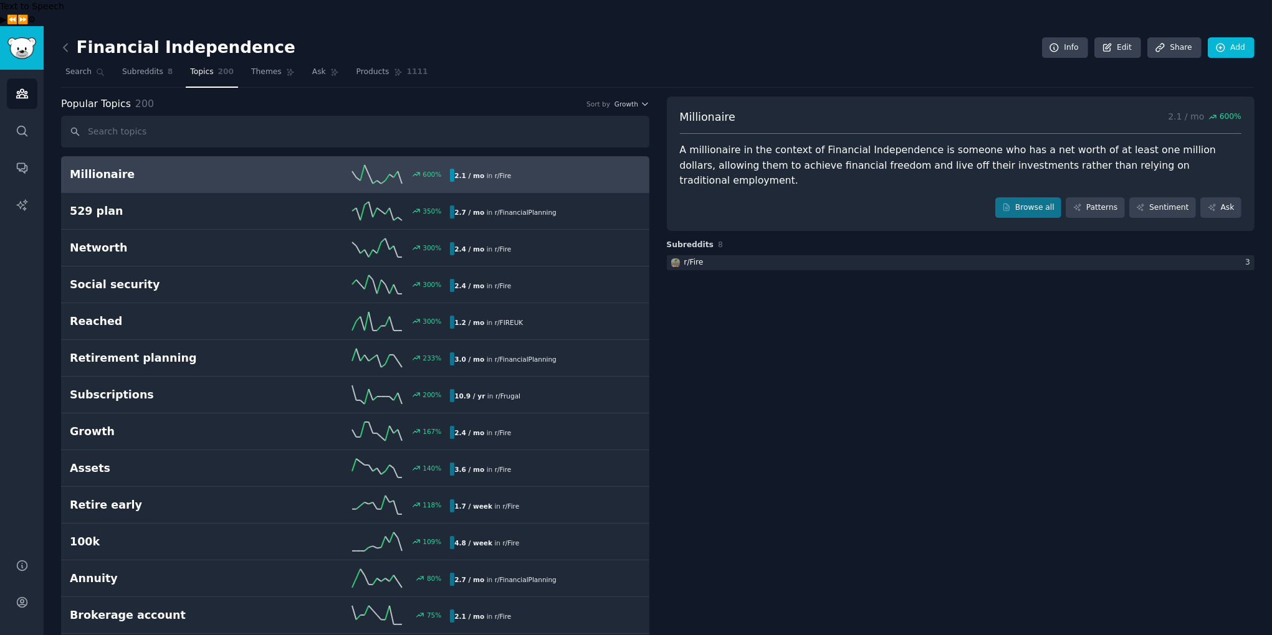
click at [169, 167] on h2 "Millionaire" at bounding box center [165, 175] width 190 height 16
click at [1030, 197] on link "Browse all" at bounding box center [1028, 207] width 67 height 21
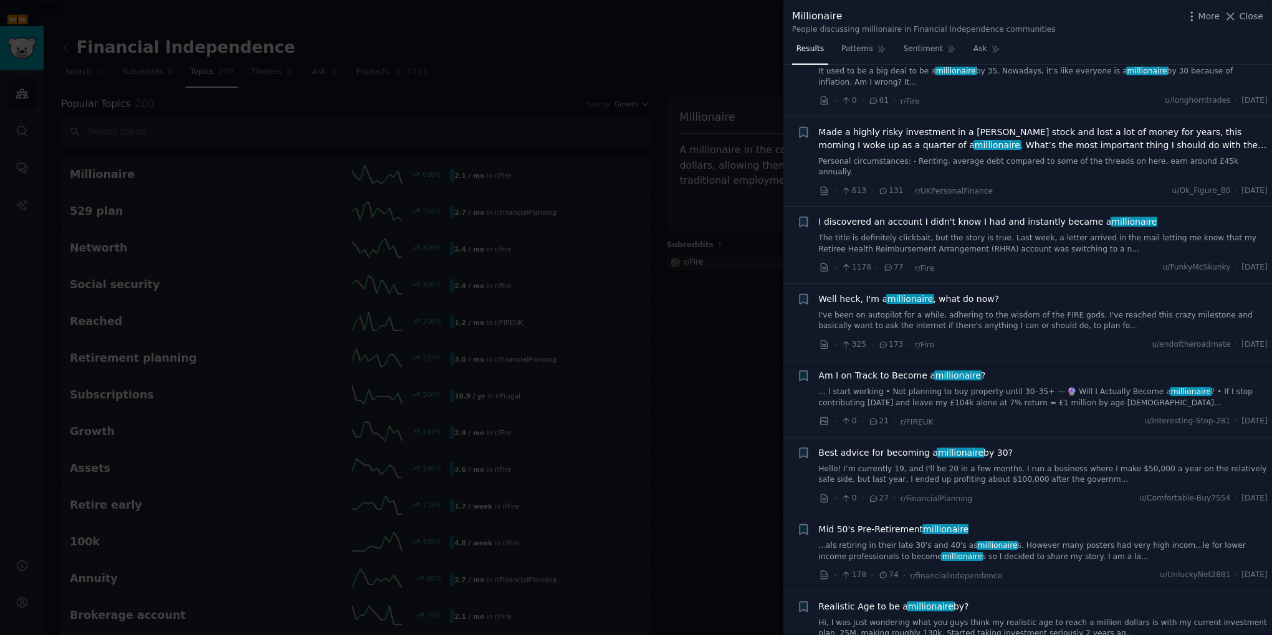
scroll to position [487, 0]
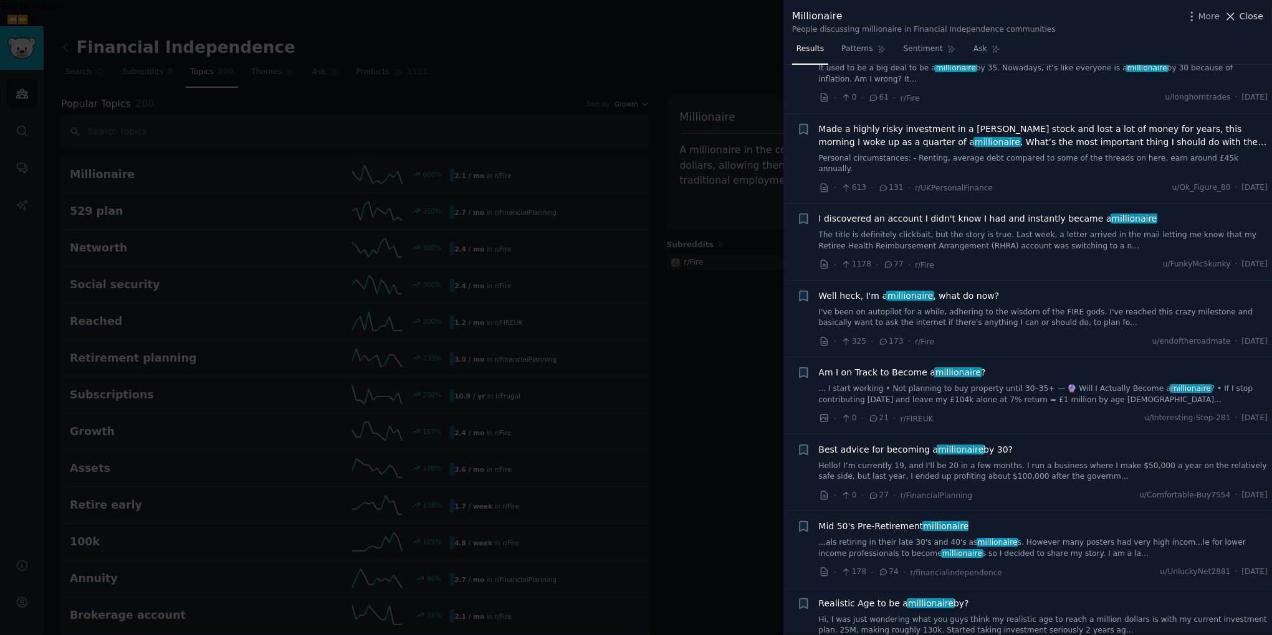
click at [1237, 17] on icon at bounding box center [1230, 16] width 13 height 13
